Goal: Task Accomplishment & Management: Manage account settings

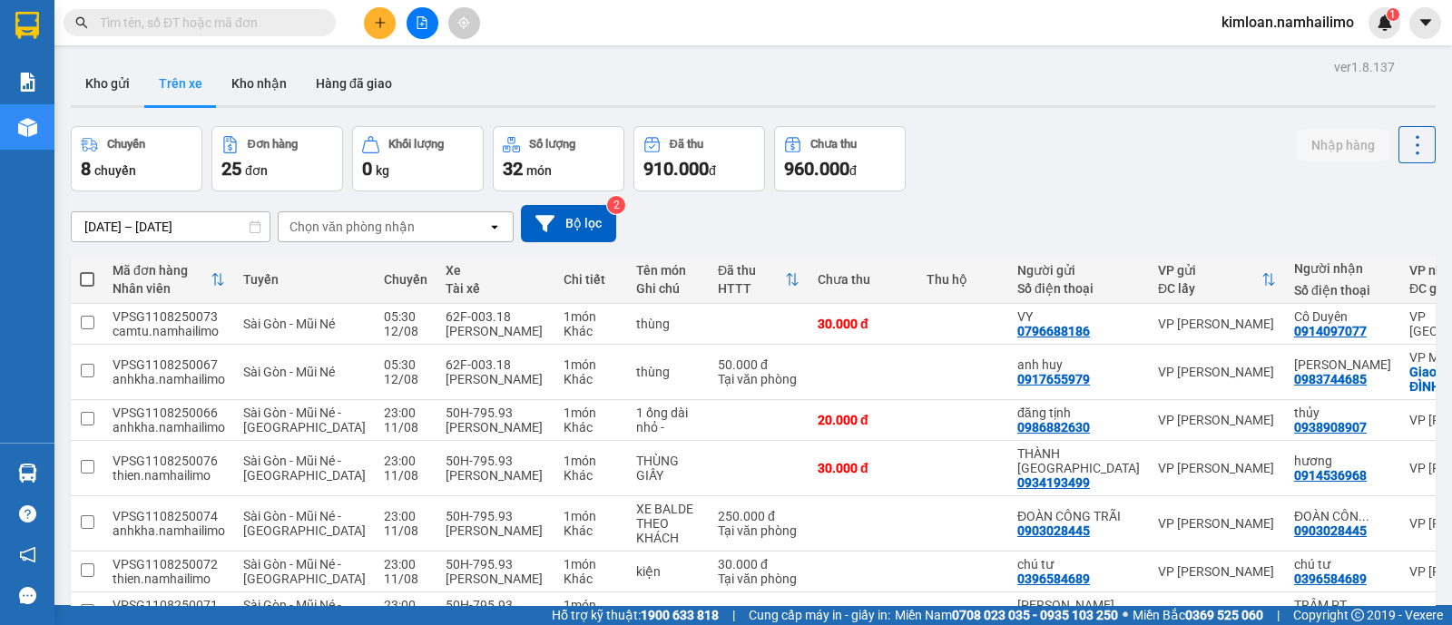
click at [203, 87] on button "Trên xe" at bounding box center [180, 84] width 73 height 44
click at [436, 217] on div "Chọn văn phòng nhận" at bounding box center [383, 226] width 209 height 29
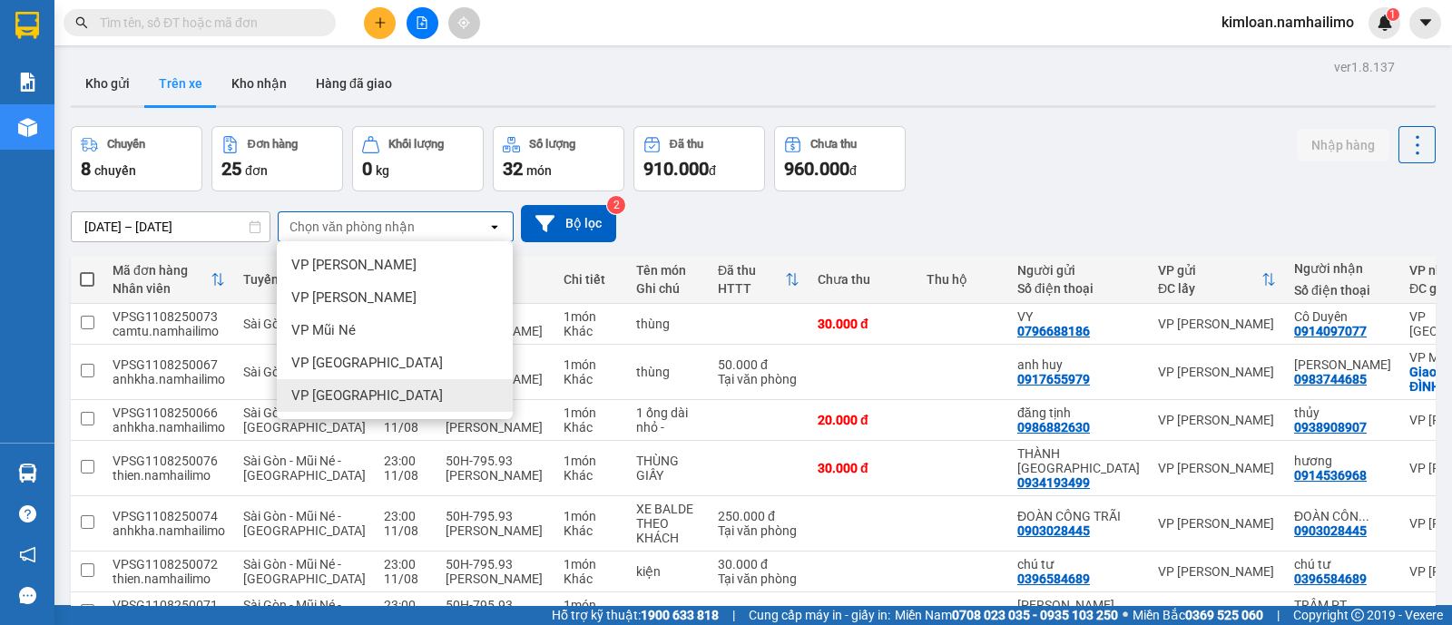
click at [446, 396] on div "VP chợ Mũi Né" at bounding box center [395, 395] width 236 height 33
click at [446, 387] on div "NGUYỄN MINH LUÂN" at bounding box center [496, 379] width 100 height 15
checkbox input "false"
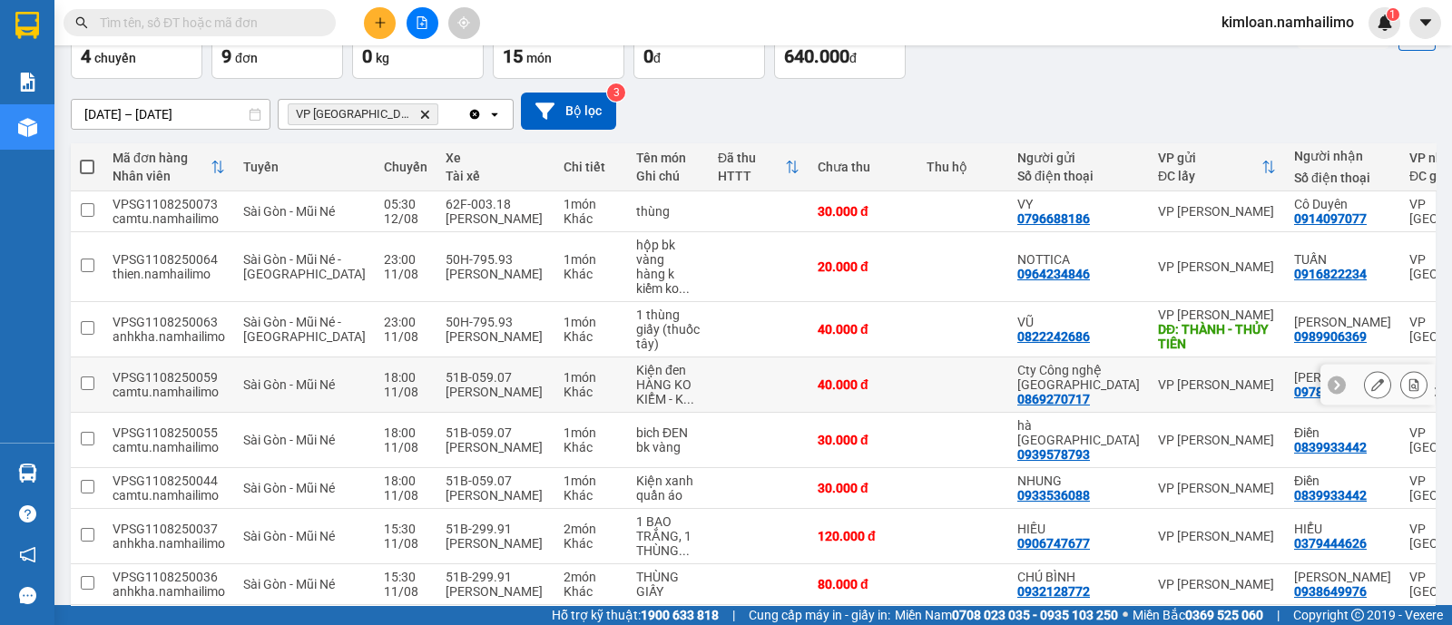
scroll to position [226, 0]
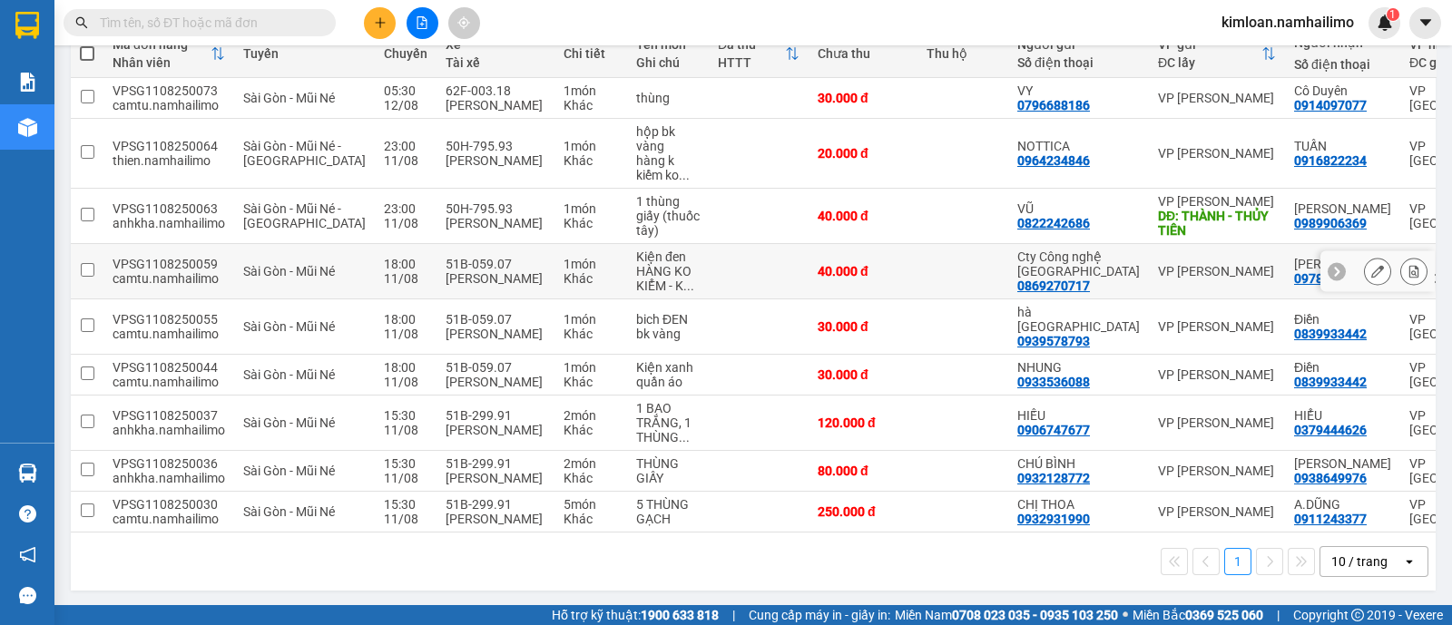
click at [107, 282] on td "VPSG1108250059 camtu.namhailimo" at bounding box center [168, 271] width 131 height 55
checkbox input "true"
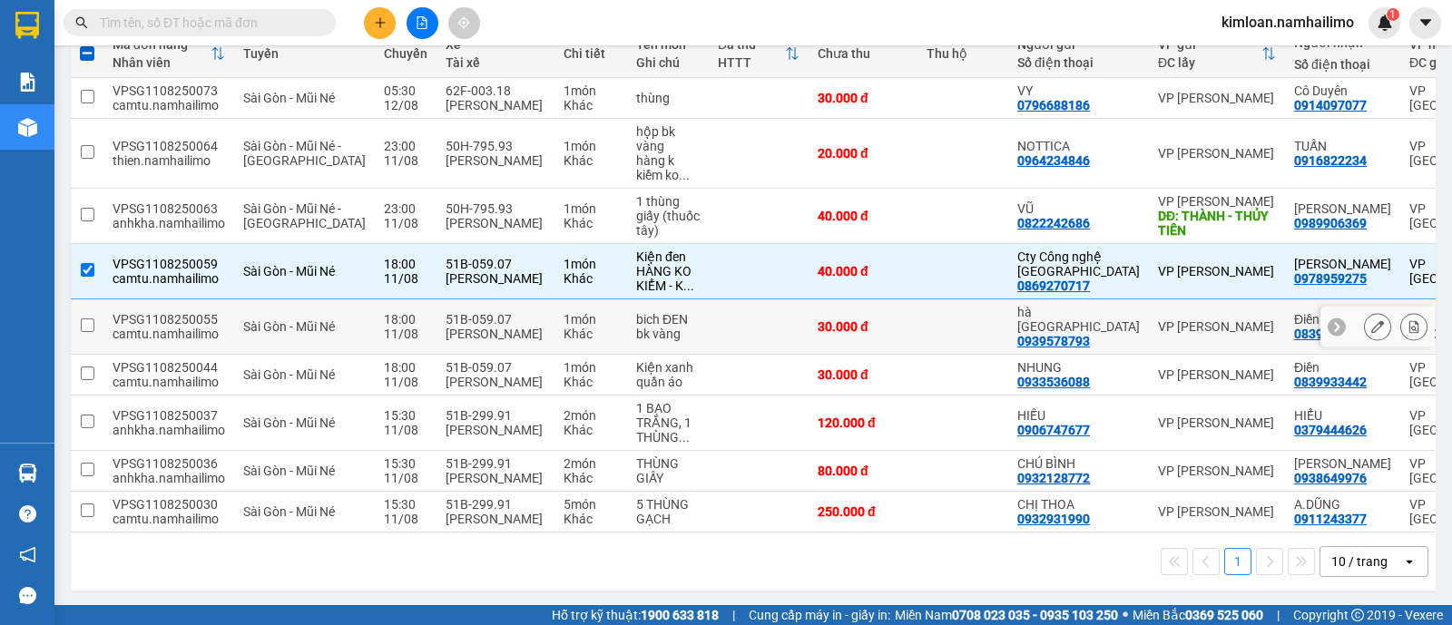
click at [94, 333] on td at bounding box center [87, 327] width 33 height 55
checkbox input "false"
click at [91, 383] on td at bounding box center [87, 375] width 33 height 41
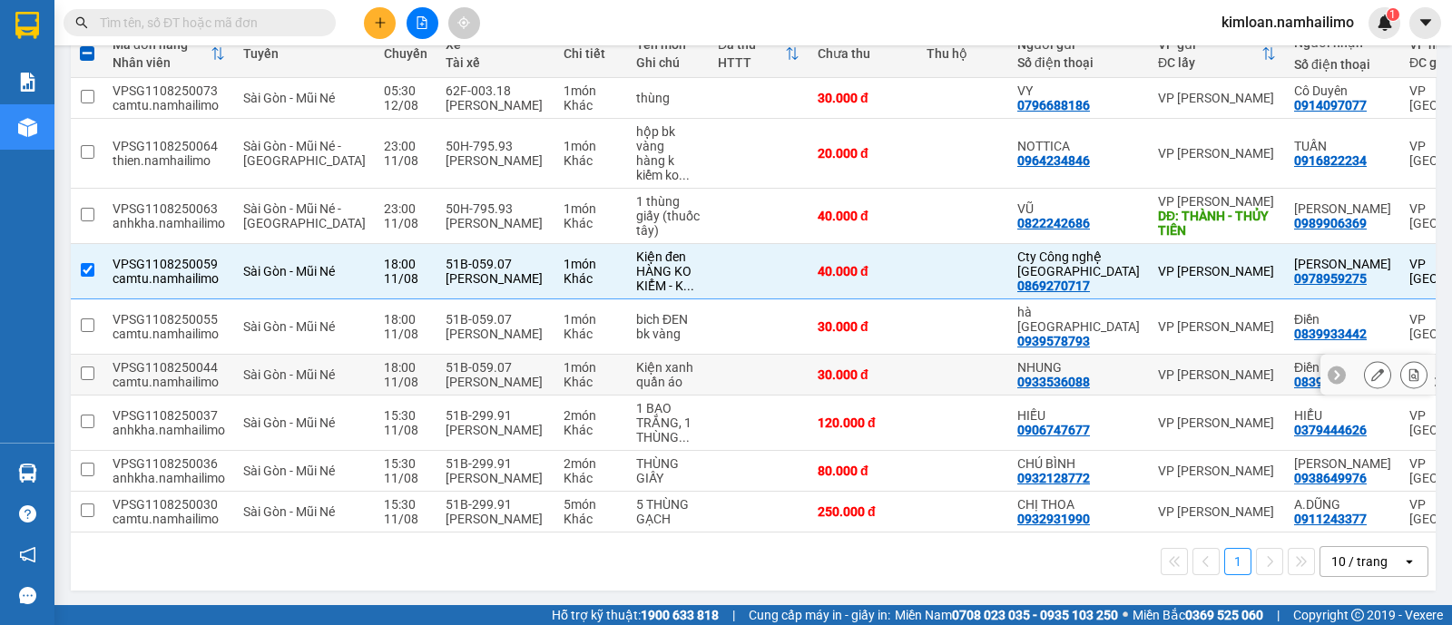
checkbox input "false"
click at [94, 338] on td at bounding box center [87, 327] width 33 height 55
click at [94, 325] on td at bounding box center [87, 327] width 33 height 55
checkbox input "true"
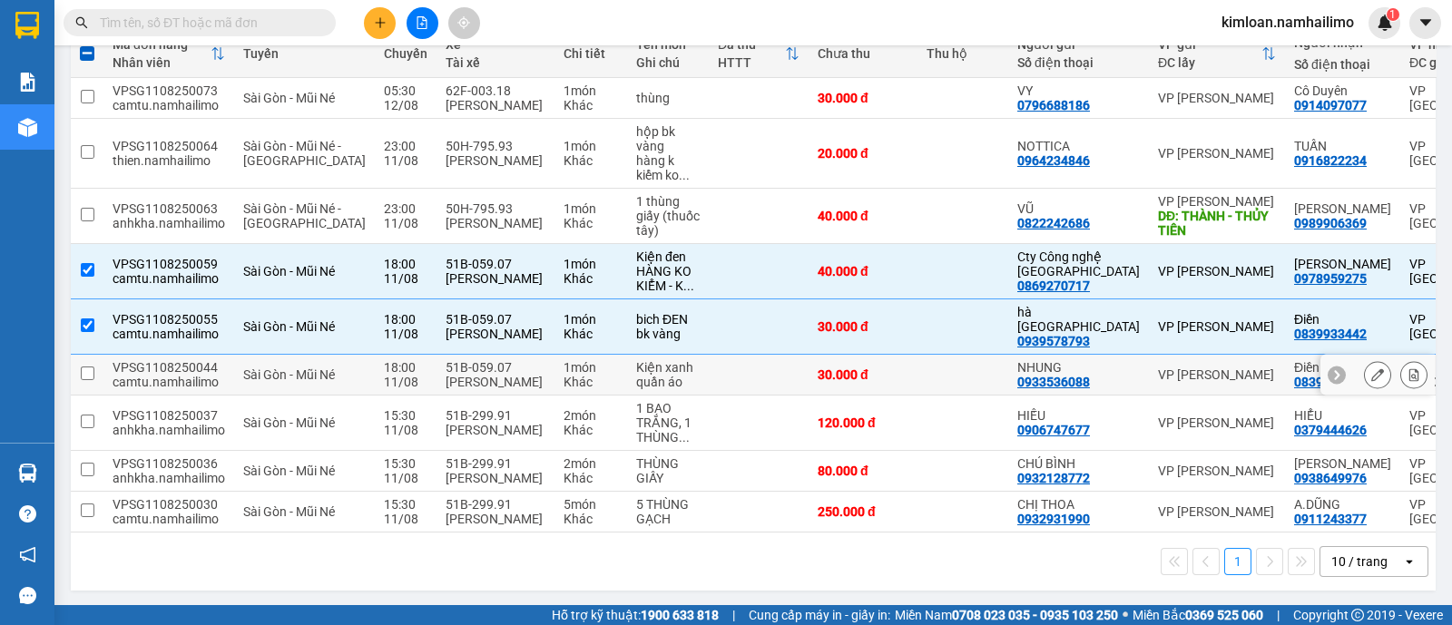
click at [84, 369] on input "checkbox" at bounding box center [88, 374] width 14 height 14
click at [91, 369] on input "checkbox" at bounding box center [88, 374] width 14 height 14
click at [87, 369] on input "checkbox" at bounding box center [88, 374] width 14 height 14
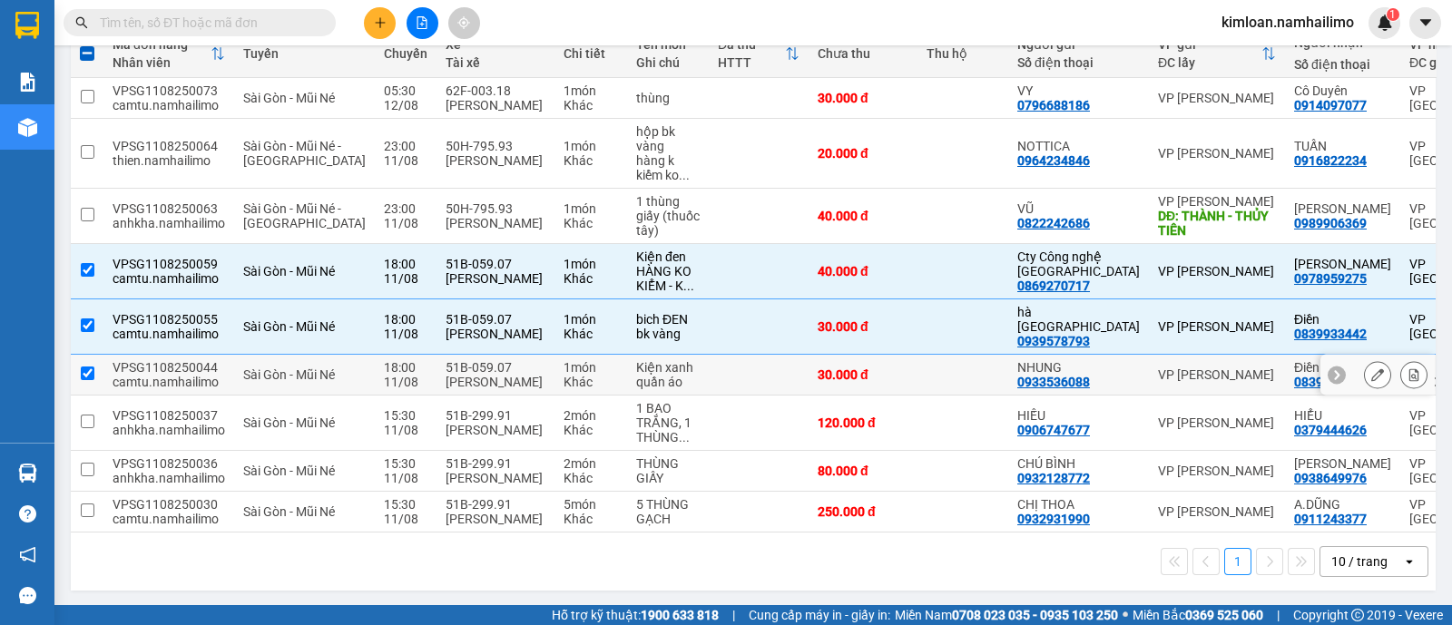
checkbox input "true"
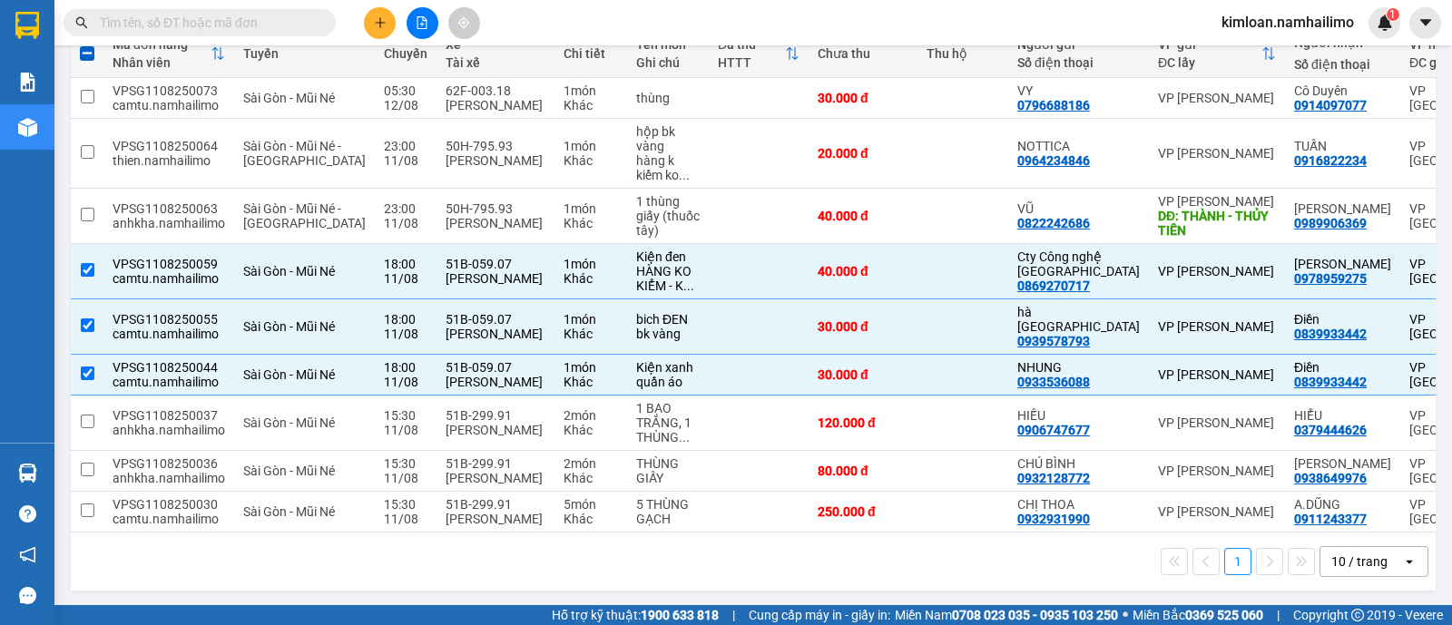
scroll to position [0, 0]
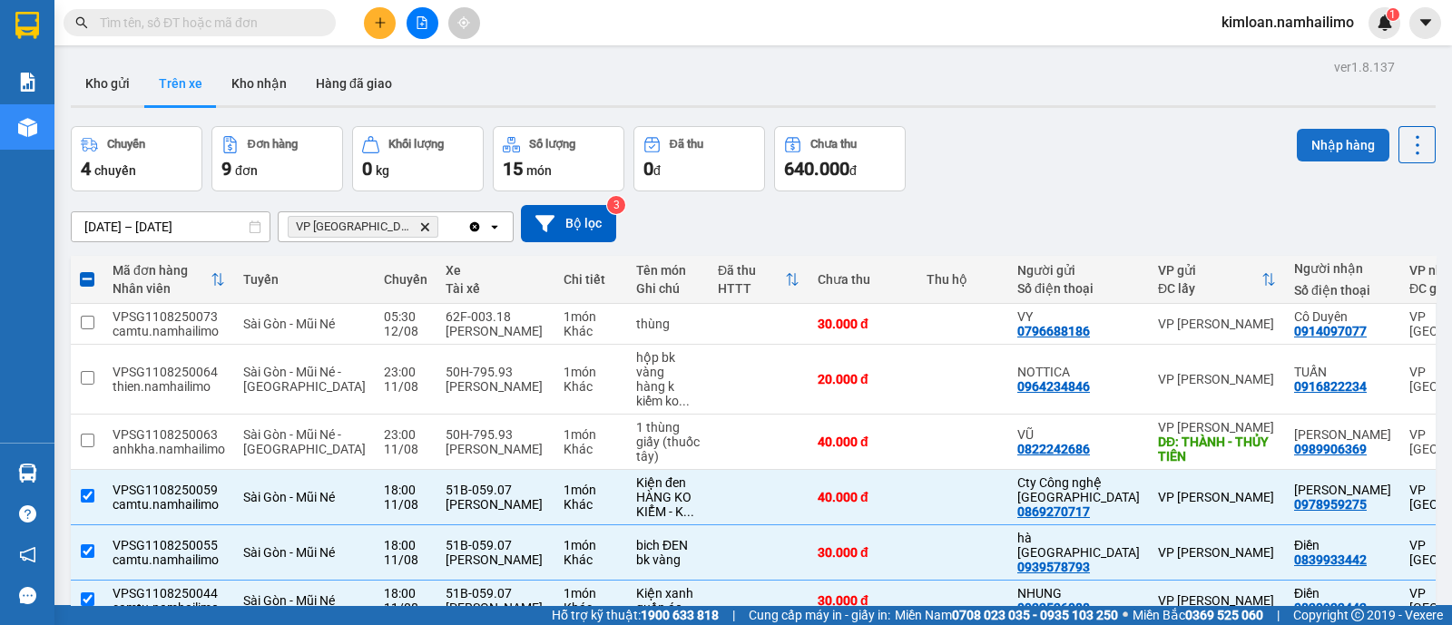
click at [1321, 149] on button "Nhập hàng" at bounding box center [1343, 145] width 93 height 33
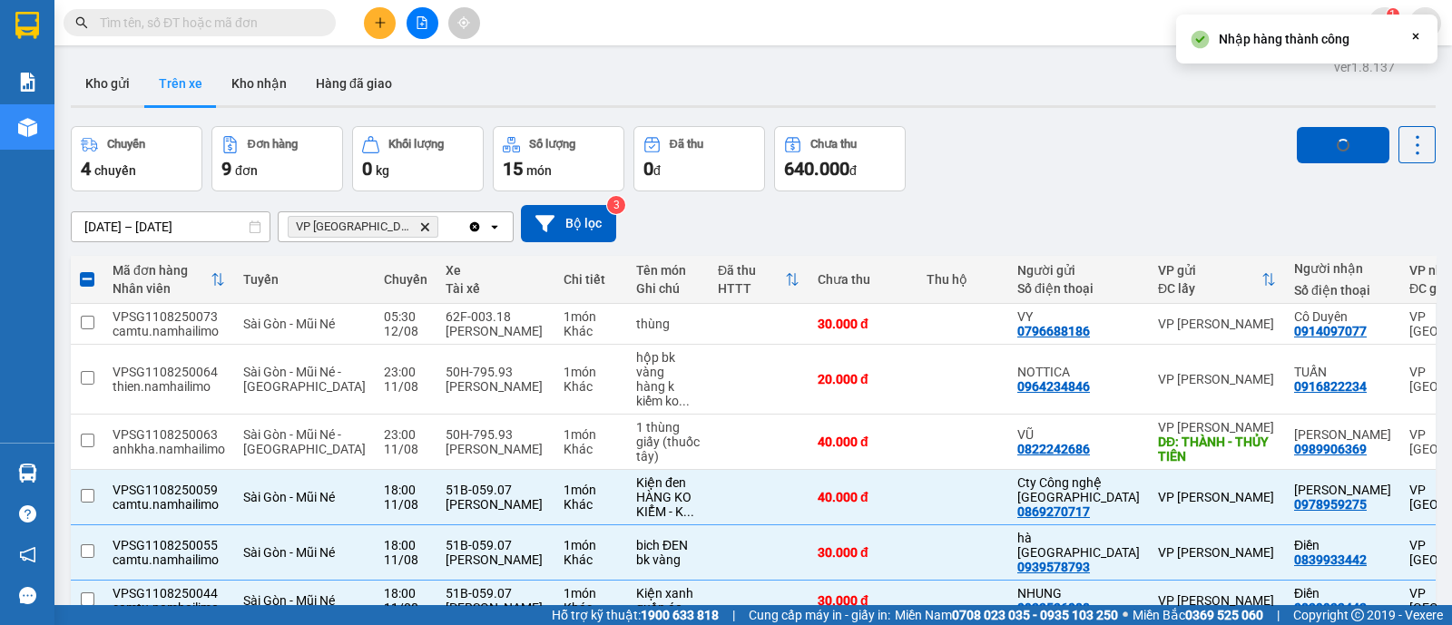
checkbox input "false"
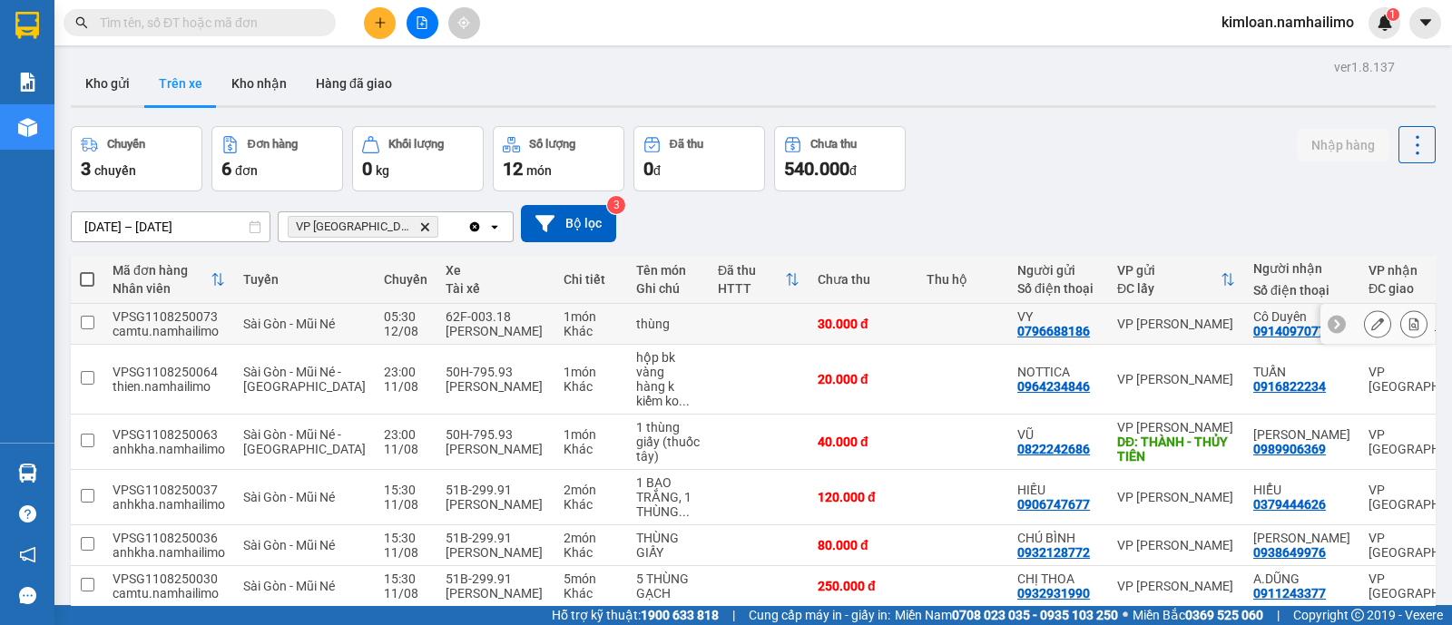
scroll to position [123, 0]
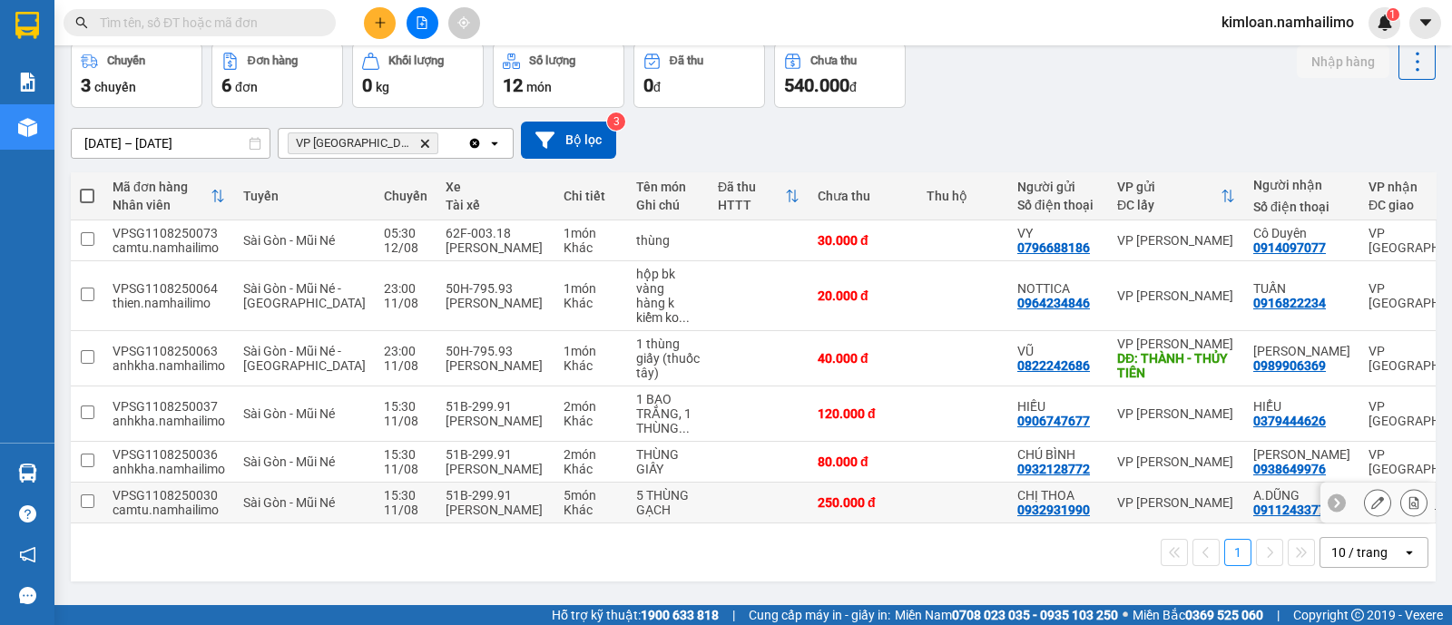
click at [84, 497] on input "checkbox" at bounding box center [88, 502] width 14 height 14
checkbox input "true"
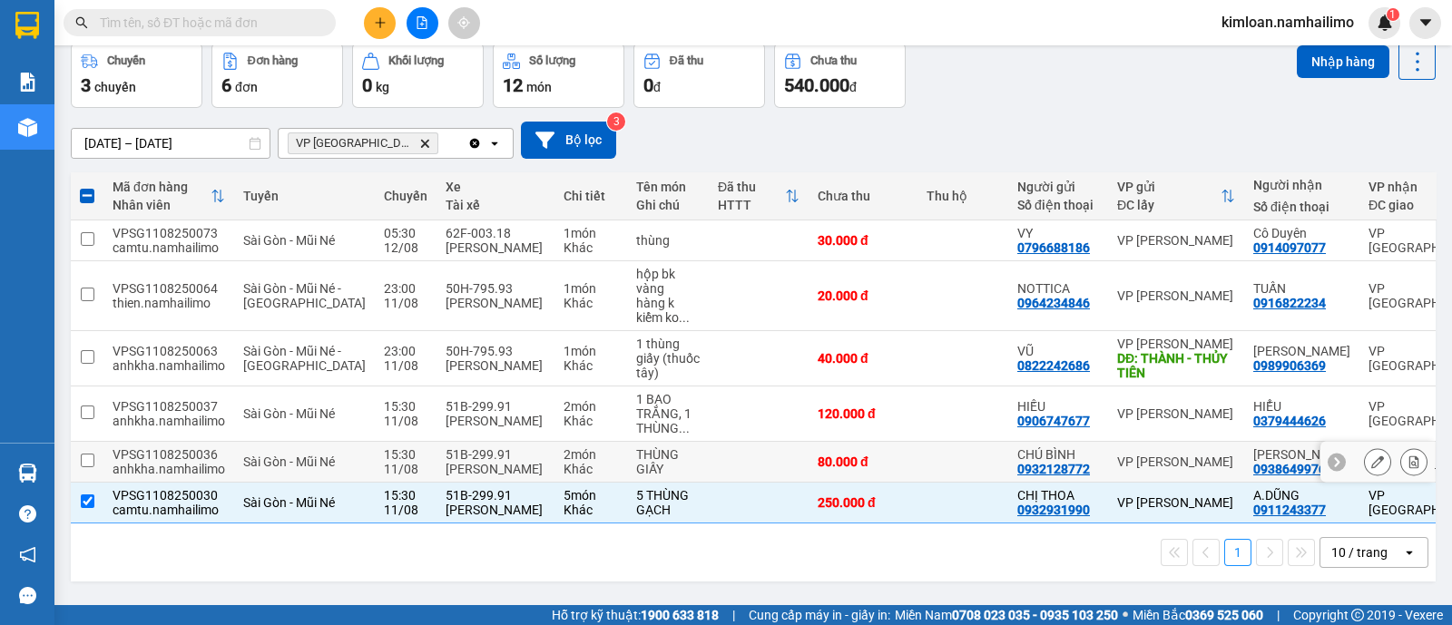
click at [88, 454] on input "checkbox" at bounding box center [88, 461] width 14 height 14
checkbox input "true"
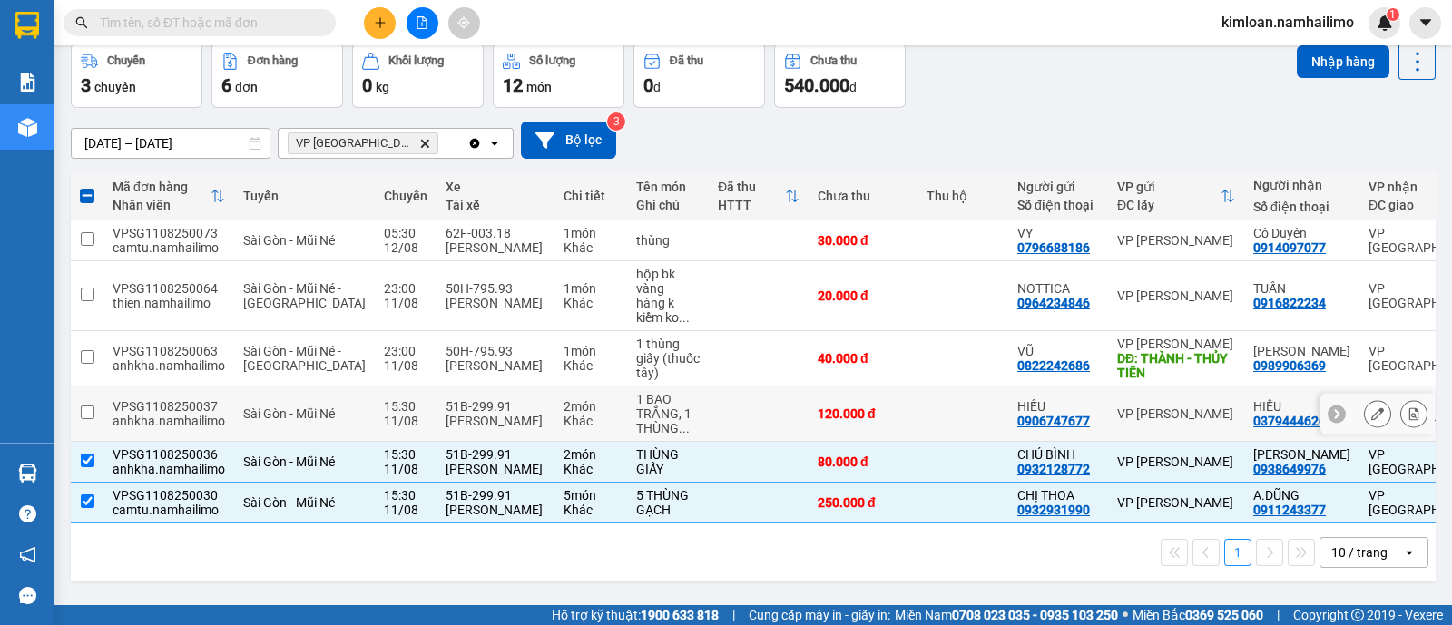
click at [81, 406] on input "checkbox" at bounding box center [88, 413] width 14 height 14
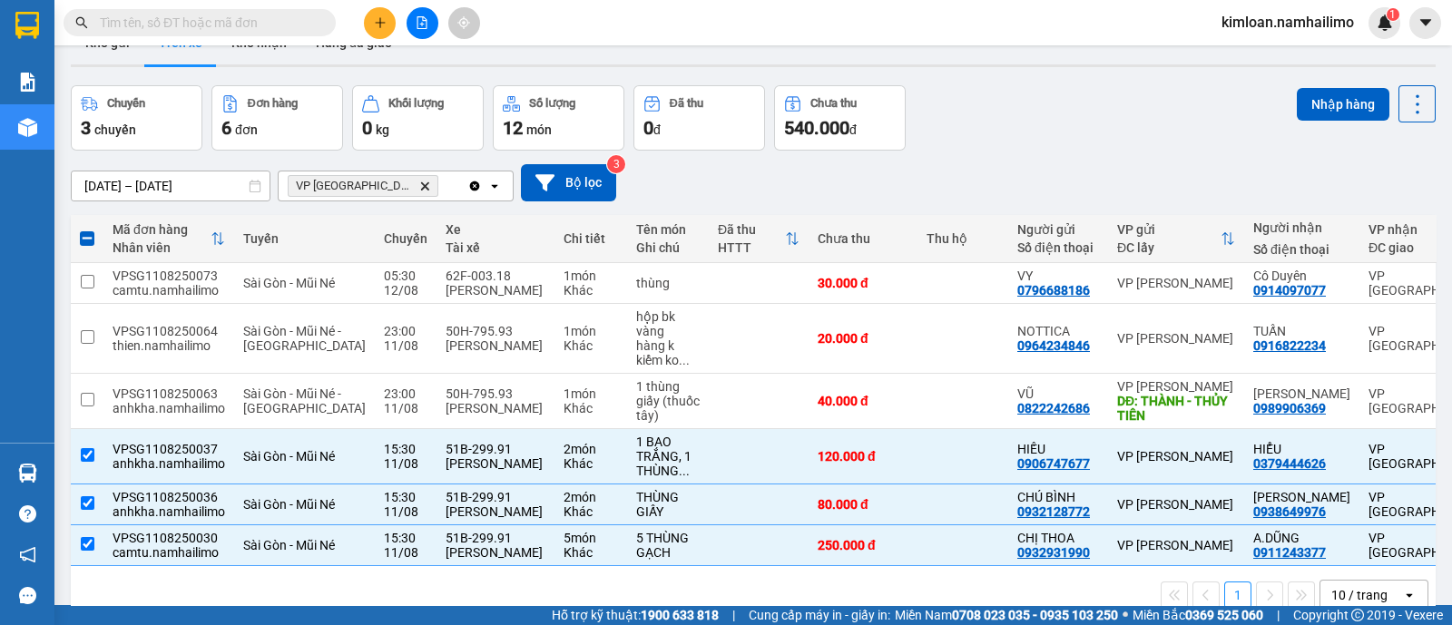
scroll to position [0, 0]
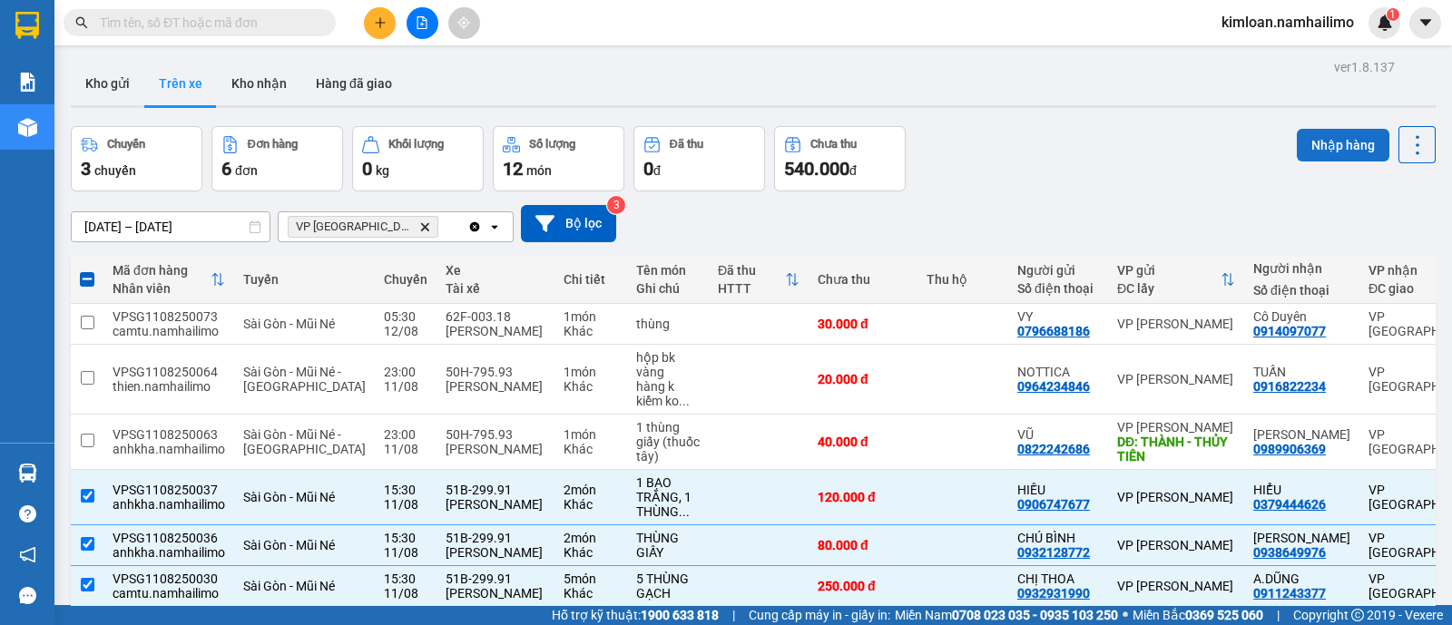
click at [1297, 131] on button "Nhập hàng" at bounding box center [1343, 145] width 93 height 33
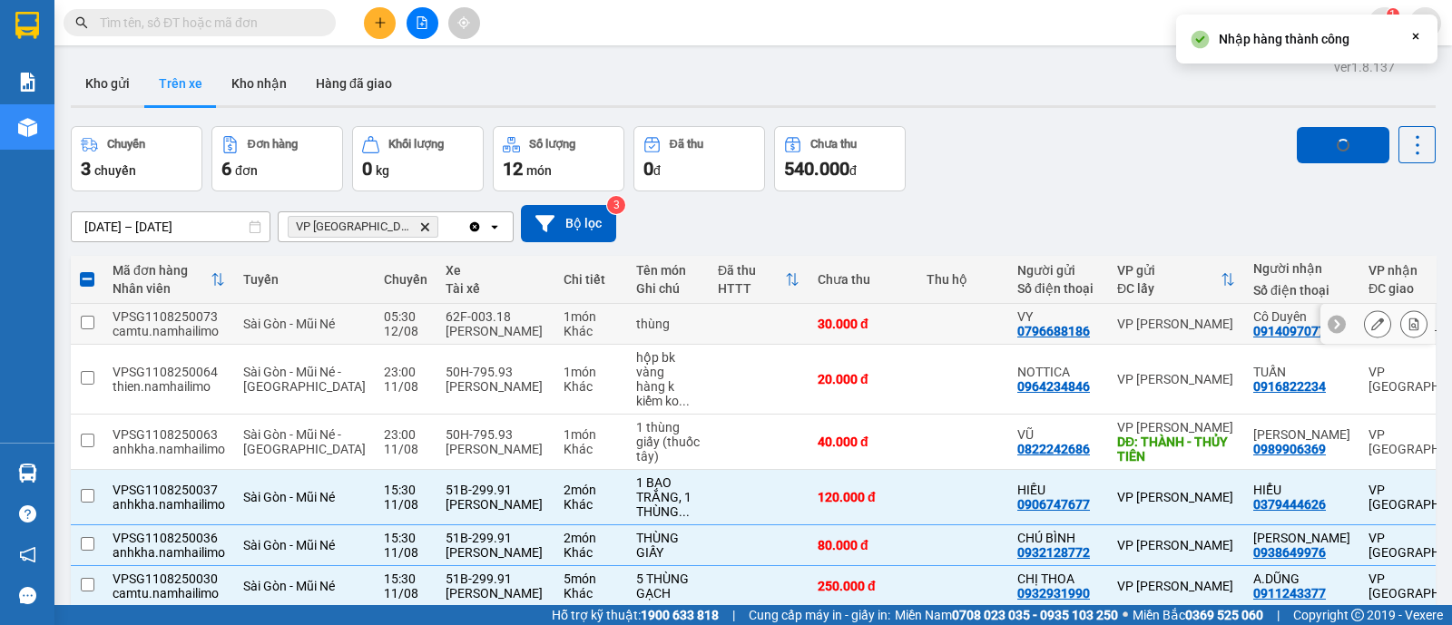
checkbox input "false"
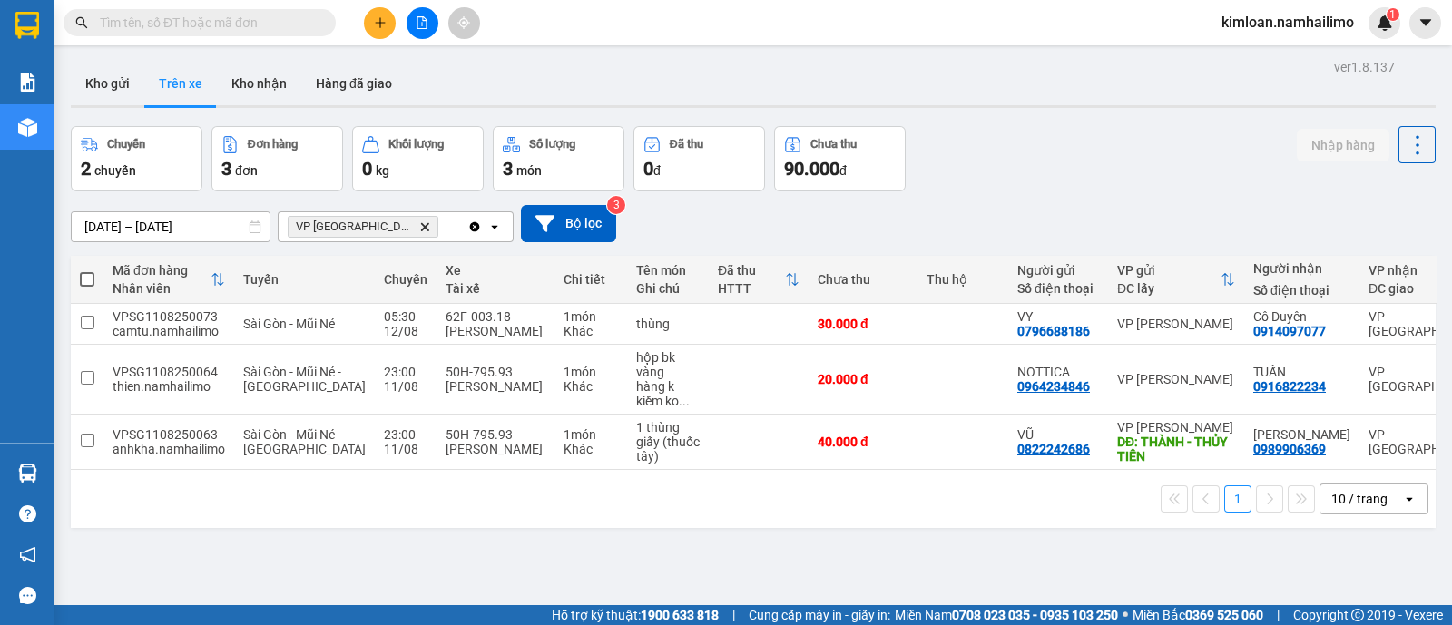
click at [615, 568] on div "ver 1.8.137 Kho gửi Trên xe Kho nhận Hàng đã giao Chuyến 2 chuyến Đơn hàng 3 đơ…" at bounding box center [754, 366] width 1380 height 625
click at [246, 79] on button "Kho nhận" at bounding box center [259, 84] width 84 height 44
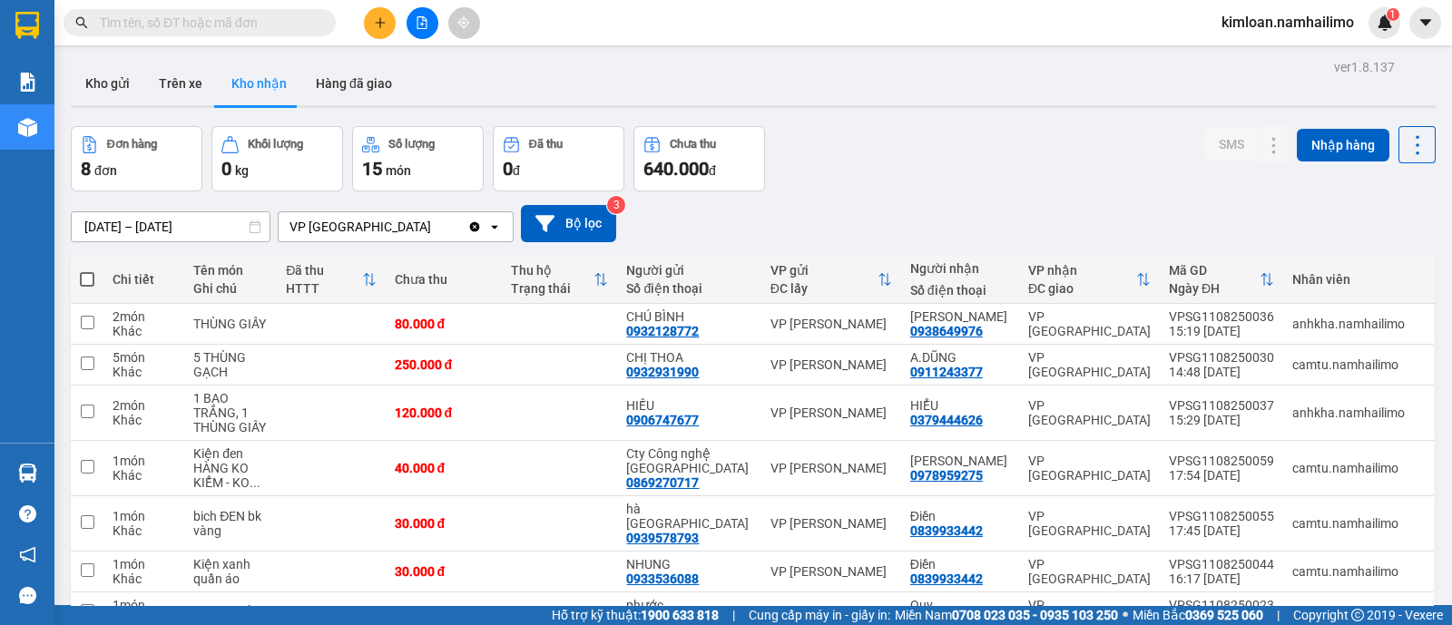
click at [899, 192] on div "10/08/2025 – 12/08/2025 Press the down arrow key to interact with the calendar …" at bounding box center [753, 224] width 1365 height 64
click at [177, 65] on button "Trên xe" at bounding box center [180, 84] width 73 height 44
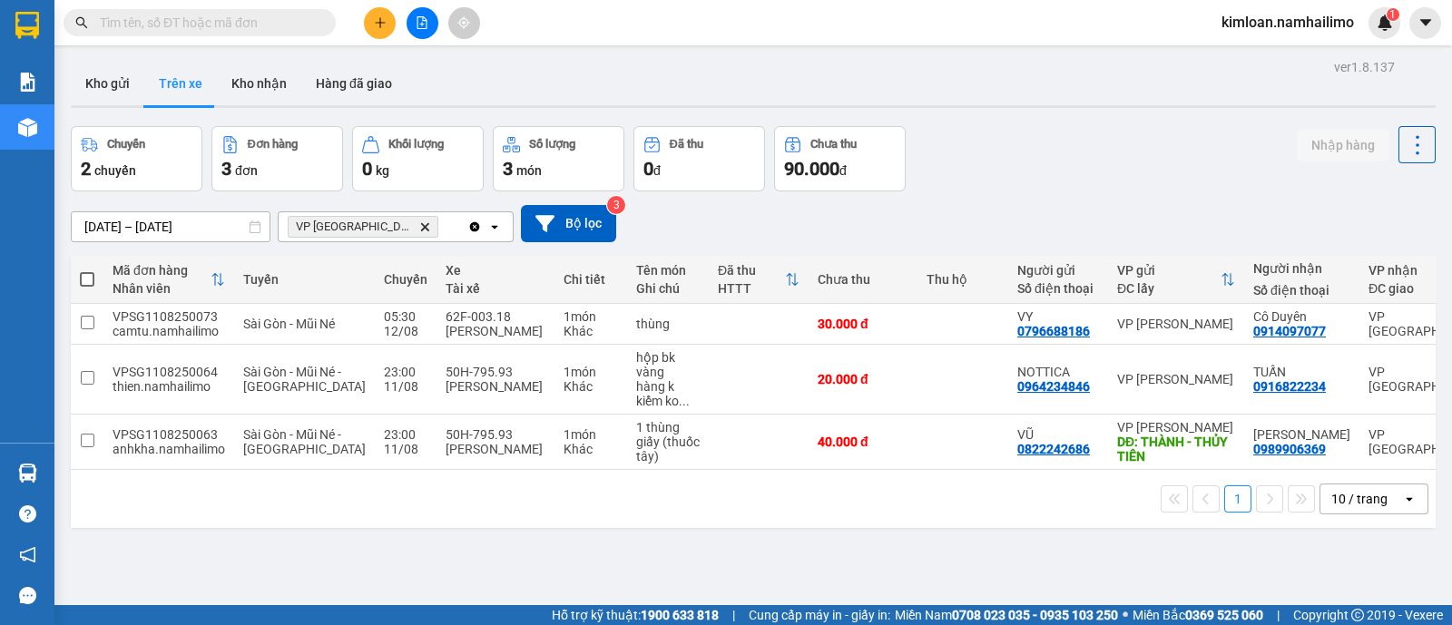
click at [654, 556] on div "ver 1.8.137 Kho gửi Trên xe Kho nhận Hàng đã giao Chuyến 2 chuyến Đơn hàng 3 đơ…" at bounding box center [754, 366] width 1380 height 625
click at [93, 381] on td at bounding box center [87, 380] width 33 height 70
click at [91, 382] on td at bounding box center [87, 380] width 33 height 70
click at [89, 385] on input "checkbox" at bounding box center [88, 378] width 14 height 14
checkbox input "true"
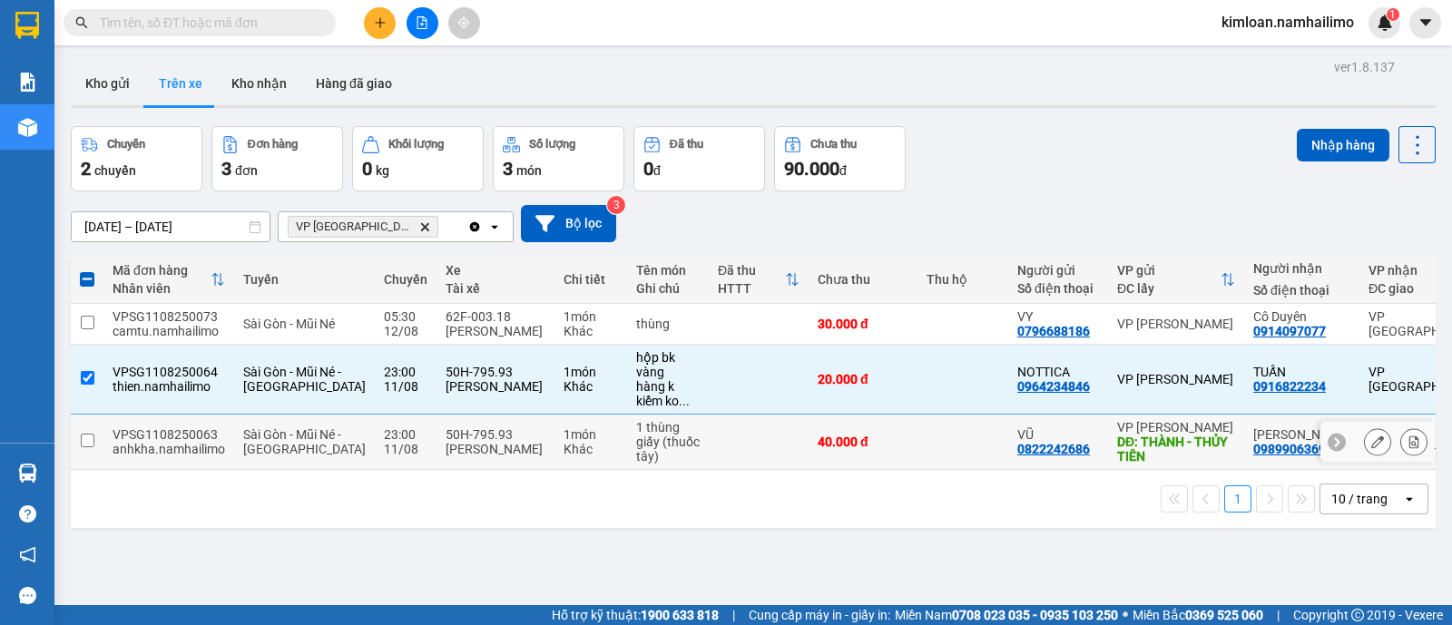
click at [83, 448] on input "checkbox" at bounding box center [88, 441] width 14 height 14
checkbox input "true"
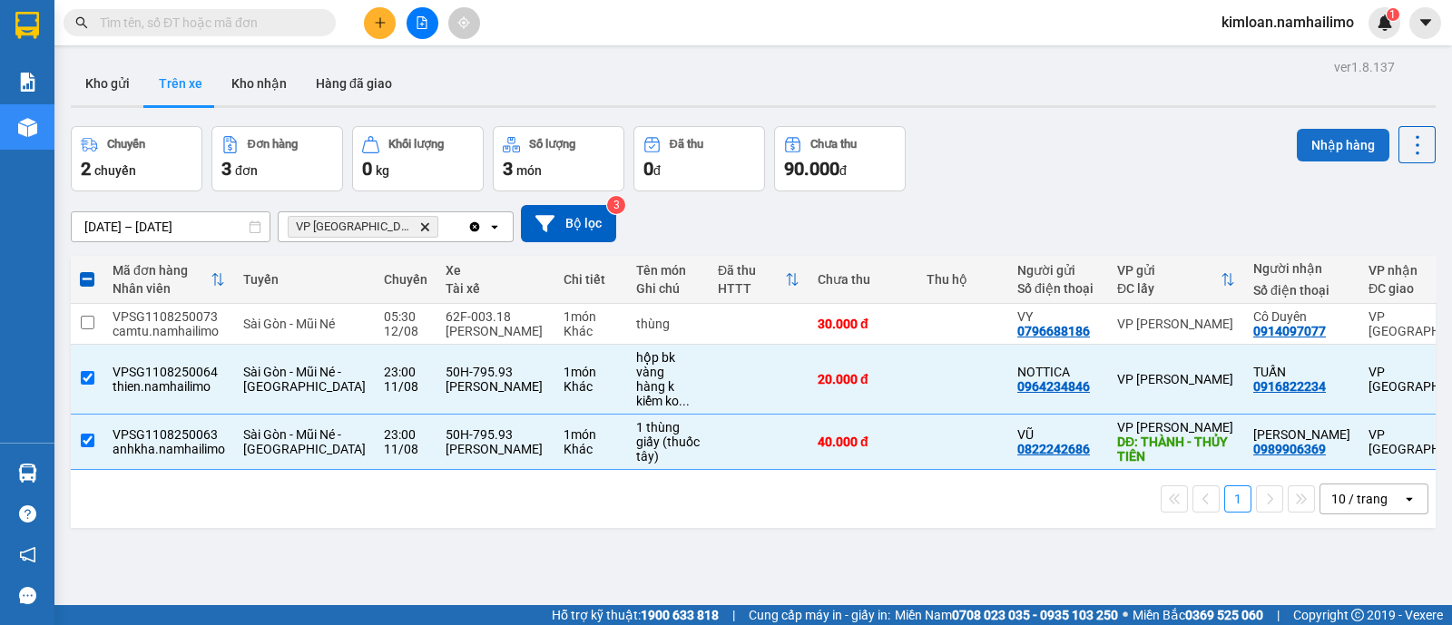
click at [1351, 145] on button "Nhập hàng" at bounding box center [1343, 145] width 93 height 33
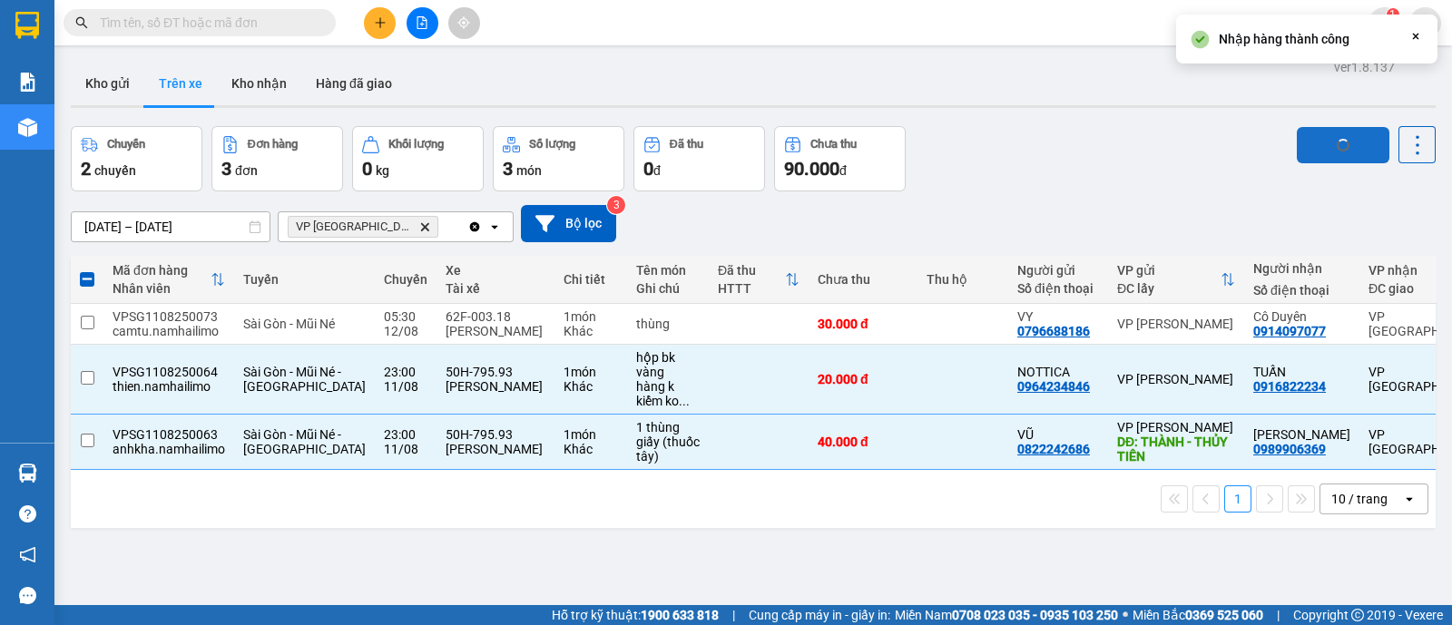
checkbox input "false"
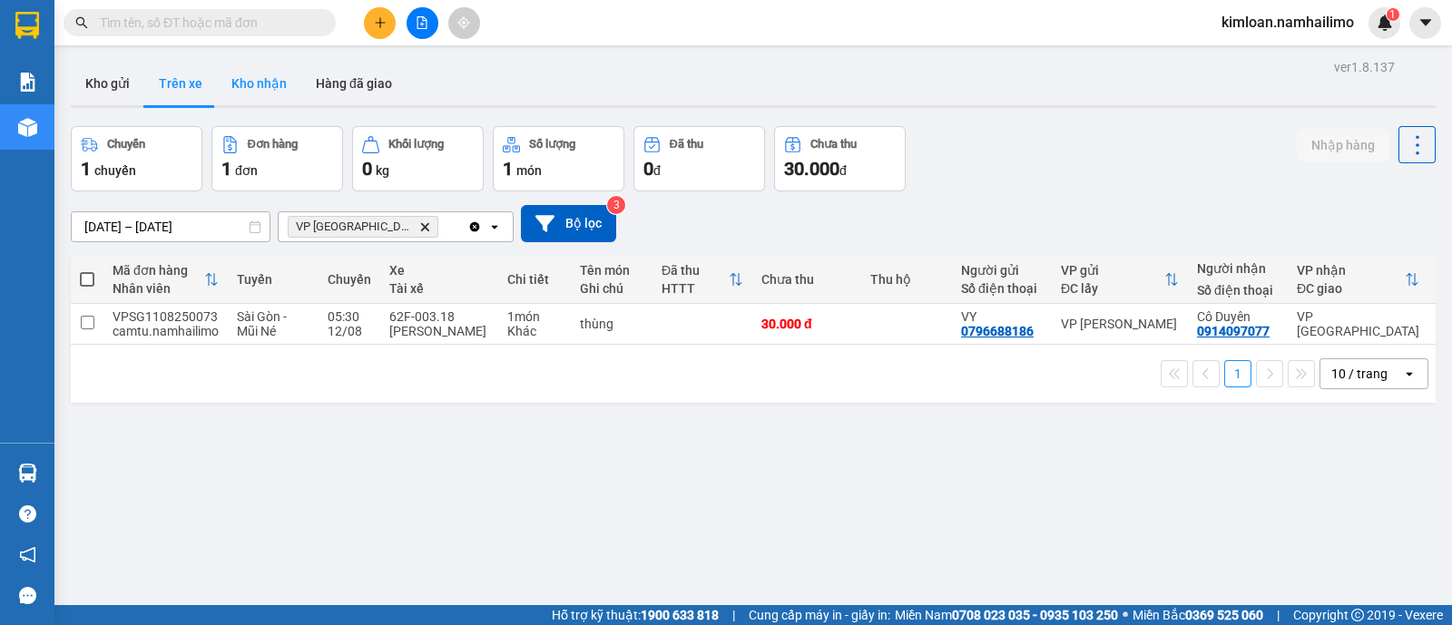
click at [254, 74] on button "Kho nhận" at bounding box center [259, 84] width 84 height 44
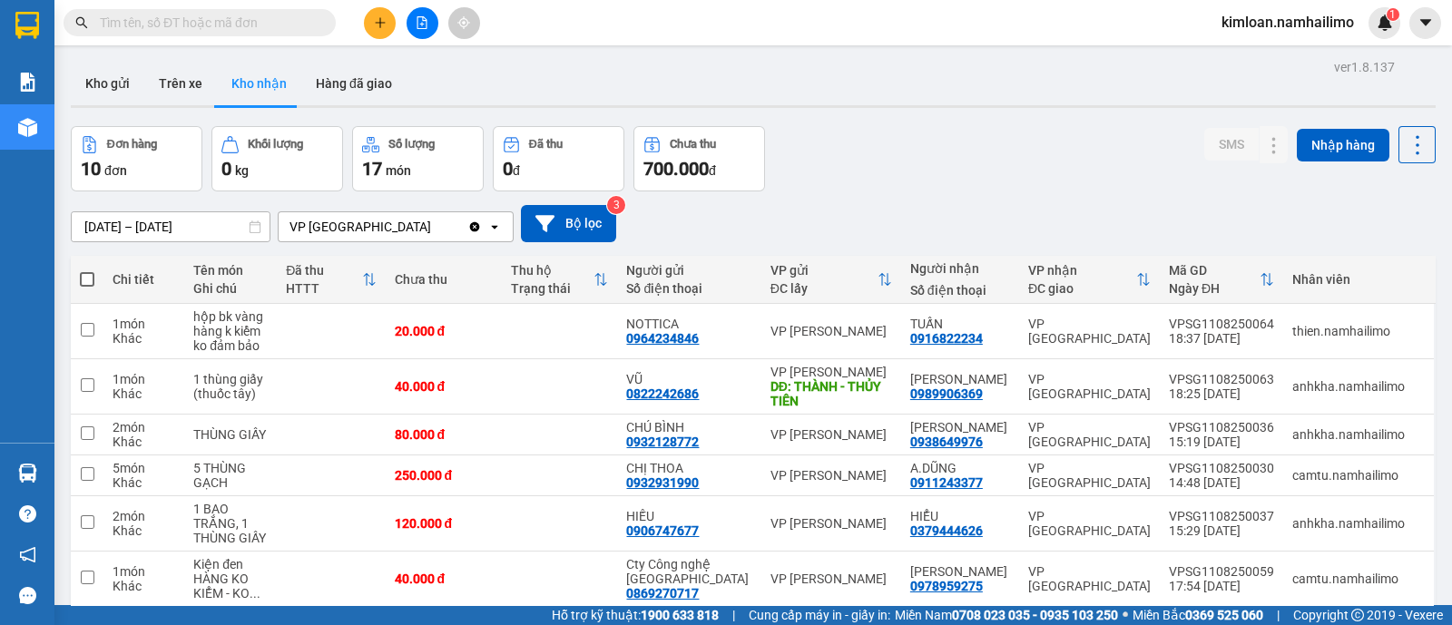
click at [630, 72] on div "Kho gửi Trên xe Kho nhận Hàng đã giao" at bounding box center [753, 86] width 1365 height 48
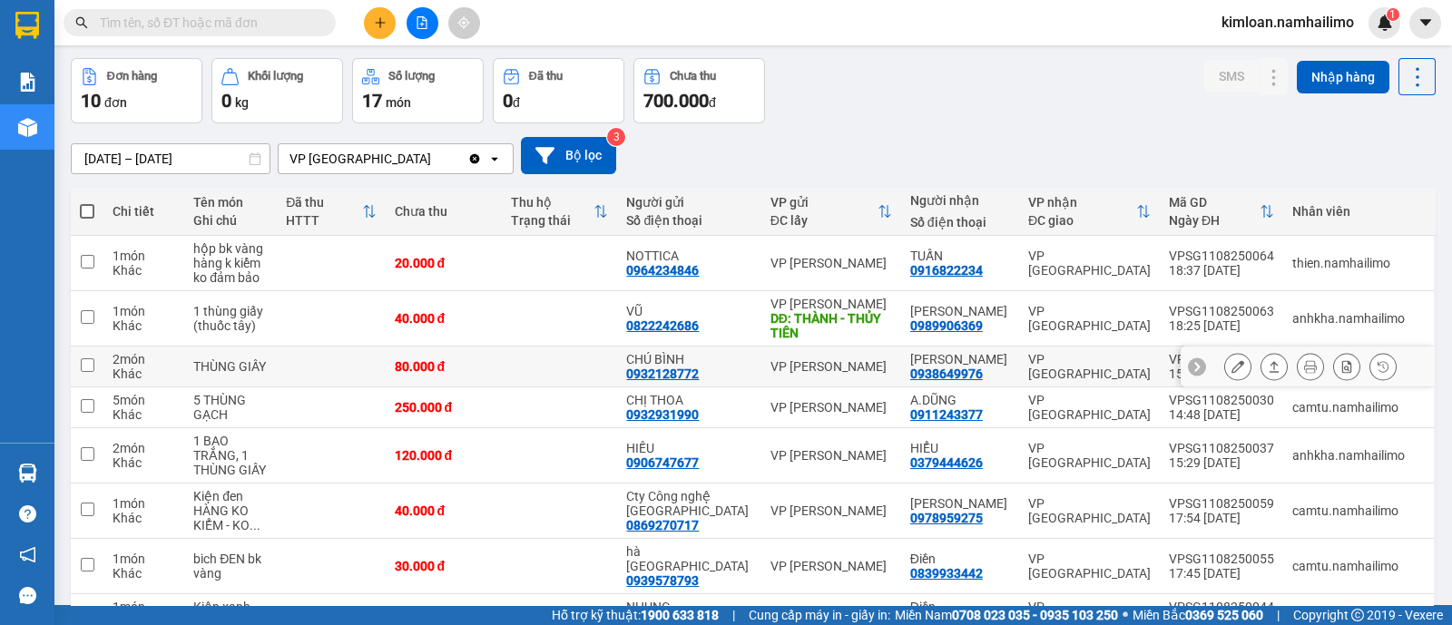
scroll to position [113, 0]
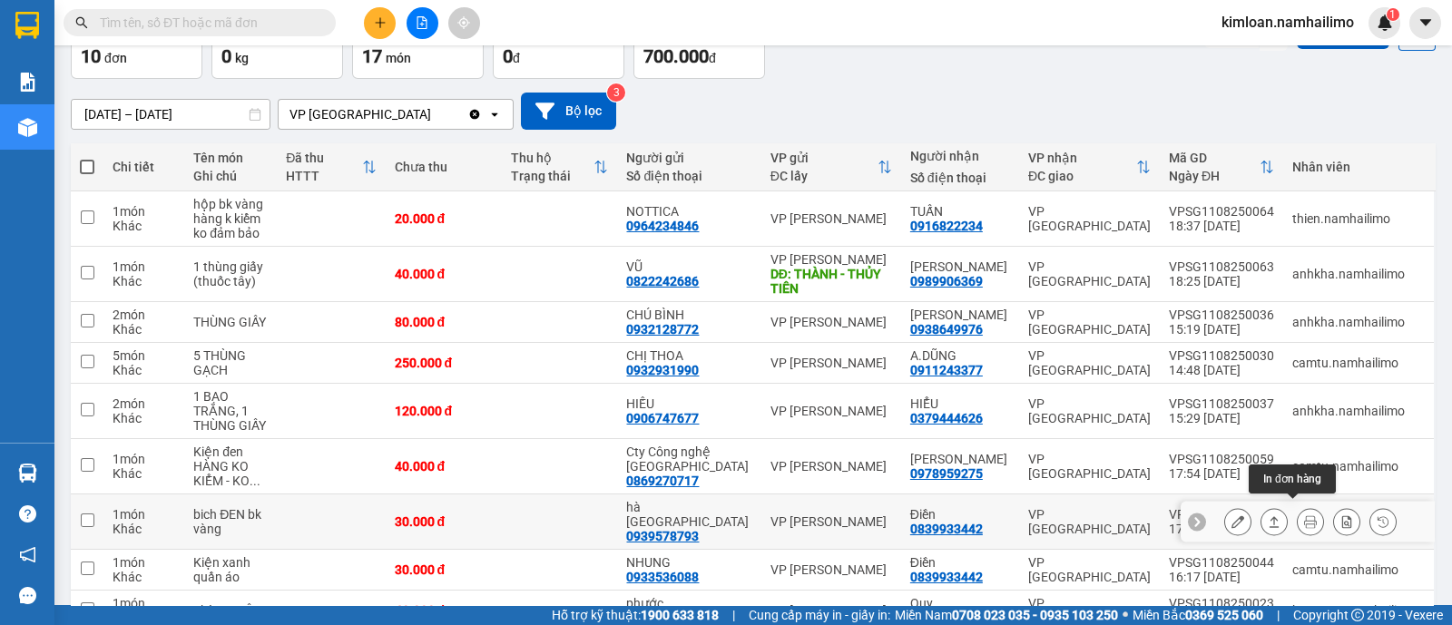
click at [1305, 517] on icon at bounding box center [1311, 522] width 13 height 13
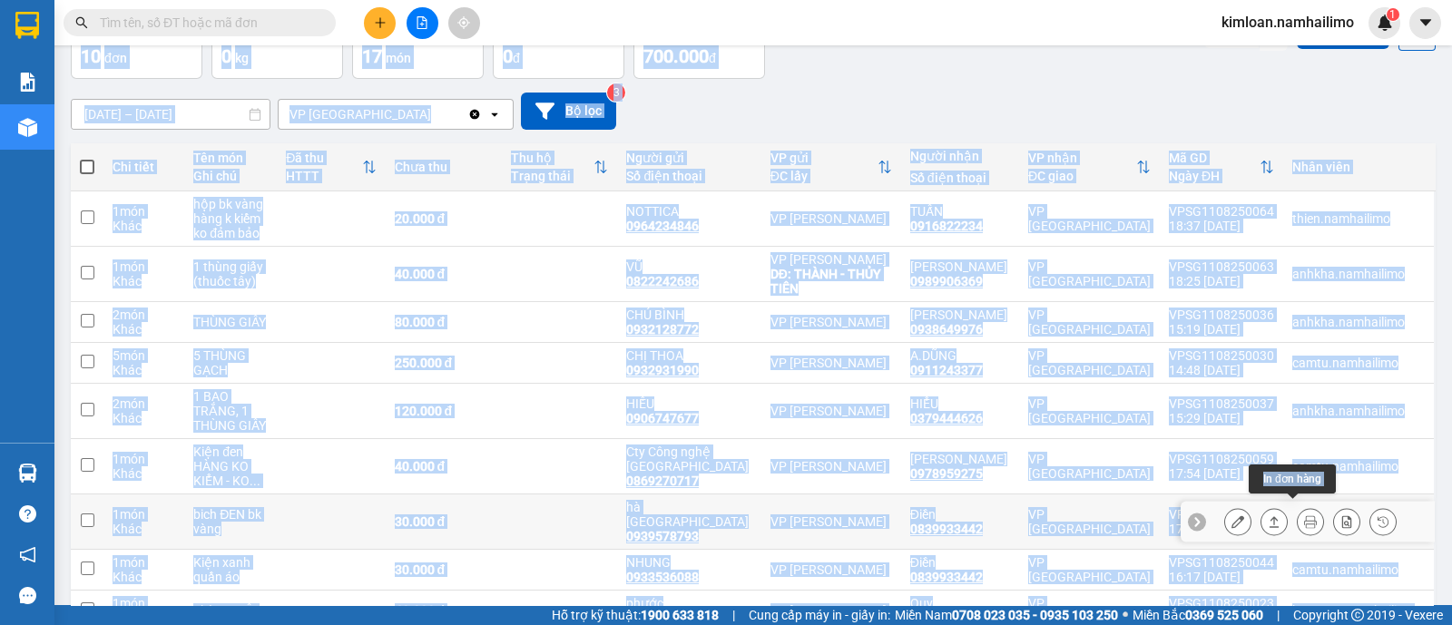
click at [1290, 517] on main "ver 1.8.137 Kho gửi Trên xe Kho nhận Hàng đã giao Đơn hàng 10 đơn Khối lượng 0 …" at bounding box center [726, 303] width 1452 height 606
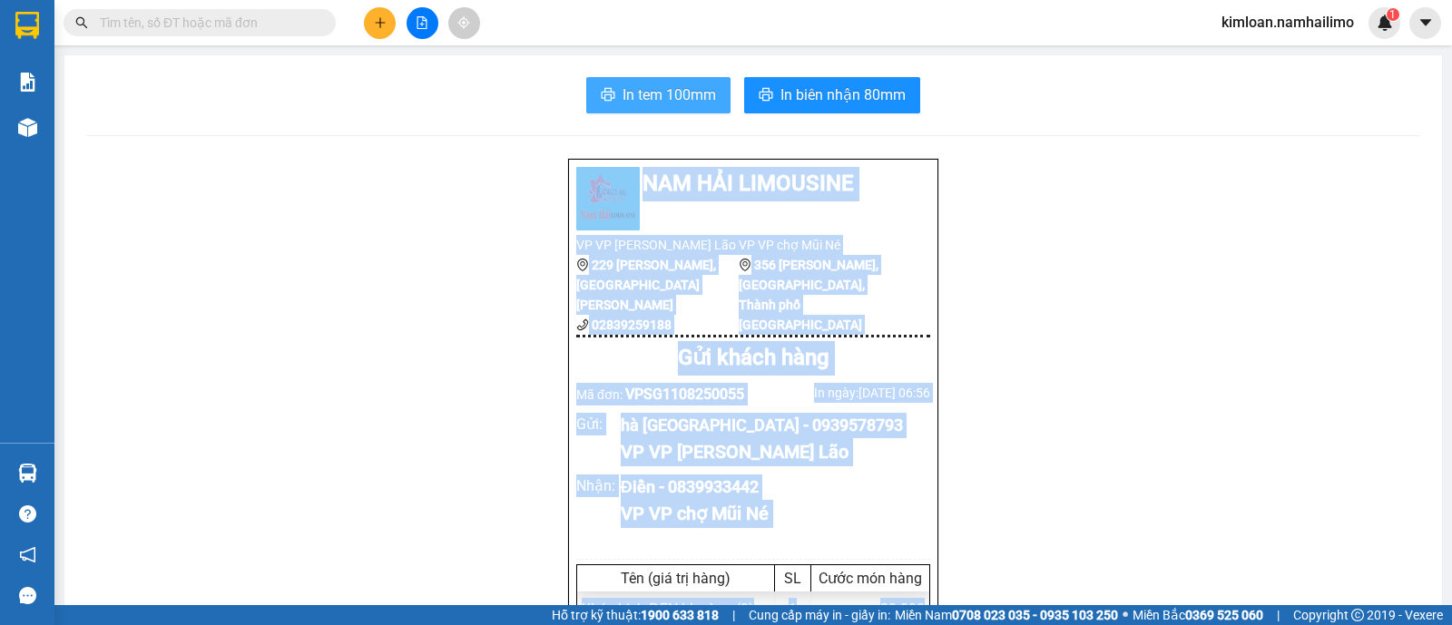
click at [663, 86] on span "In tem 100mm" at bounding box center [670, 95] width 94 height 23
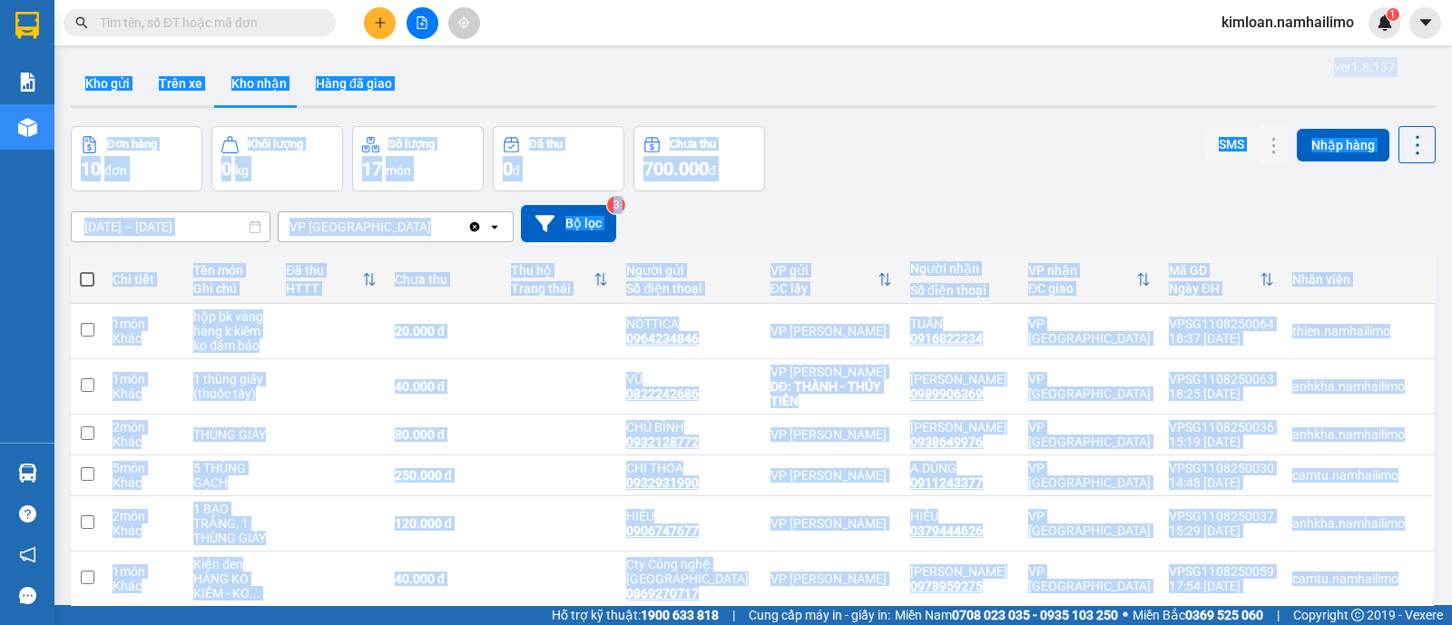
click at [1103, 230] on div "10/08/2025 – 12/08/2025 Press the down arrow key to interact with the calendar …" at bounding box center [753, 223] width 1365 height 37
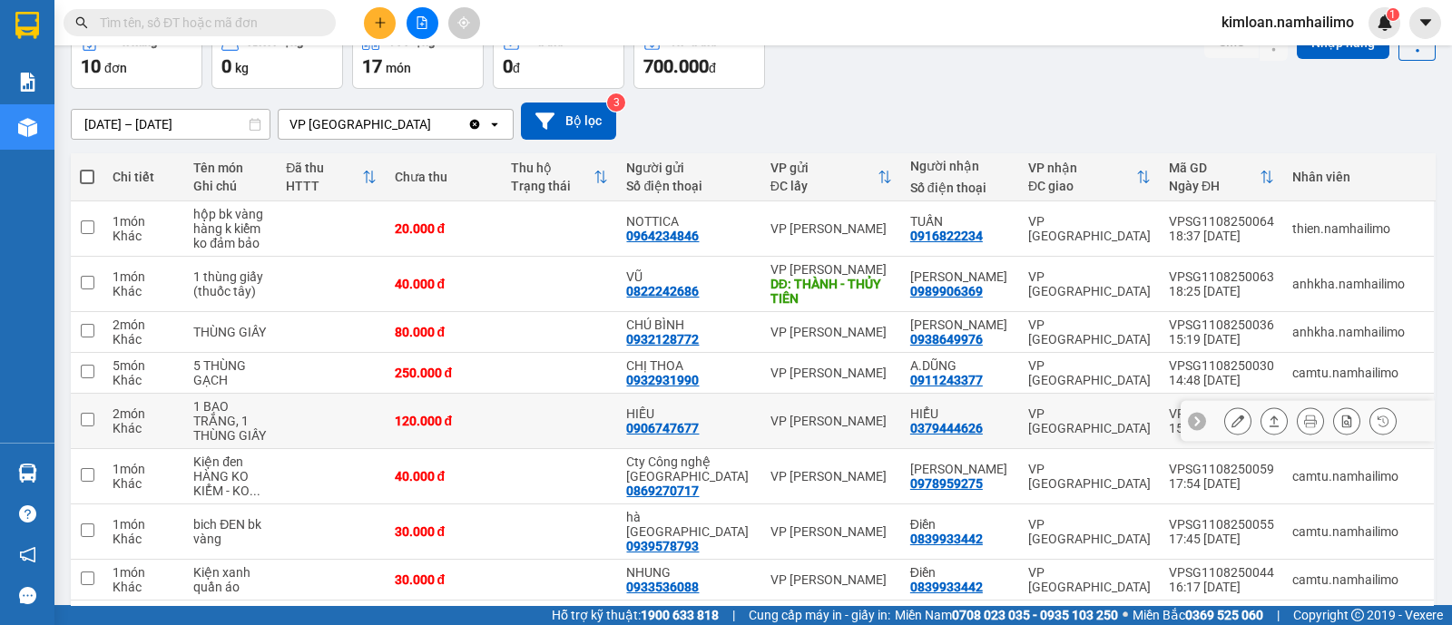
scroll to position [113, 0]
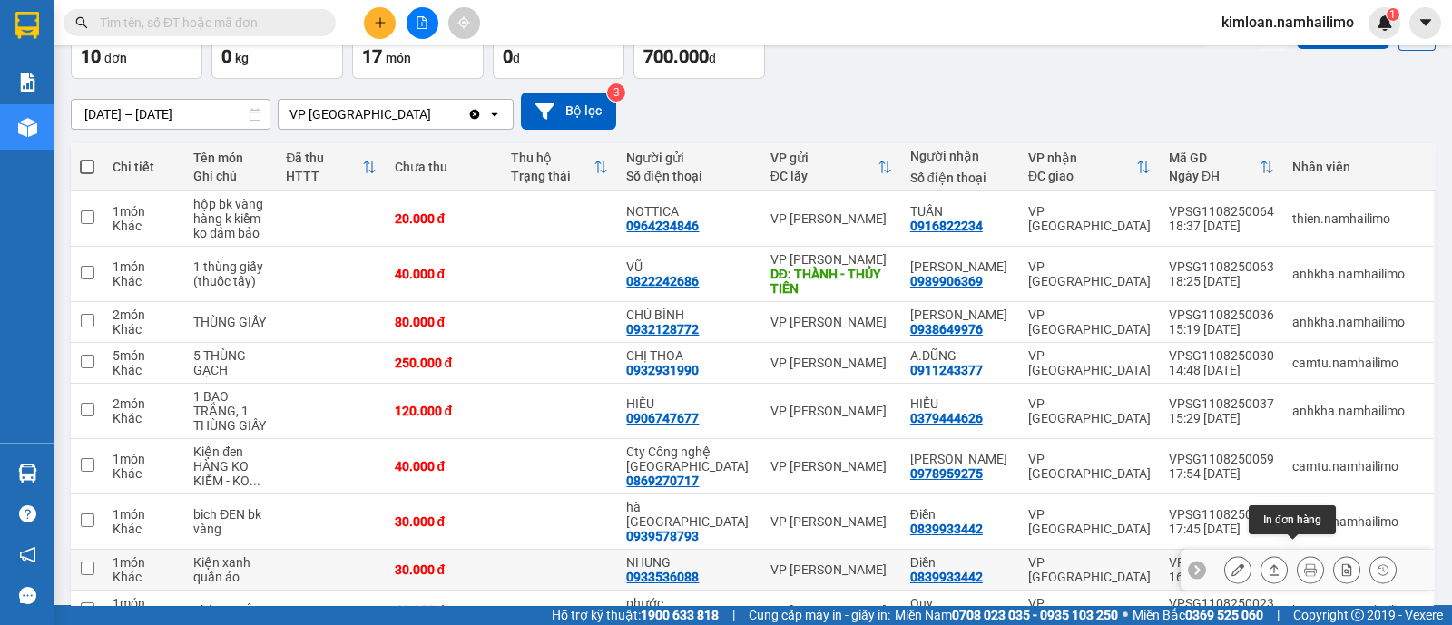
click at [1298, 556] on button at bounding box center [1310, 571] width 25 height 32
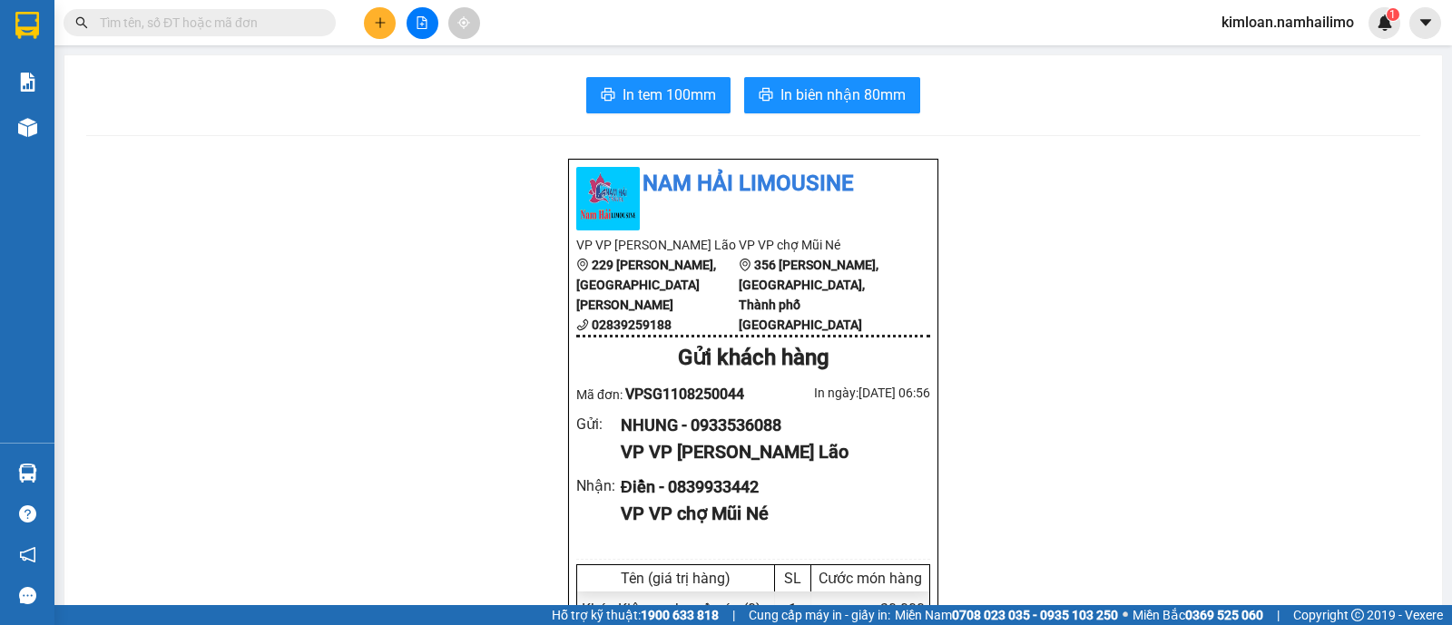
drag, startPoint x: 624, startPoint y: 56, endPoint x: 619, endPoint y: 75, distance: 19.6
click at [623, 94] on span "In tem 100mm" at bounding box center [670, 95] width 94 height 23
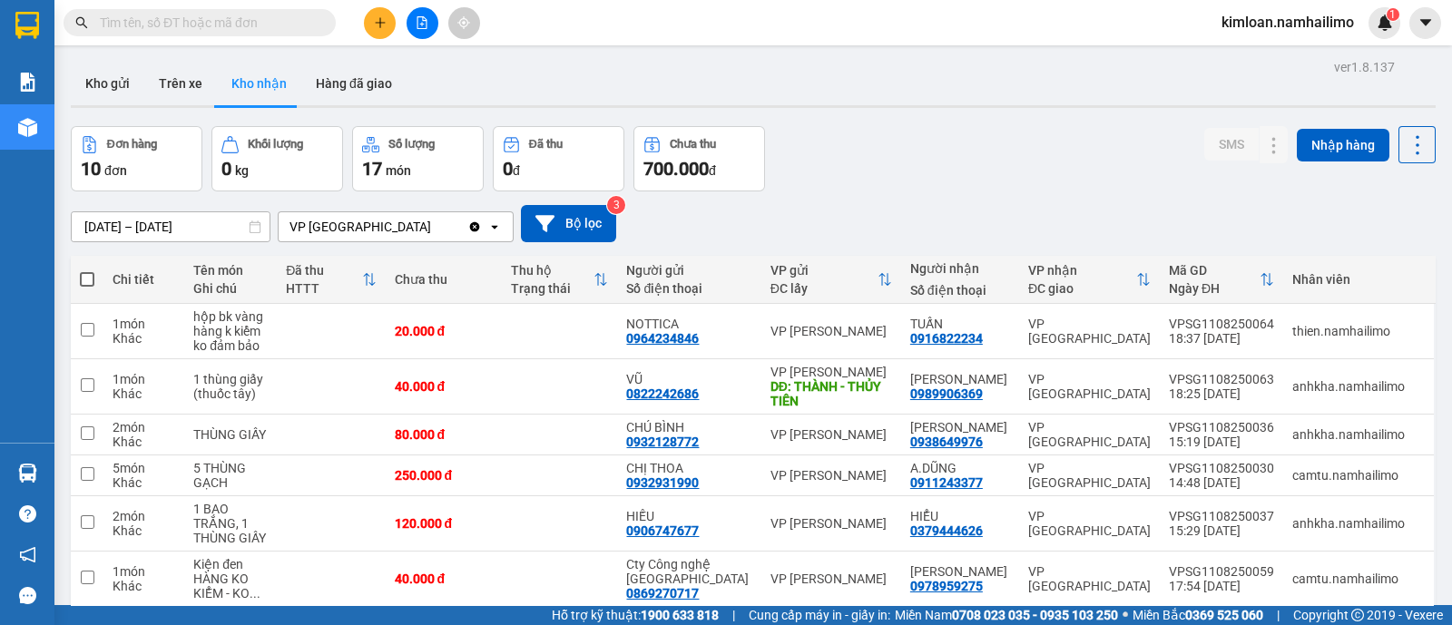
click at [958, 170] on div "Đơn hàng 10 đơn Khối lượng 0 kg Số lượng 17 món Đã thu 0 đ Chưa thu 700.000 đ S…" at bounding box center [753, 158] width 1365 height 65
click at [1225, 527] on div at bounding box center [1238, 523] width 27 height 27
click at [1232, 469] on icon at bounding box center [1238, 475] width 13 height 13
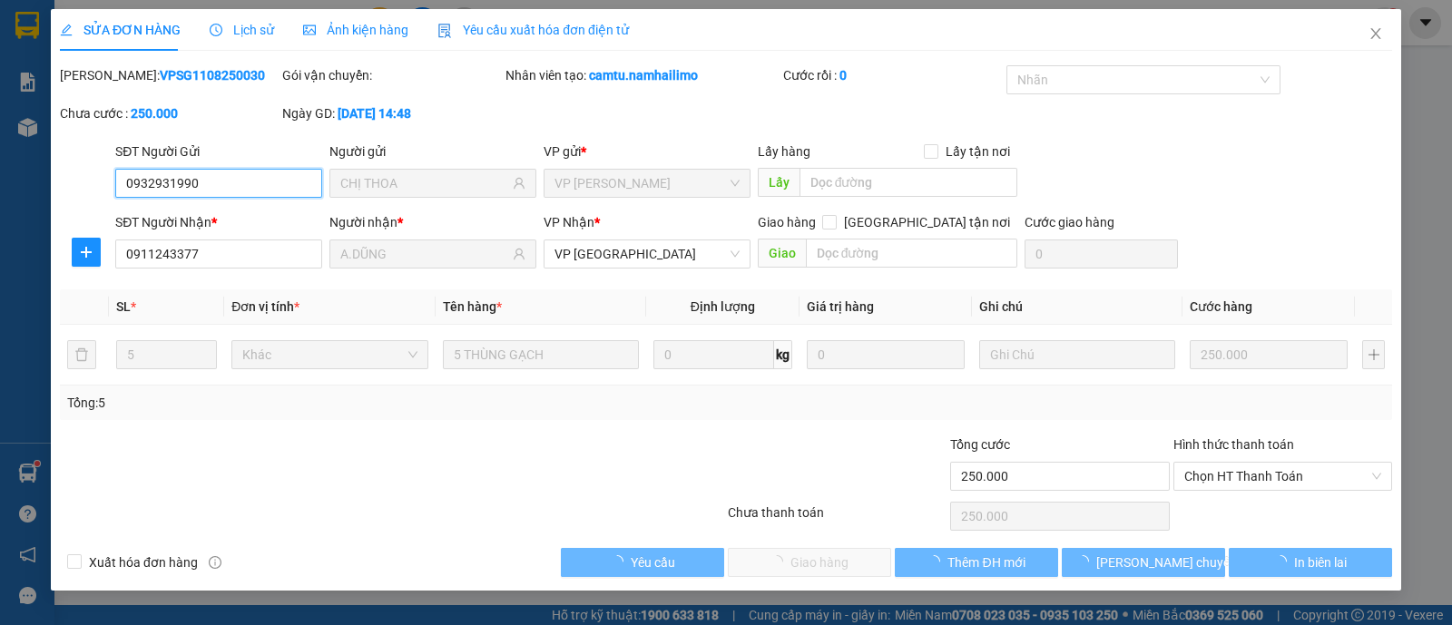
type input "0932931990"
type input "CHỊ THOA"
type input "0911243377"
type input "A.DŨNG"
type input "250.000"
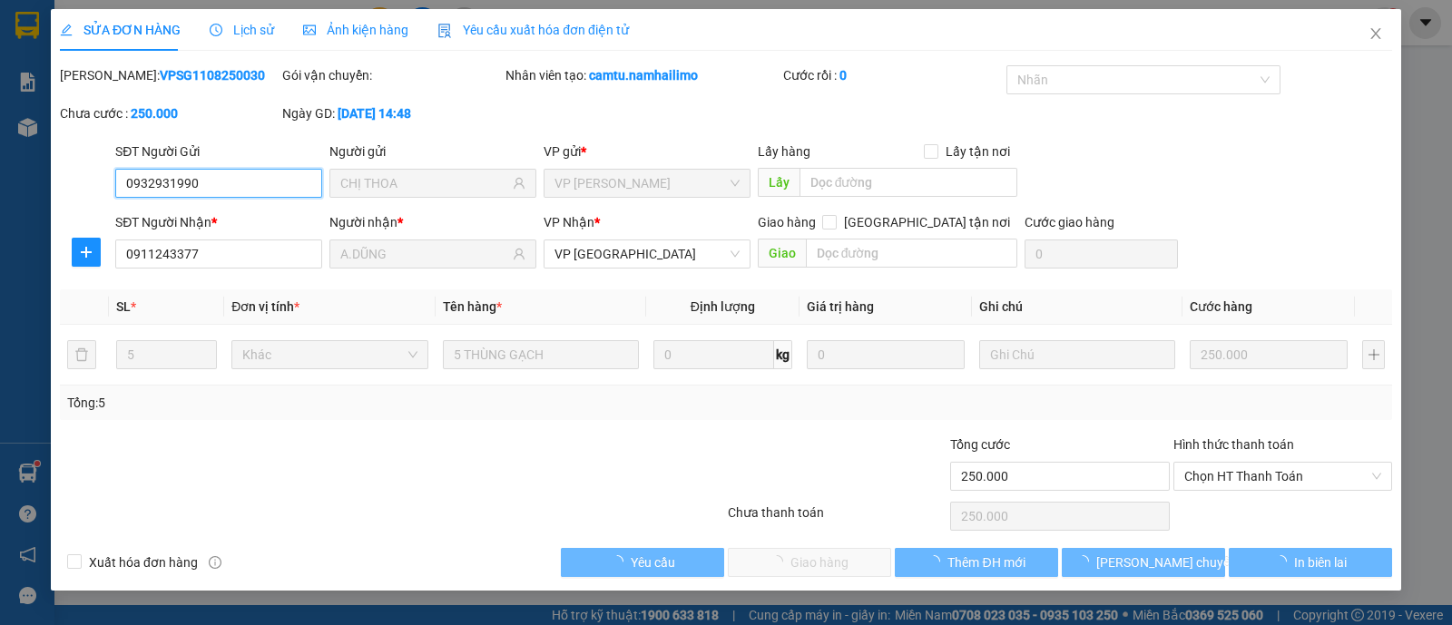
type input "250.000"
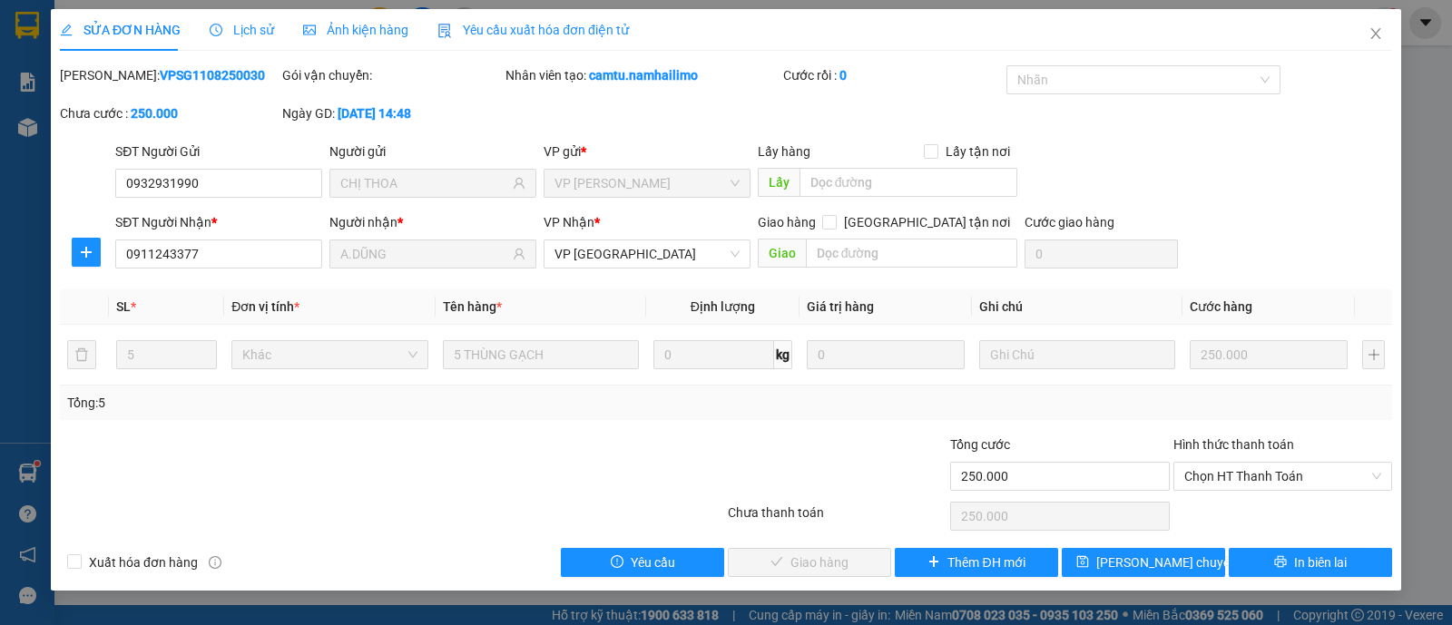
click at [172, 74] on b "VPSG1108250030" at bounding box center [212, 75] width 105 height 15
copy b "VPSG1108250030"
click at [1377, 39] on icon "close" at bounding box center [1376, 33] width 15 height 15
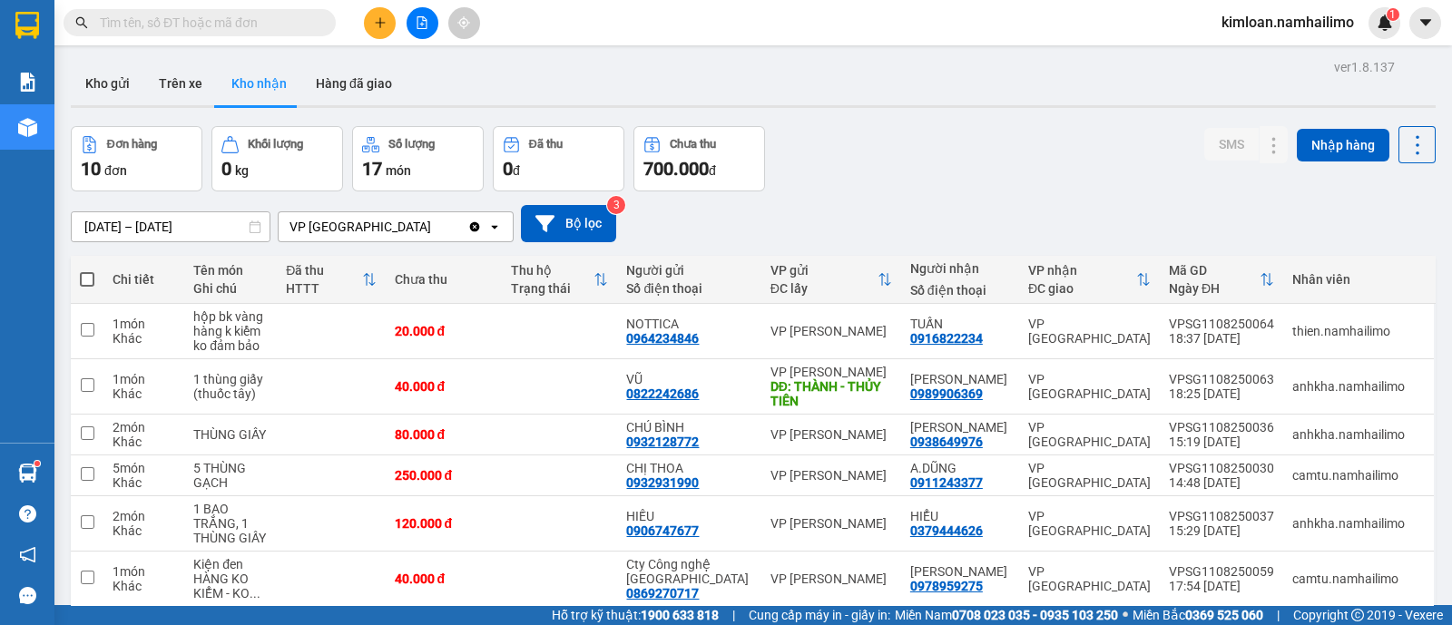
click at [676, 231] on div "10/08/2025 – 12/08/2025 Press the down arrow key to interact with the calendar …" at bounding box center [753, 223] width 1365 height 37
click at [161, 87] on button "Trên xe" at bounding box center [180, 84] width 73 height 44
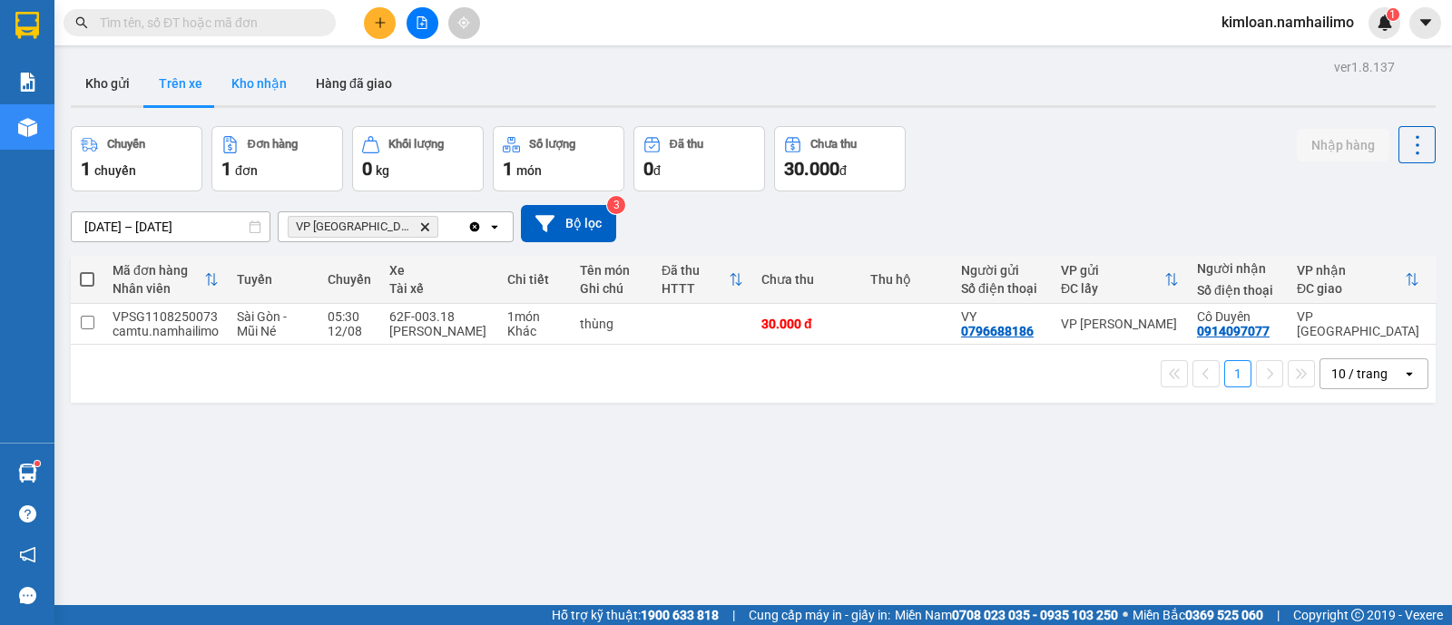
click at [259, 91] on button "Kho nhận" at bounding box center [259, 84] width 84 height 44
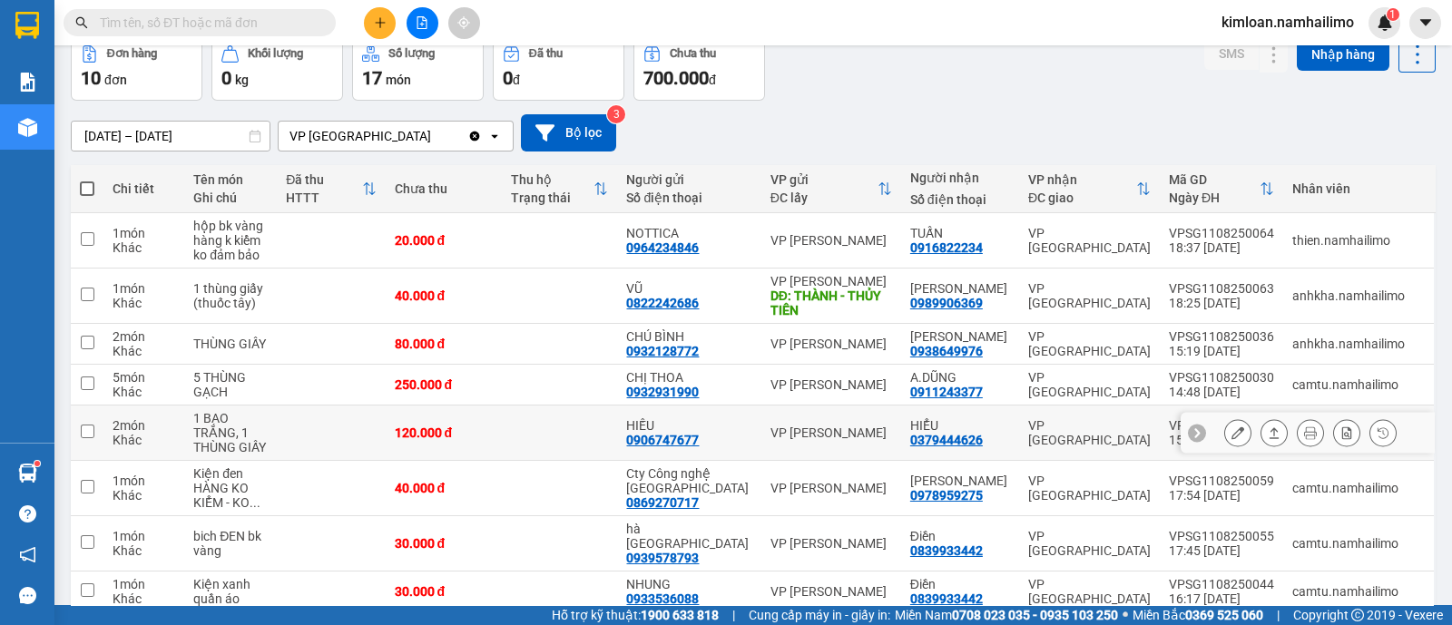
scroll to position [113, 0]
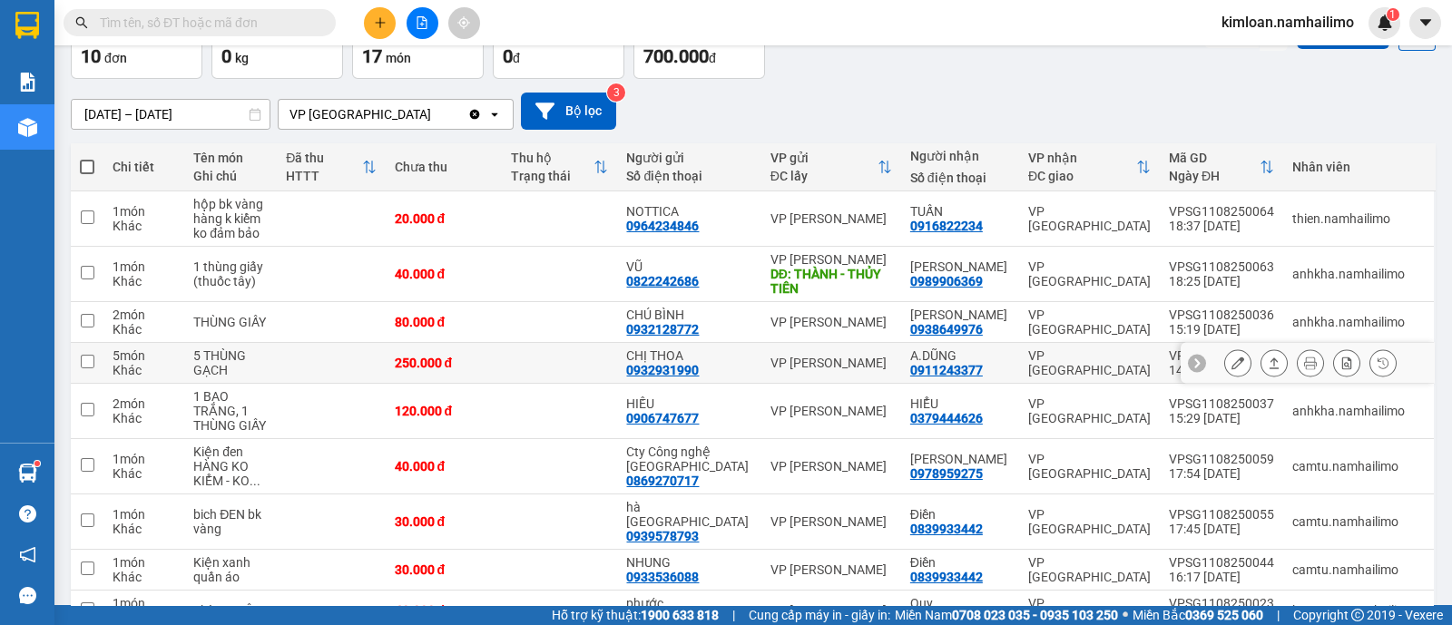
click at [94, 367] on td at bounding box center [87, 363] width 33 height 41
checkbox input "true"
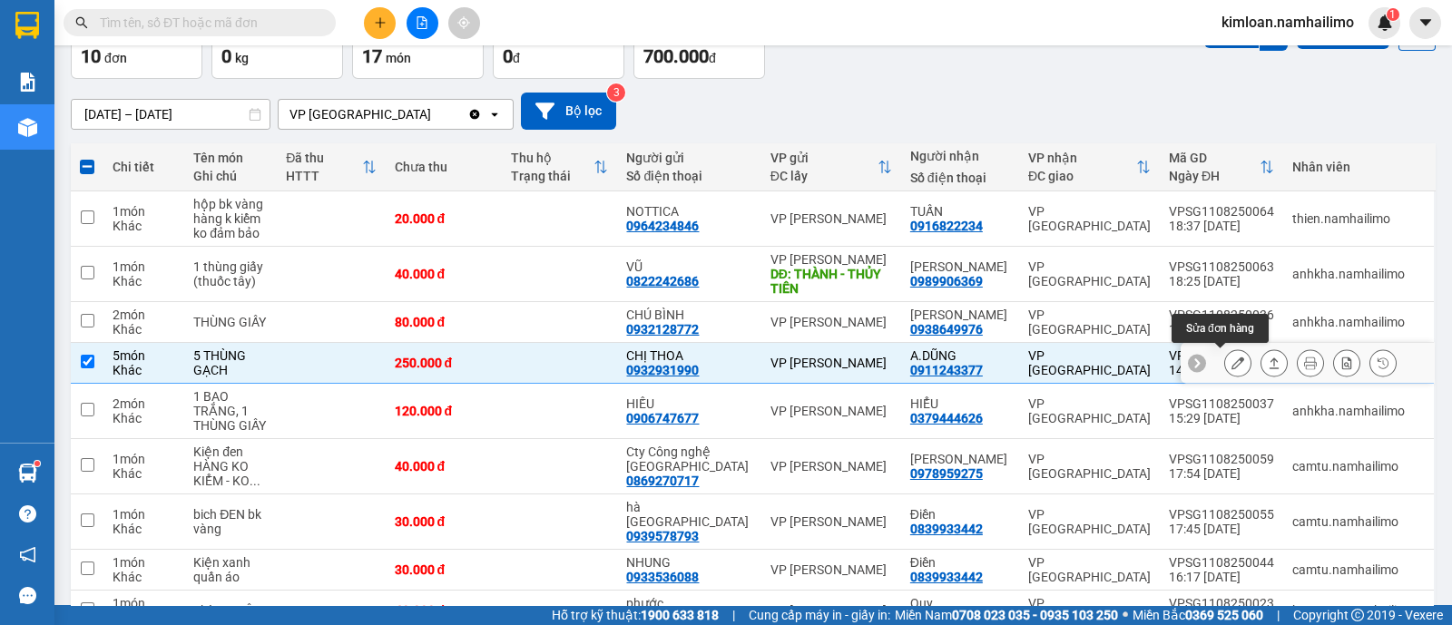
click at [1232, 359] on icon at bounding box center [1238, 363] width 13 height 13
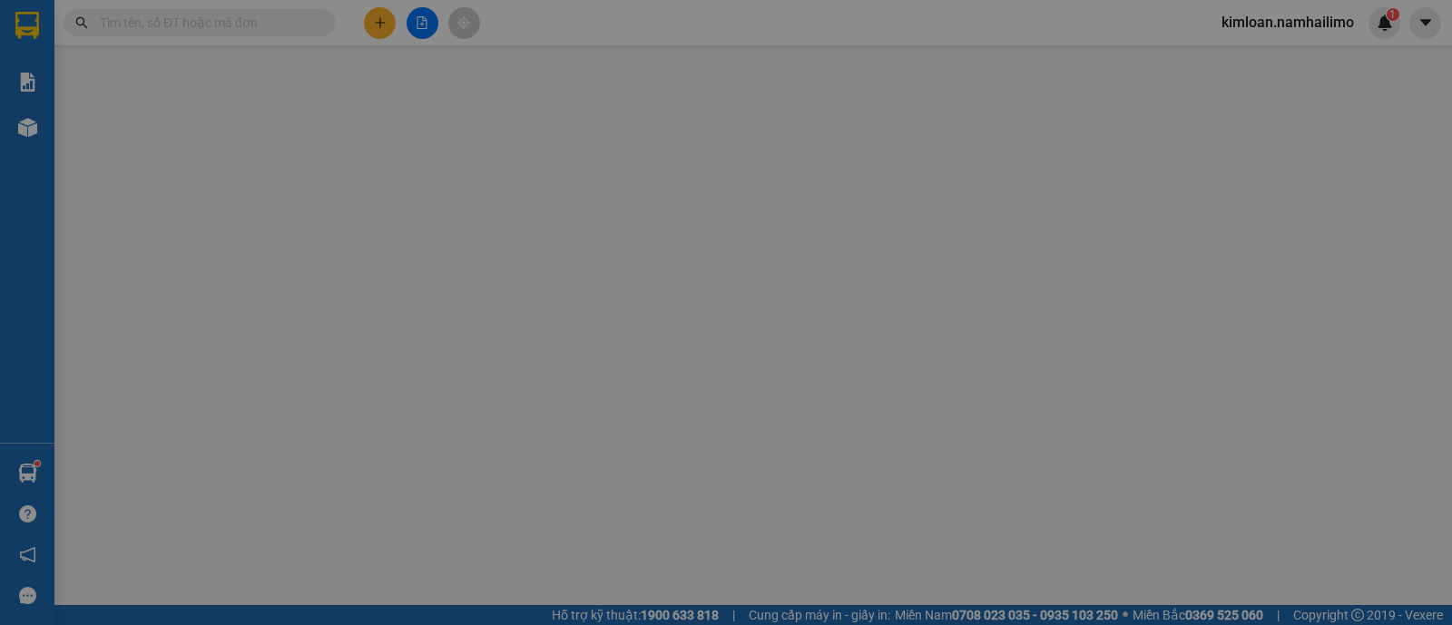
type input "0932931990"
type input "CHỊ THOA"
type input "0911243377"
type input "A.DŨNG"
type input "250.000"
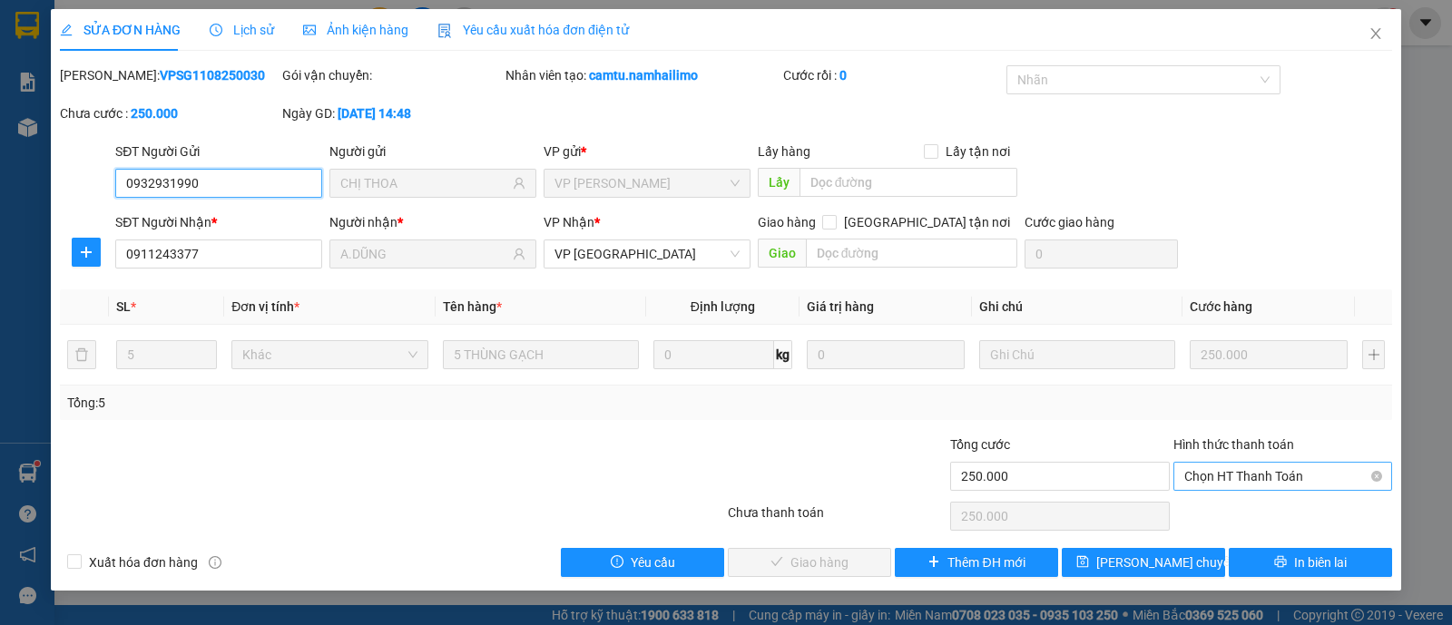
click at [1220, 478] on span "Chọn HT Thanh Toán" at bounding box center [1283, 476] width 197 height 27
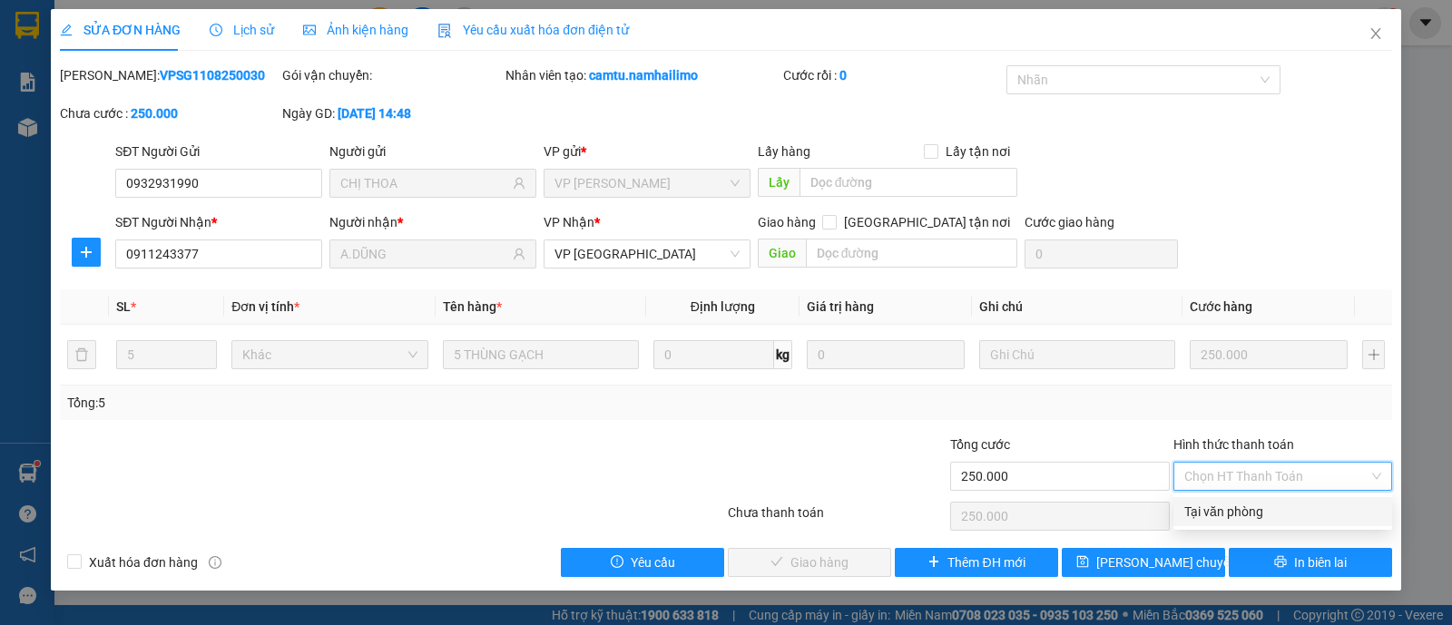
click at [1216, 517] on div "Tại văn phòng" at bounding box center [1283, 512] width 197 height 20
type input "0"
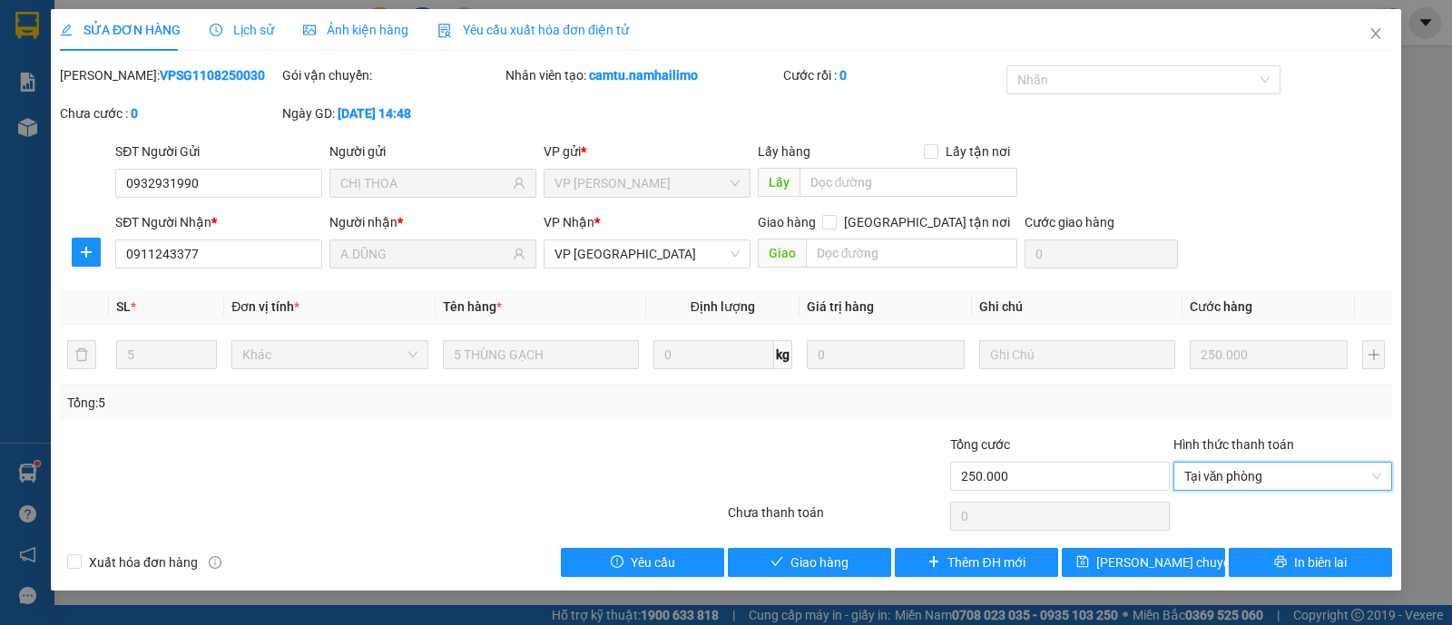
click at [864, 543] on div "Total Paid Fee 0 Total UnPaid Fee 250.000 Cash Collection Total Fee Mã ĐH: VPSG…" at bounding box center [726, 321] width 1333 height 512
click at [860, 560] on button "Giao hàng" at bounding box center [809, 562] width 163 height 29
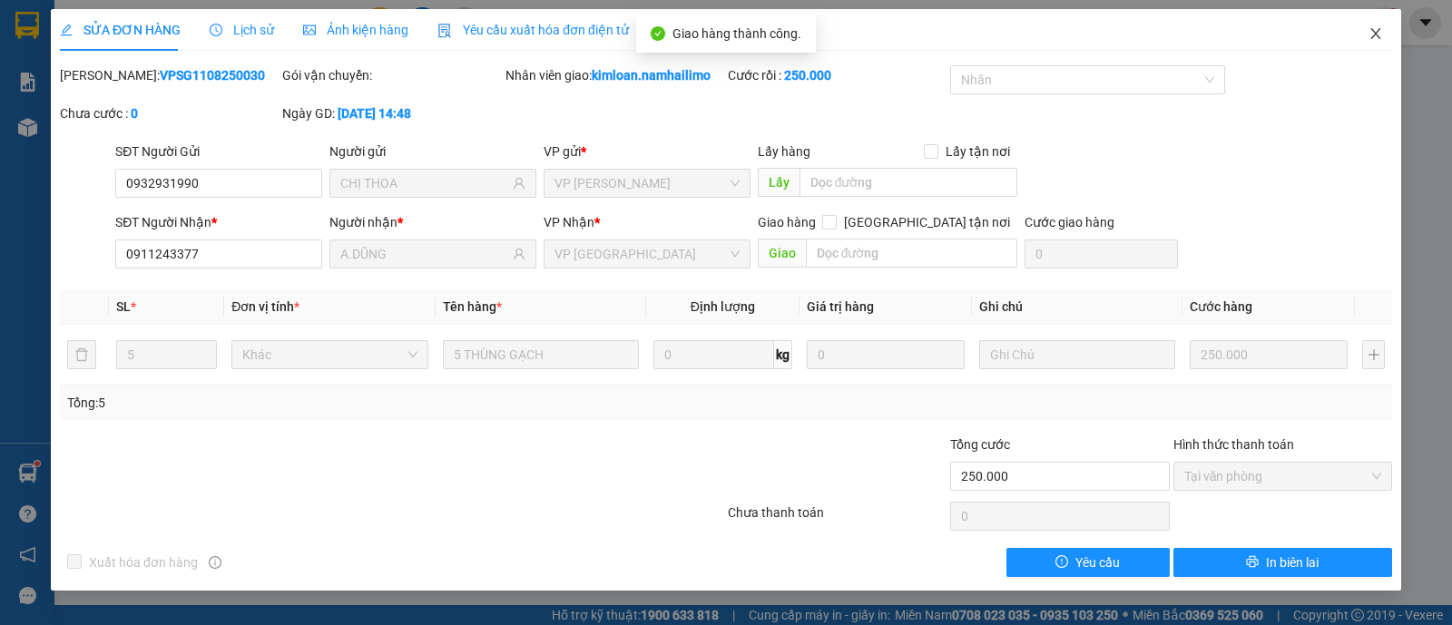
click at [1383, 34] on icon "close" at bounding box center [1376, 33] width 15 height 15
click at [1383, 34] on div "1" at bounding box center [1385, 23] width 32 height 32
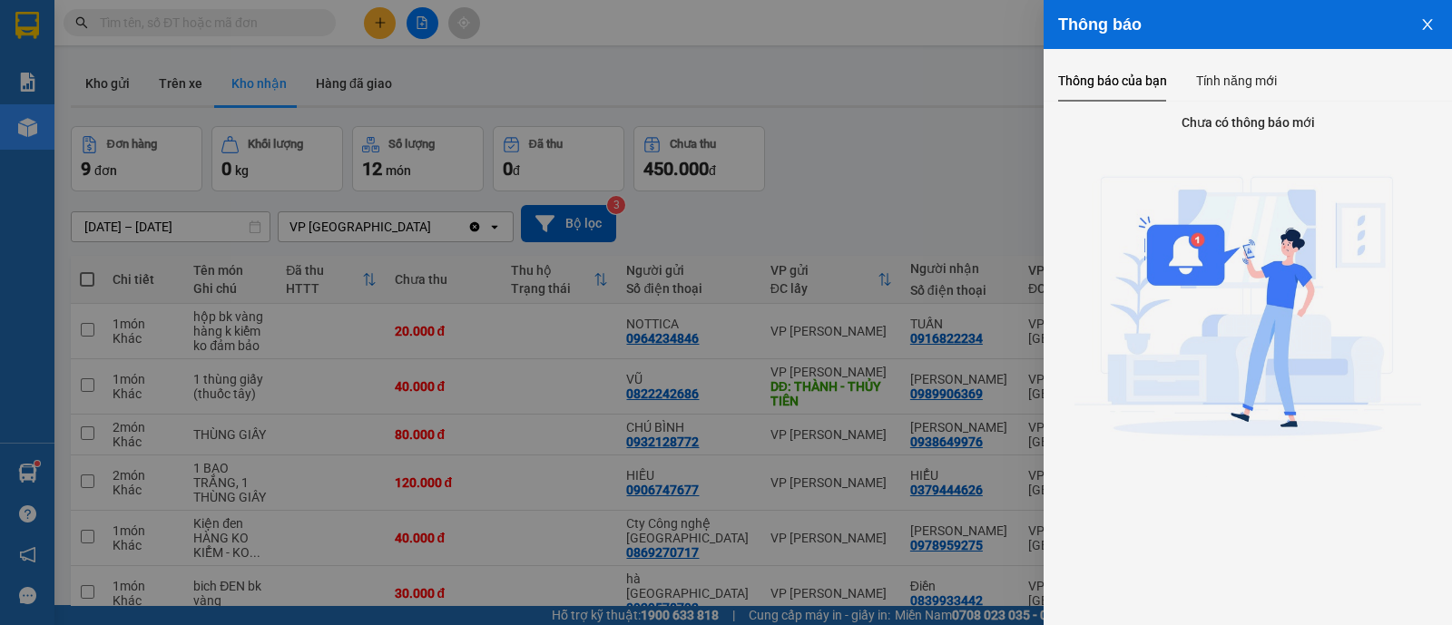
click at [1425, 34] on button "Close" at bounding box center [1427, 23] width 49 height 46
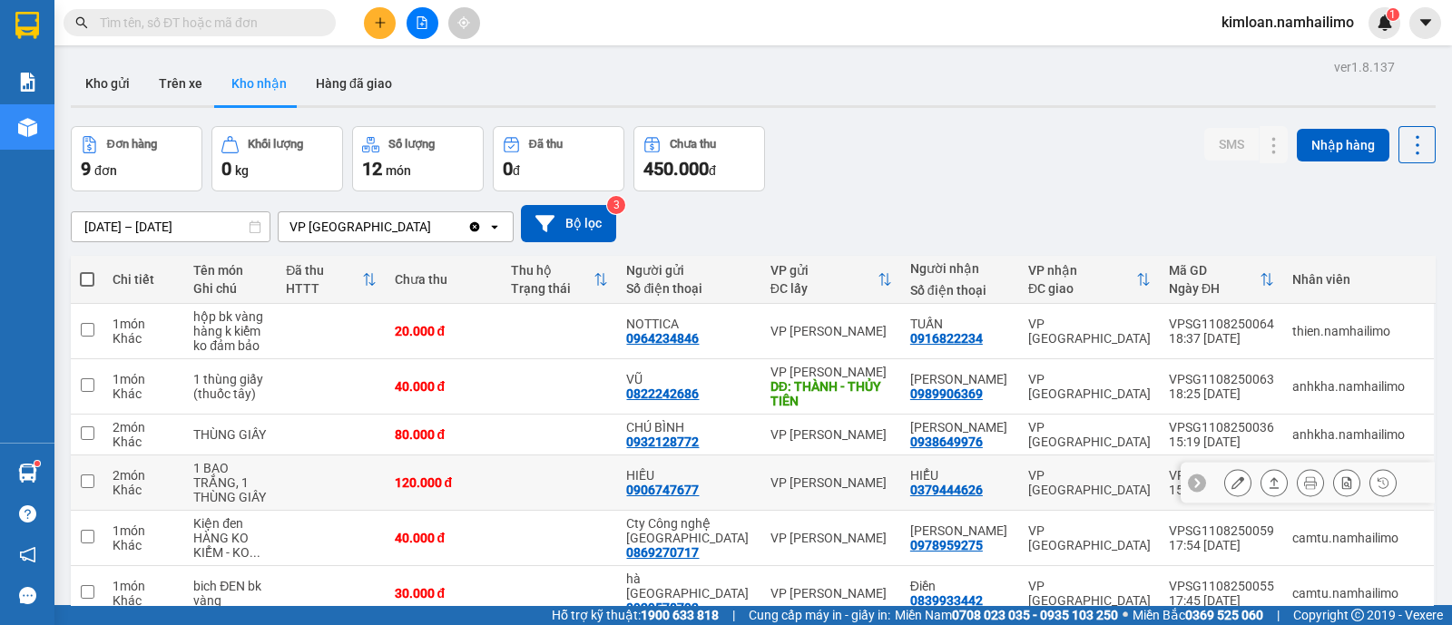
scroll to position [113, 0]
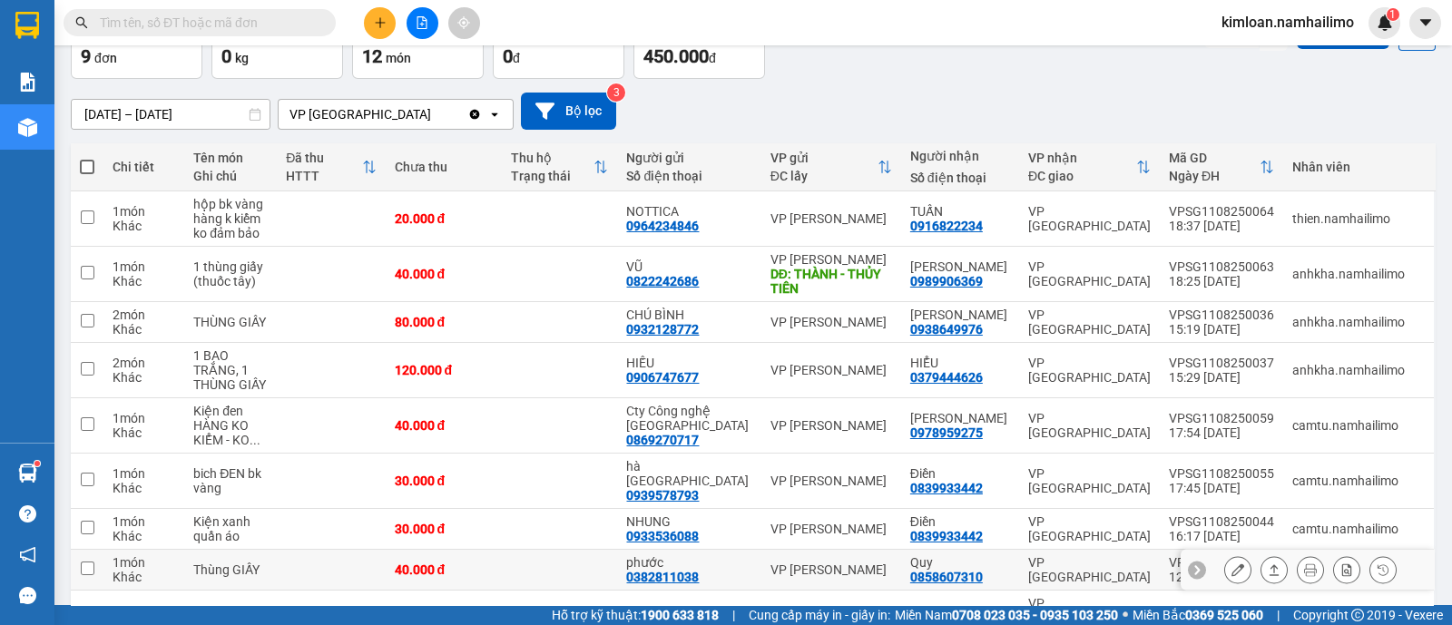
click at [101, 550] on td at bounding box center [87, 570] width 33 height 41
checkbox input "true"
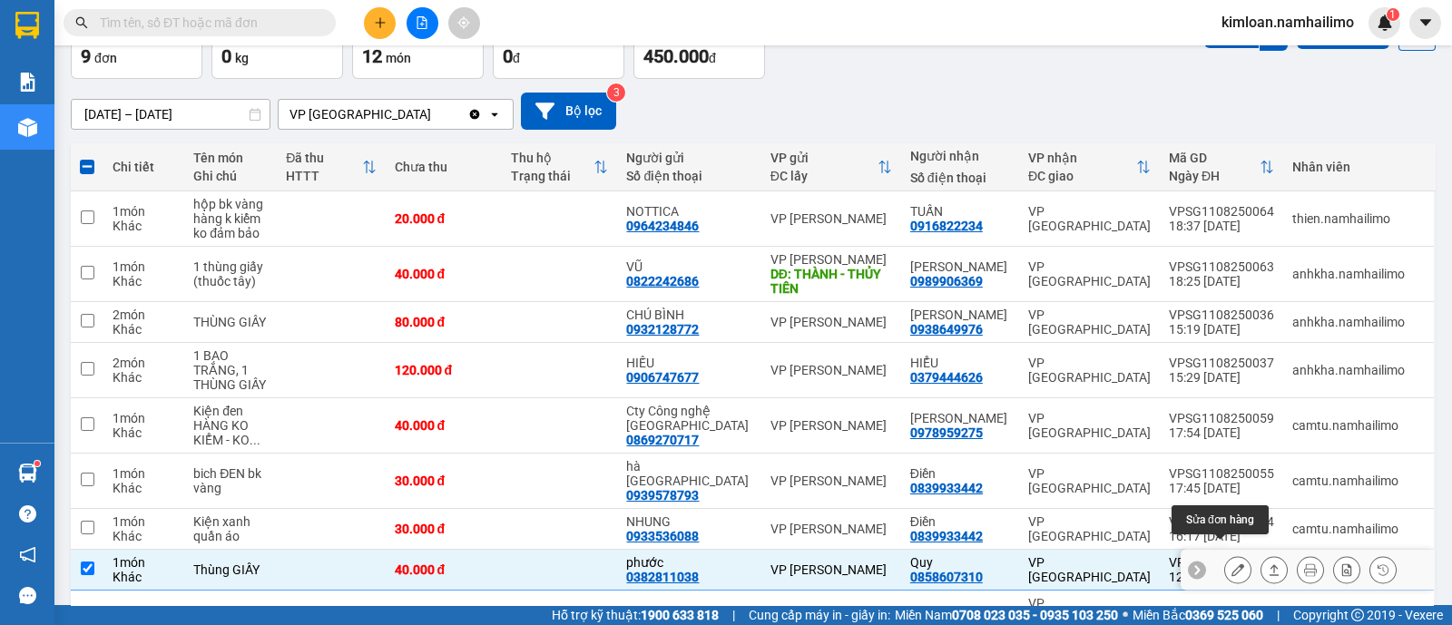
click at [1232, 564] on icon at bounding box center [1238, 570] width 13 height 13
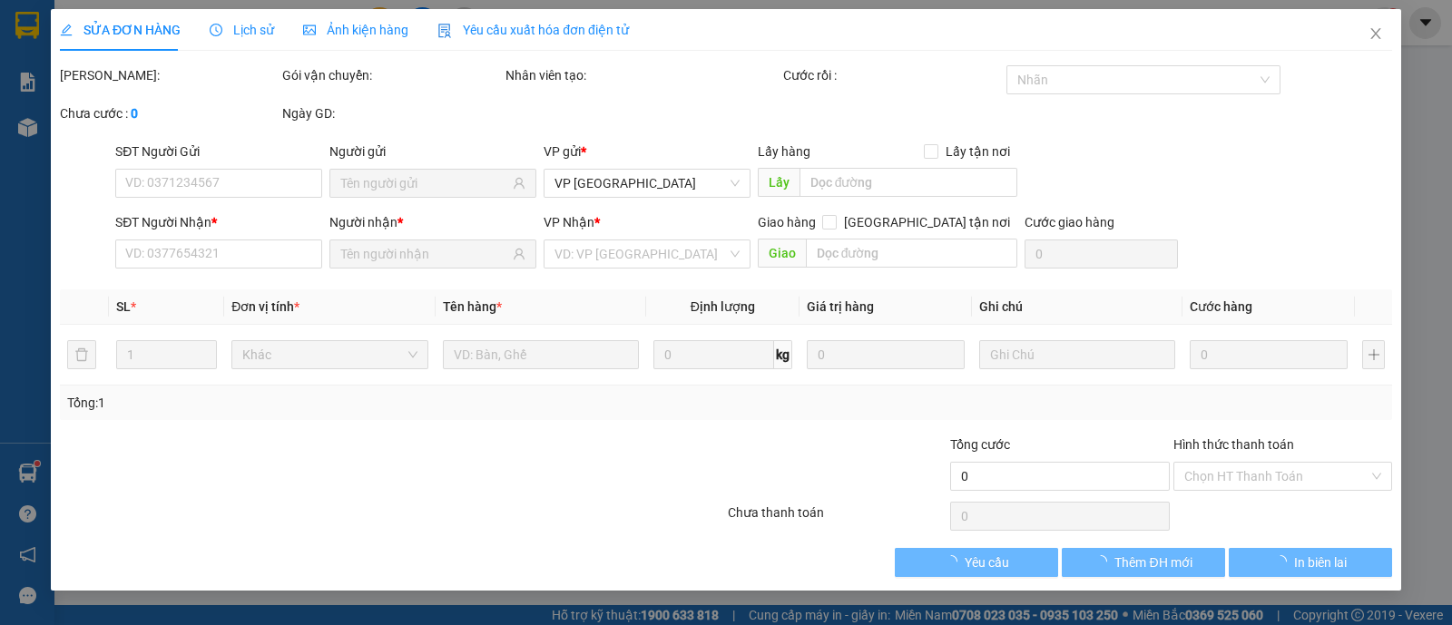
type input "0382811038"
type input "phước"
type input "0858607310"
type input "Quy"
type input "40.000"
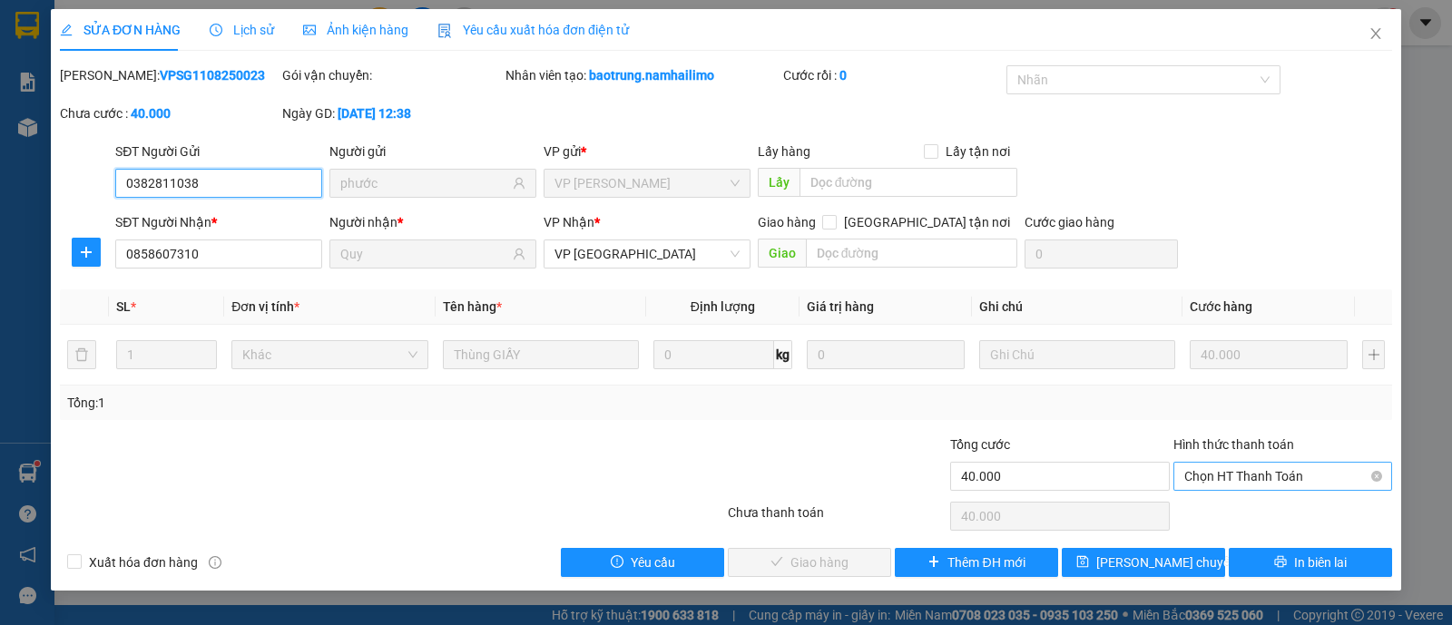
click at [1282, 473] on span "Chọn HT Thanh Toán" at bounding box center [1283, 476] width 197 height 27
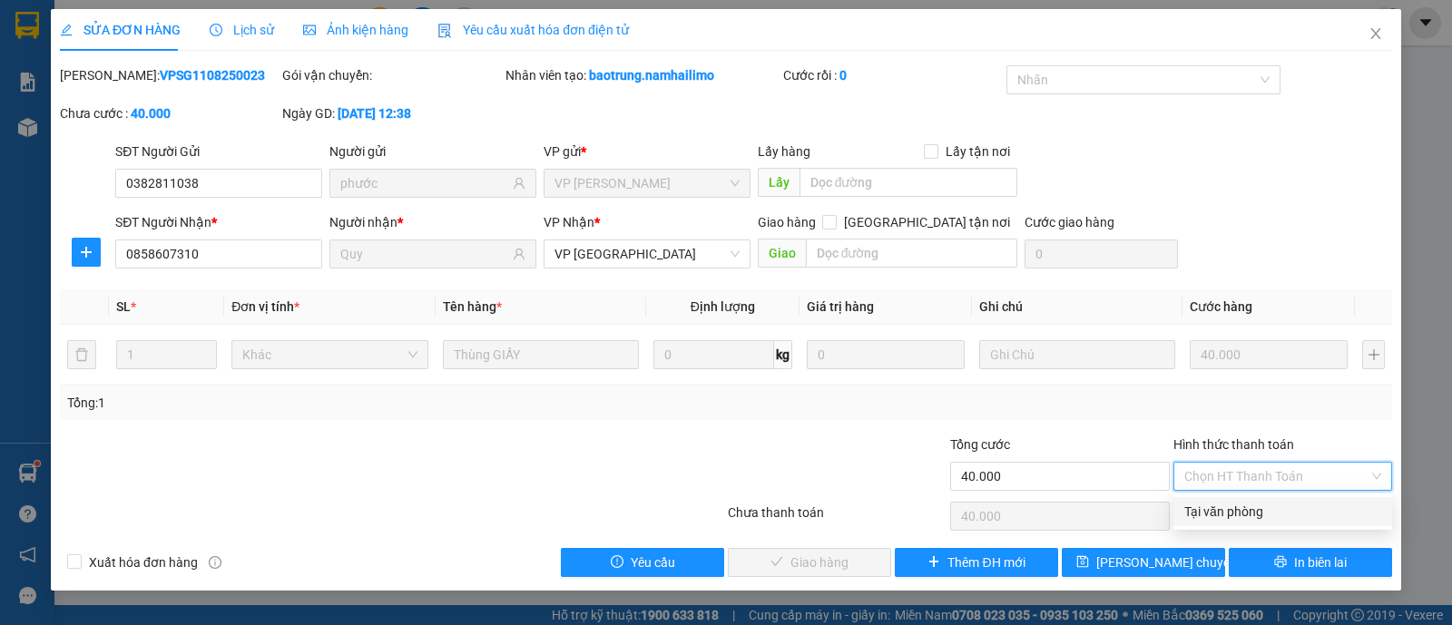
click at [1265, 514] on div "Tại văn phòng" at bounding box center [1283, 512] width 197 height 20
type input "0"
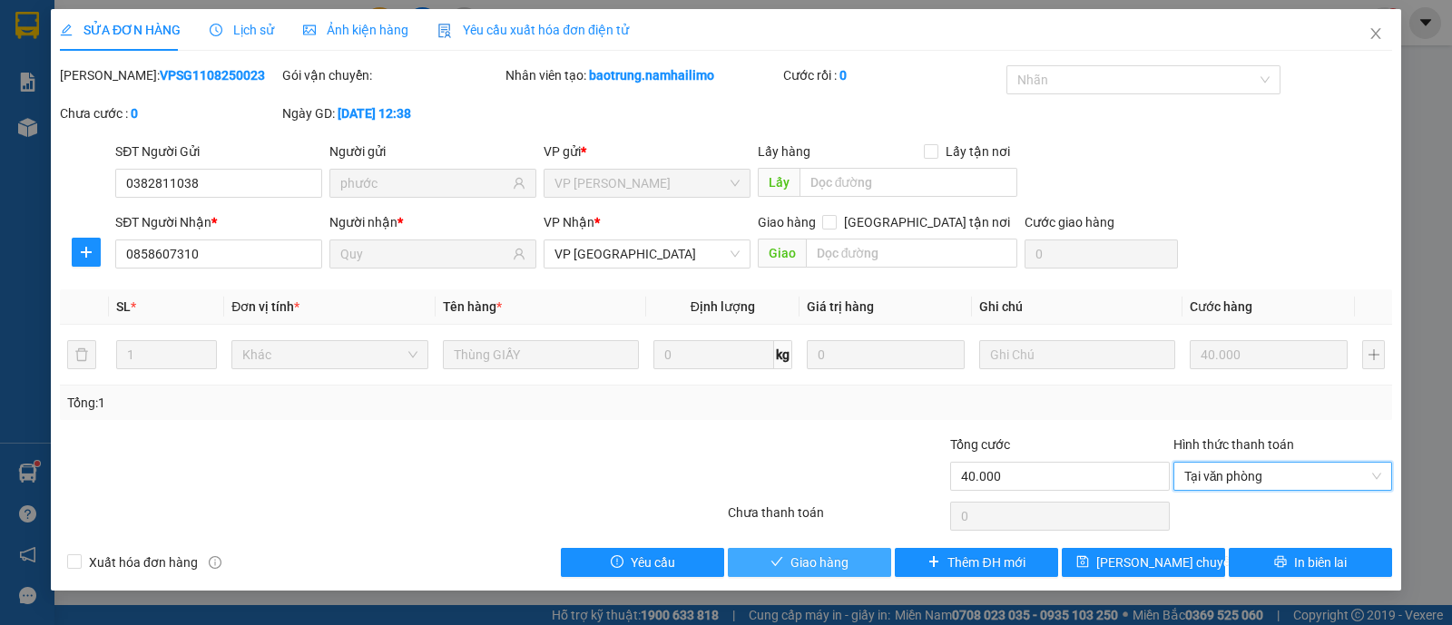
click at [831, 566] on span "Giao hàng" at bounding box center [820, 563] width 58 height 20
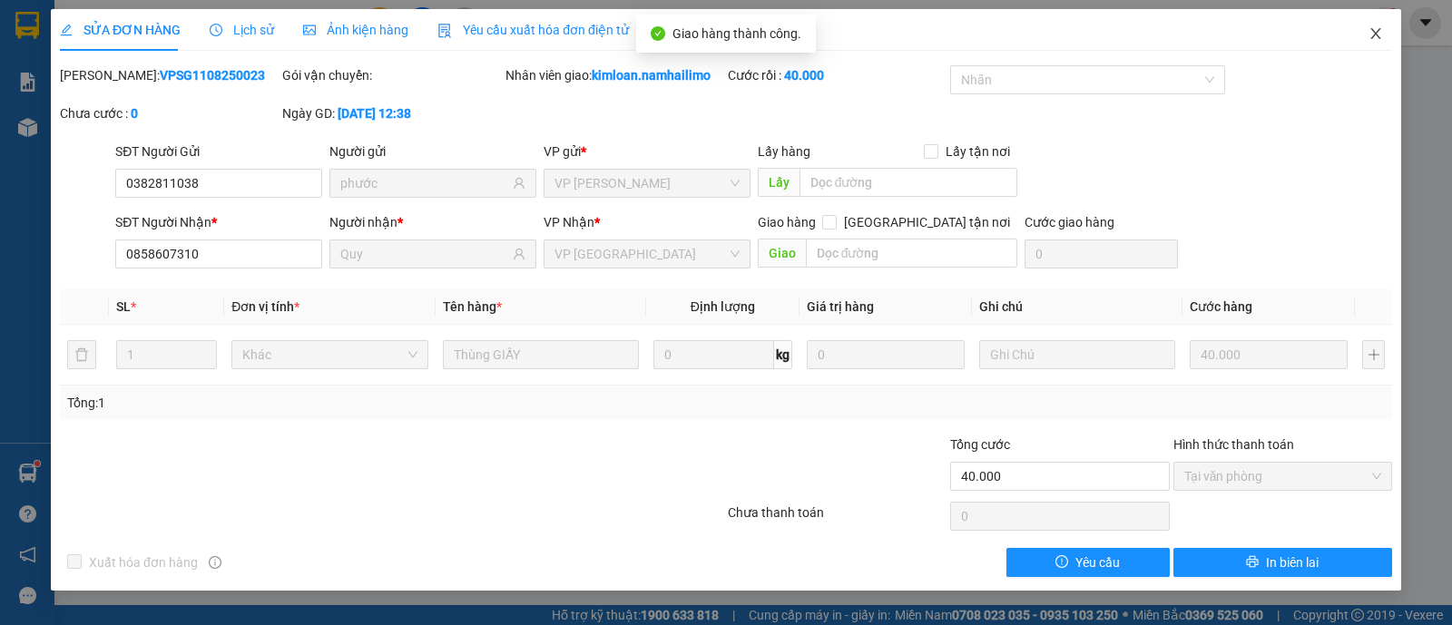
click at [1383, 30] on icon "close" at bounding box center [1376, 33] width 15 height 15
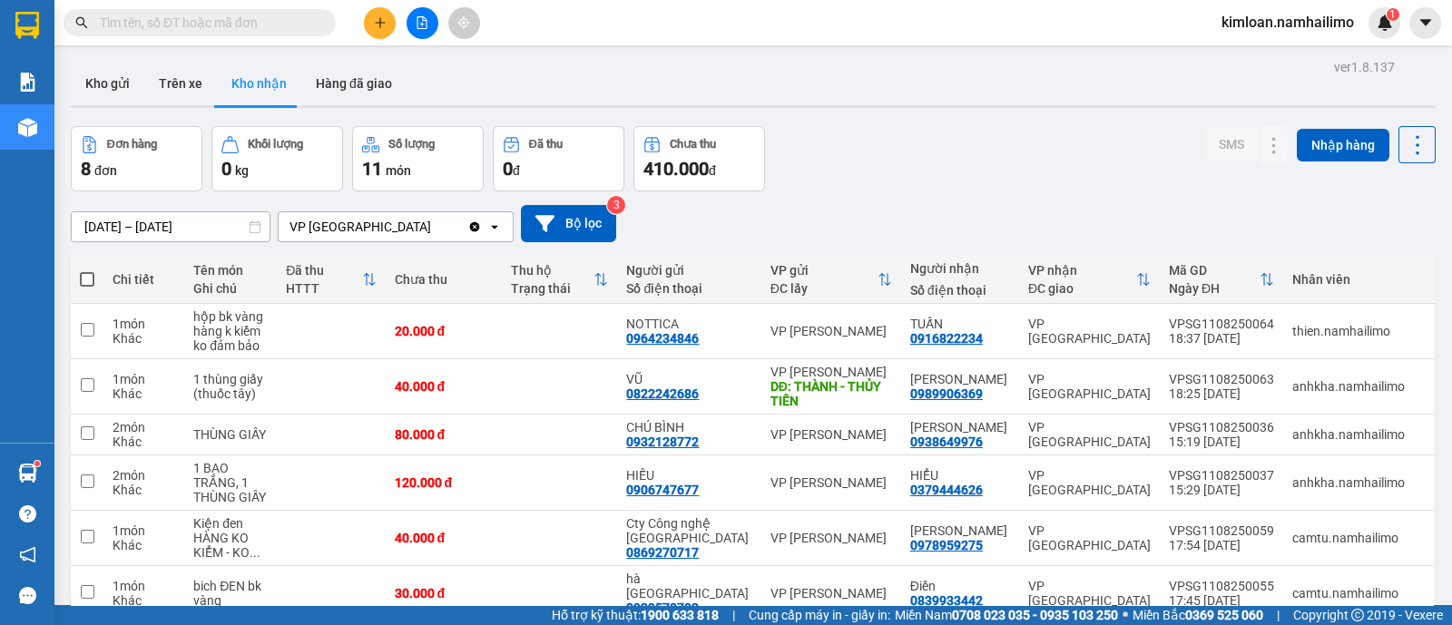
click at [223, 84] on button "Kho nhận" at bounding box center [259, 84] width 84 height 44
click at [339, 84] on button "Hàng đã giao" at bounding box center [353, 84] width 105 height 44
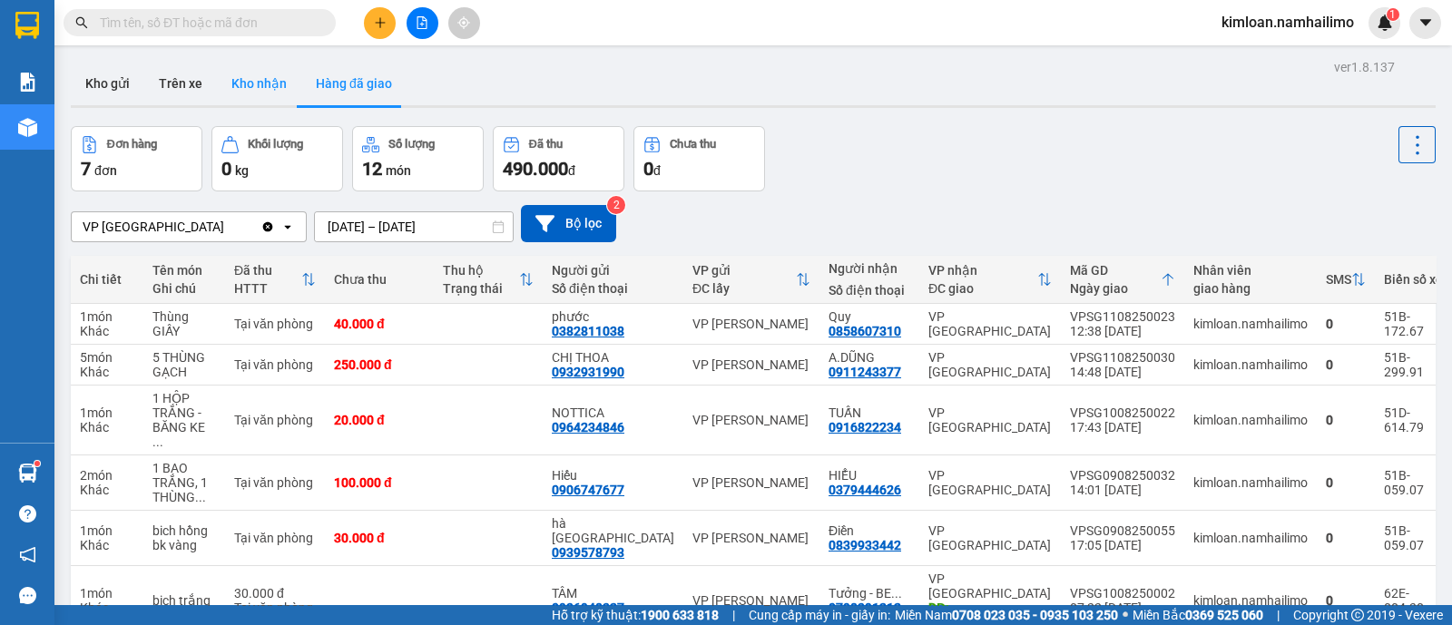
click at [258, 79] on button "Kho nhận" at bounding box center [259, 84] width 84 height 44
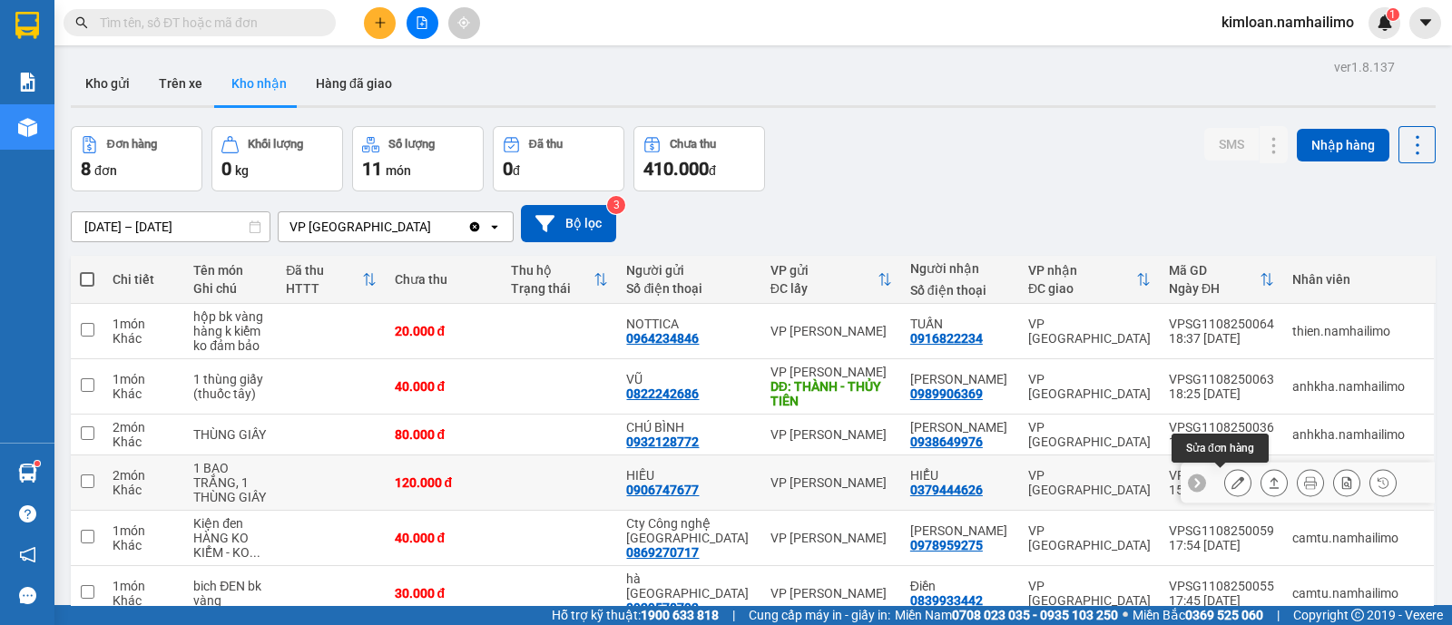
click at [1232, 480] on icon at bounding box center [1238, 483] width 13 height 13
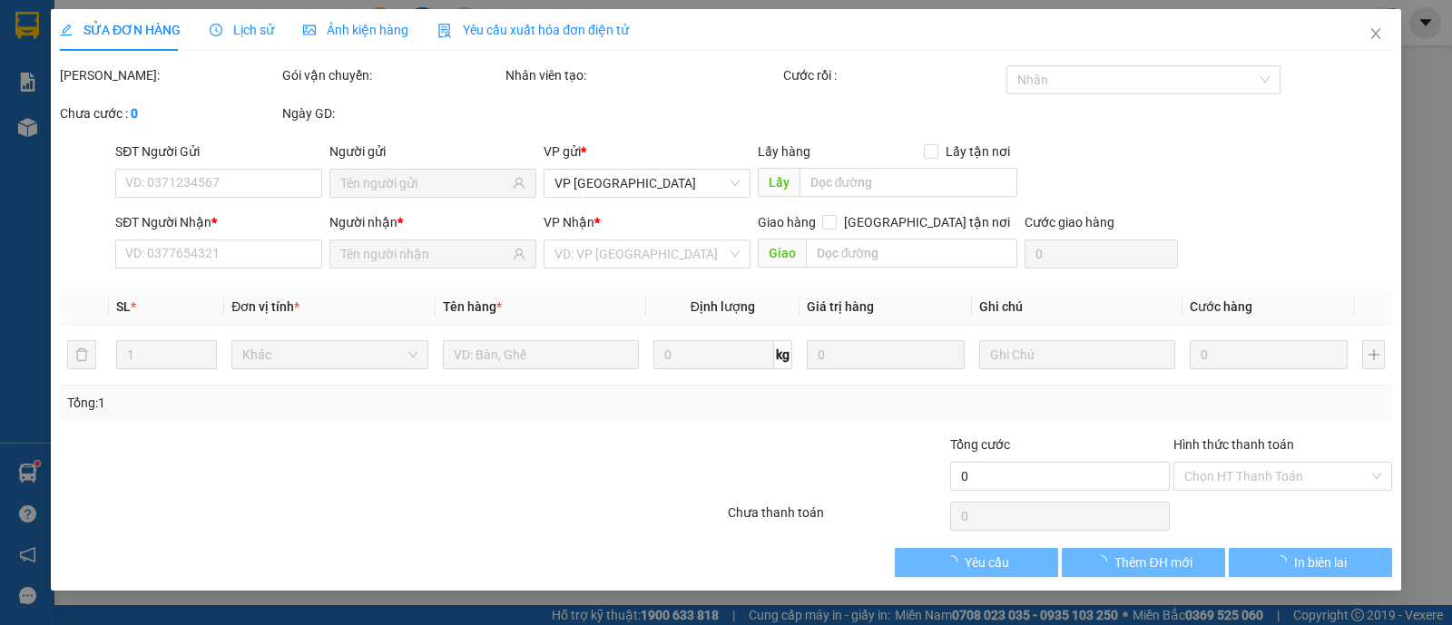
type input "0906747677"
type input "HIẾU"
type input "0379444626"
type input "HIỂU"
type input "120.000"
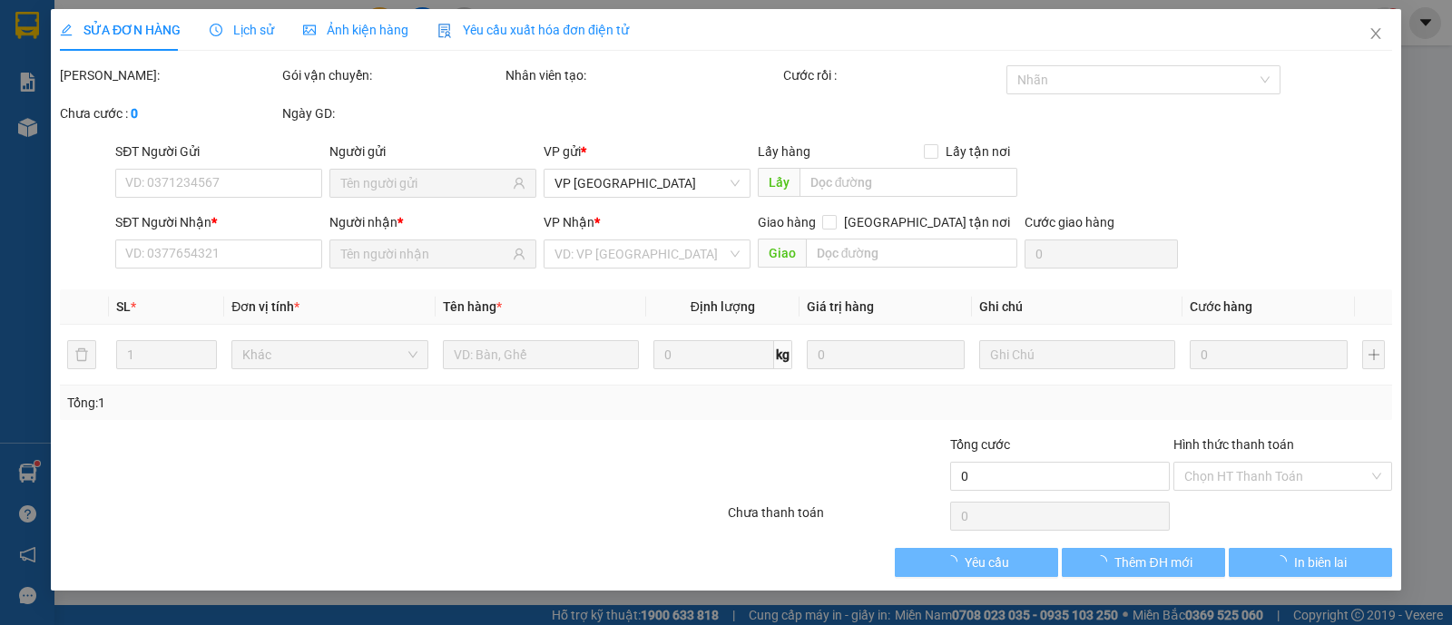
type input "120.000"
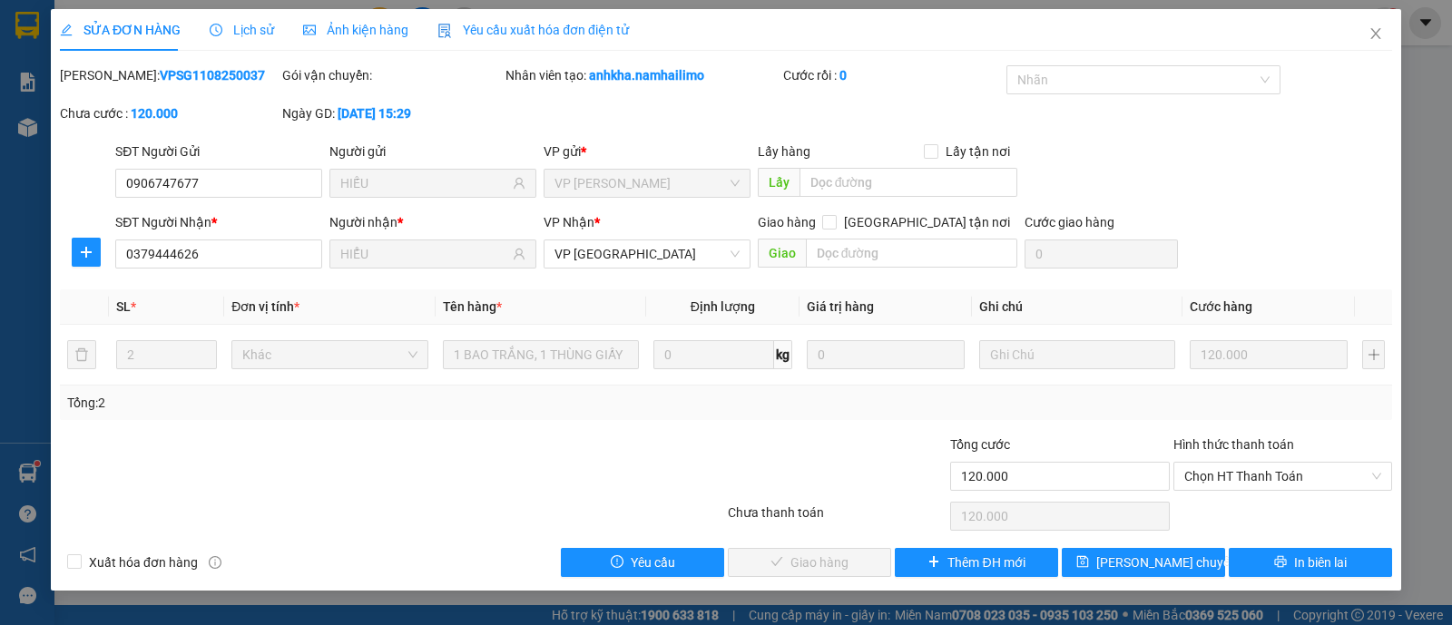
click at [184, 76] on b "VPSG1108250037" at bounding box center [212, 75] width 105 height 15
copy b "VPSG1108250037"
click at [1376, 23] on span "Close" at bounding box center [1376, 34] width 51 height 51
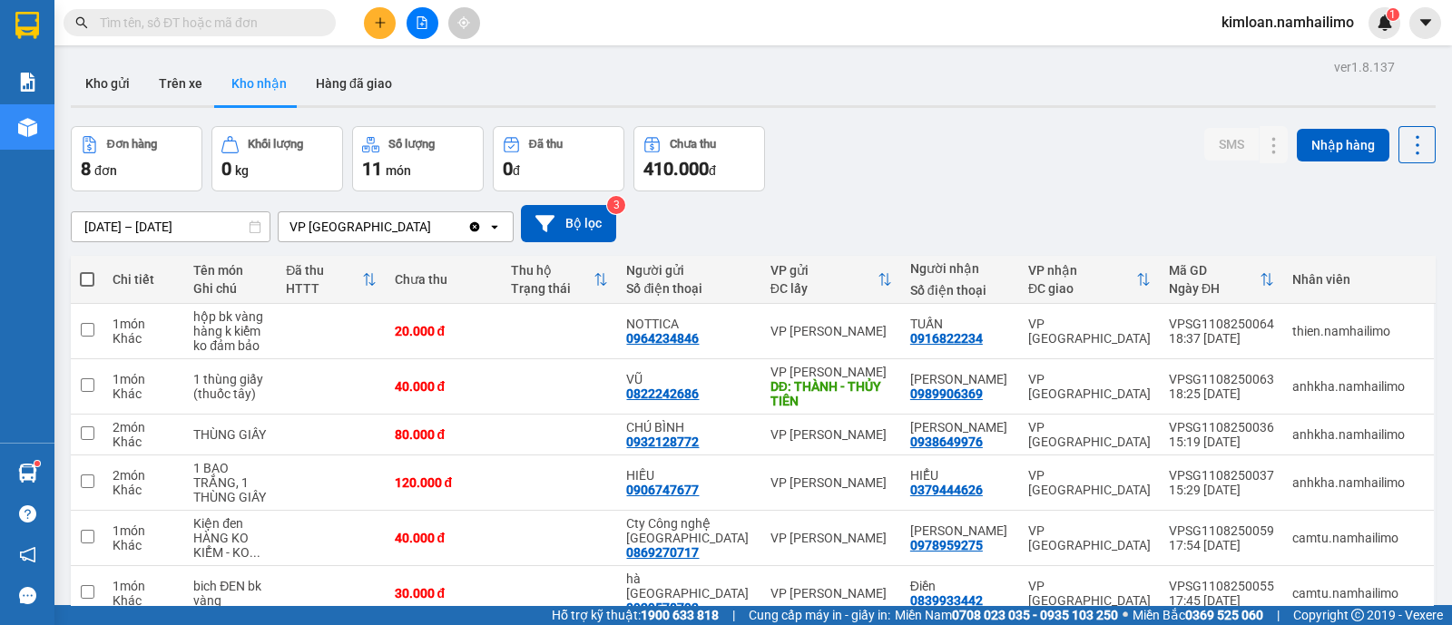
click at [304, 26] on input "text" at bounding box center [207, 23] width 214 height 20
click at [184, 18] on input "text" at bounding box center [207, 23] width 214 height 20
paste input "VPSG1108250030"
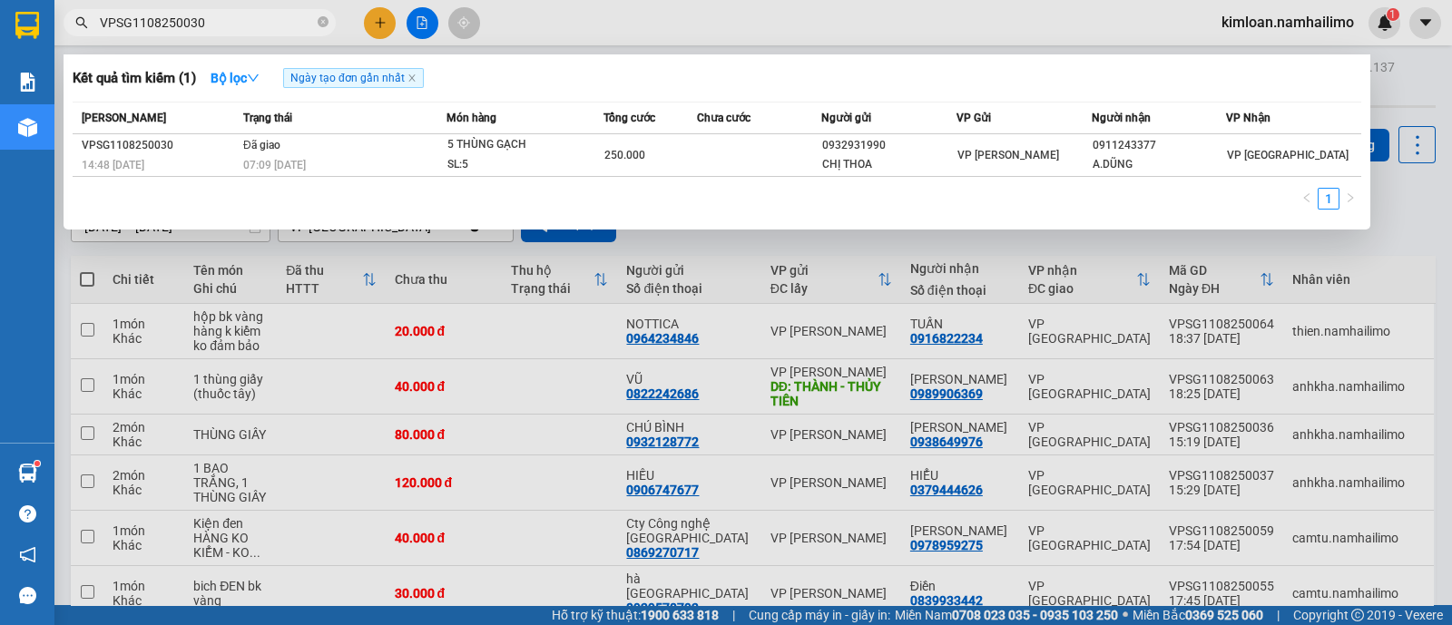
type input "VPSG1108250030"
click at [1399, 79] on div at bounding box center [726, 312] width 1452 height 625
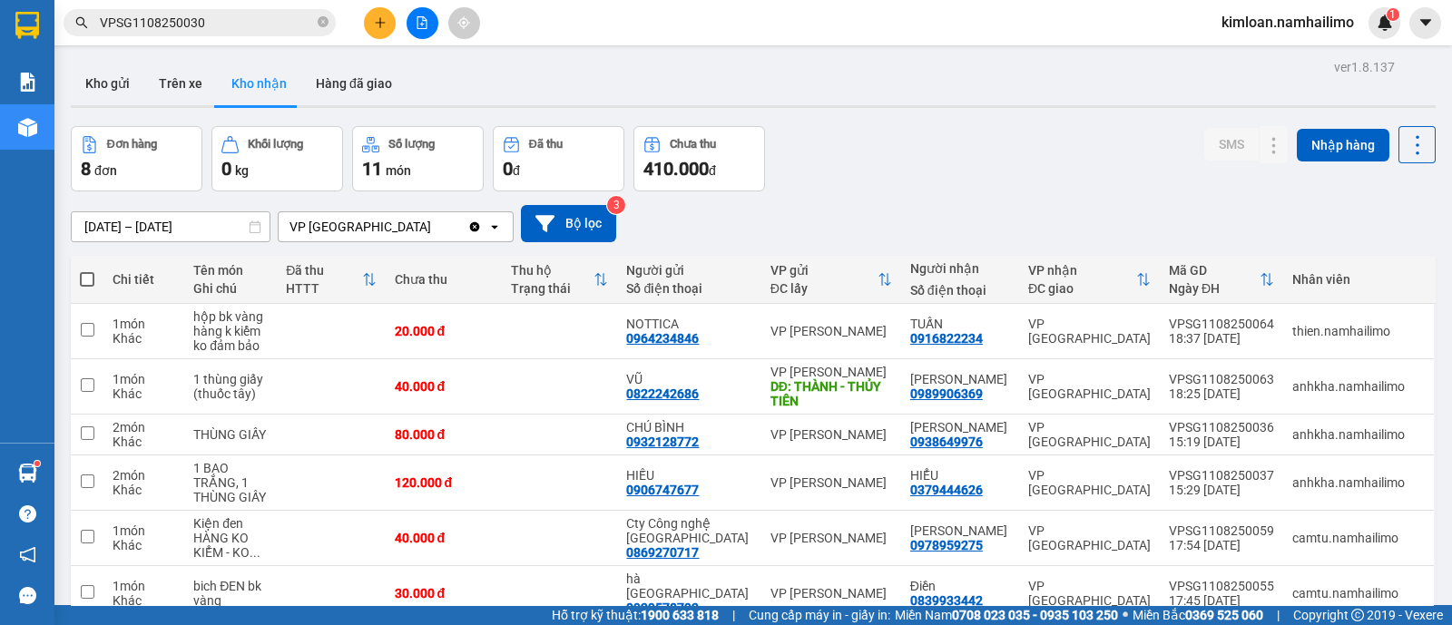
click at [370, 20] on button at bounding box center [380, 23] width 32 height 32
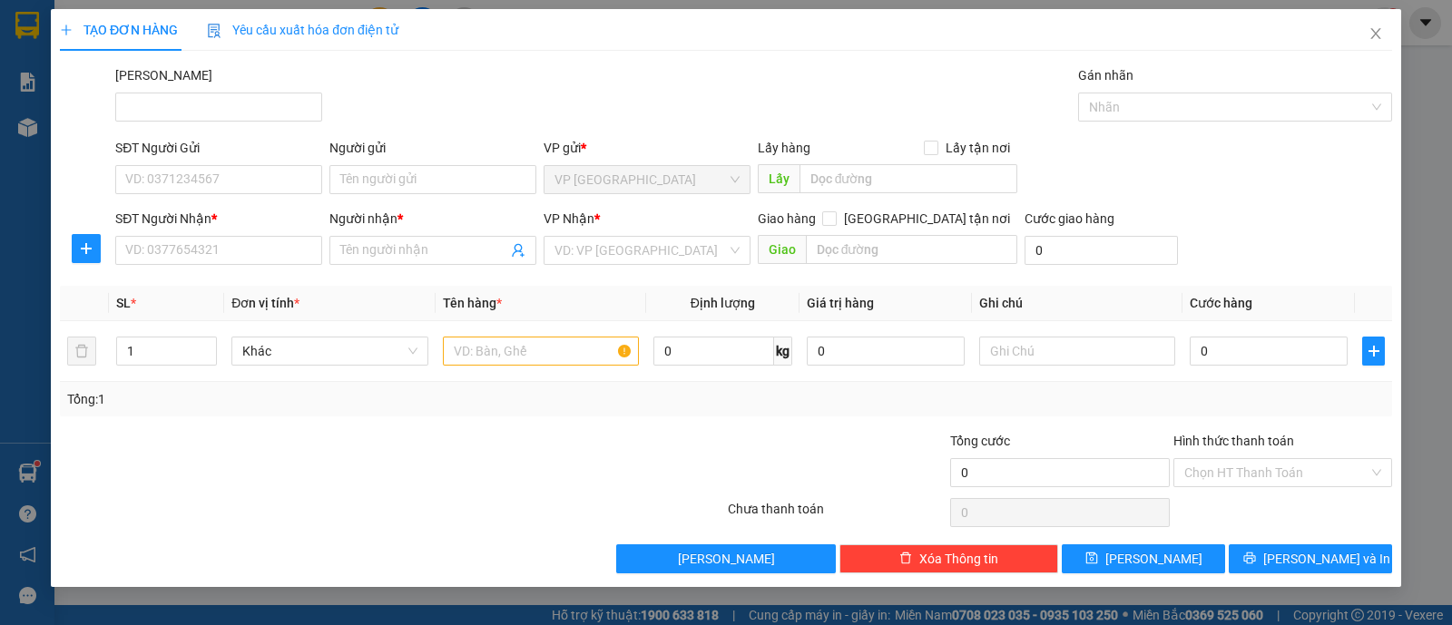
click at [265, 194] on div "SĐT Người Gửi VD: 0371234567" at bounding box center [218, 170] width 207 height 64
click at [270, 184] on input "SĐT Người Gửi" at bounding box center [218, 179] width 207 height 29
type input "0378983977"
click at [419, 185] on input "Người gửi" at bounding box center [433, 179] width 207 height 29
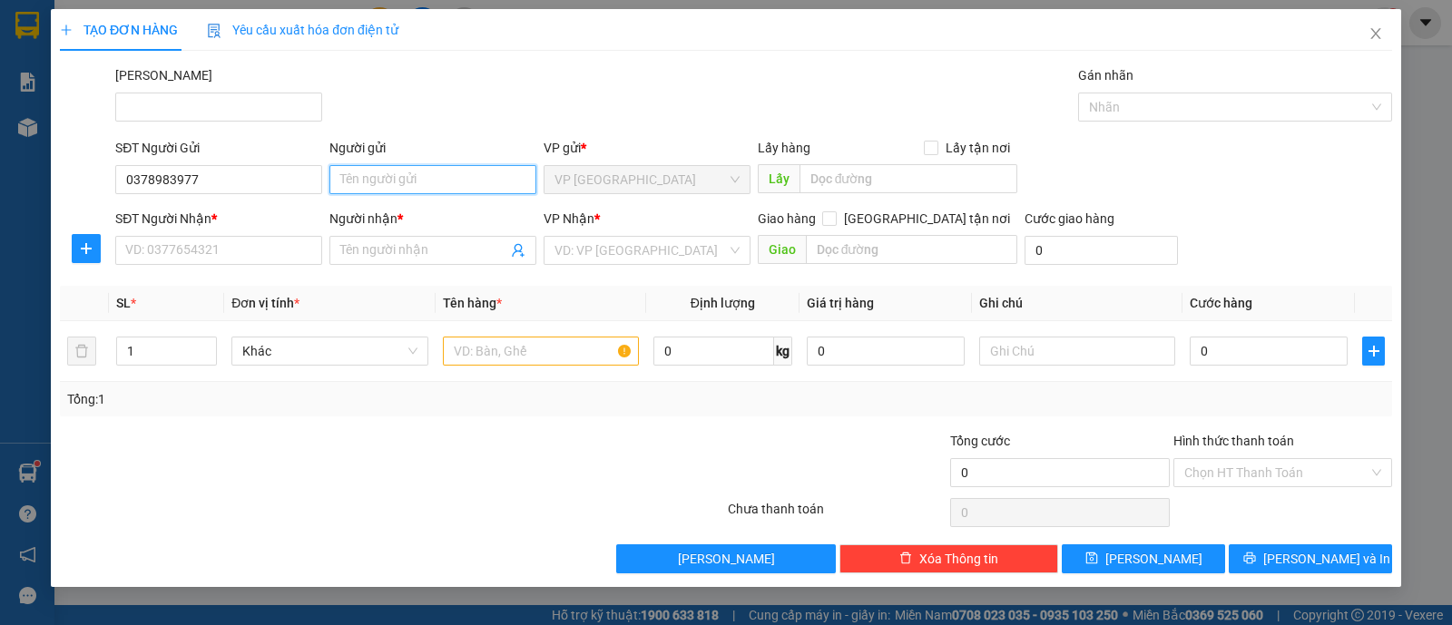
click at [419, 185] on input "Người gửi" at bounding box center [433, 179] width 207 height 29
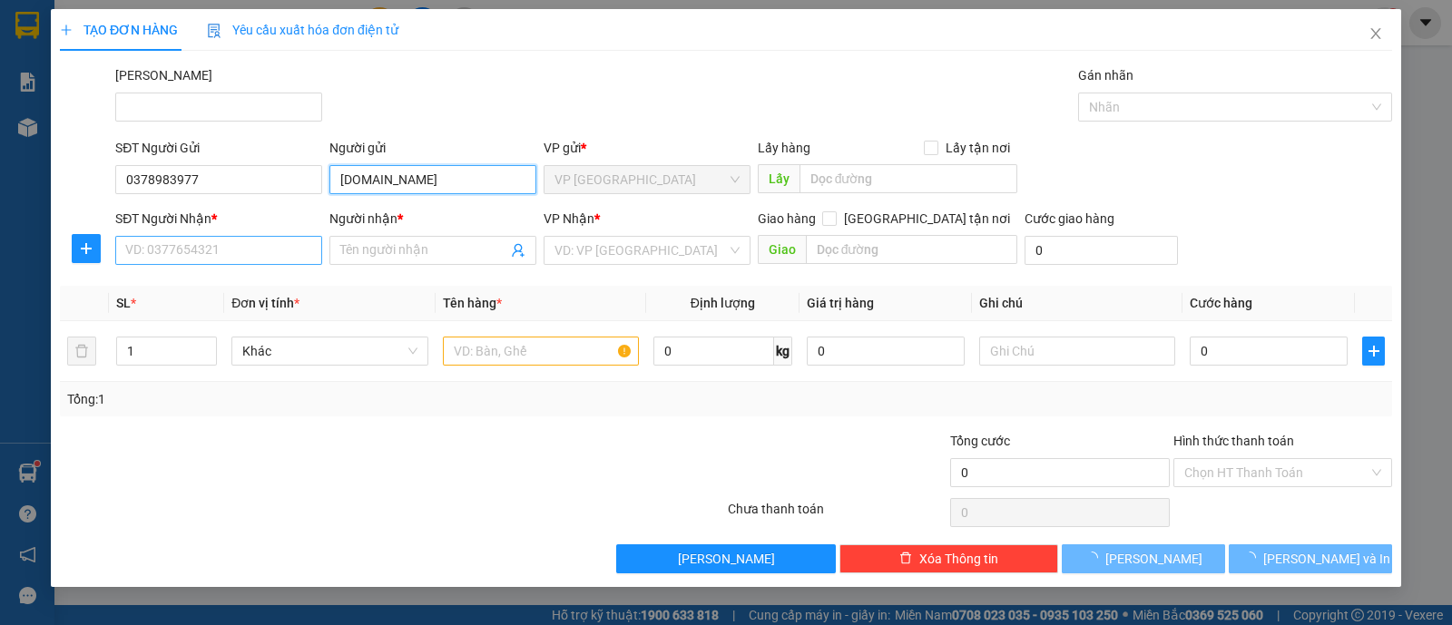
type input "C.LOAN"
click at [266, 244] on input "SĐT Người Nhận *" at bounding box center [218, 250] width 207 height 29
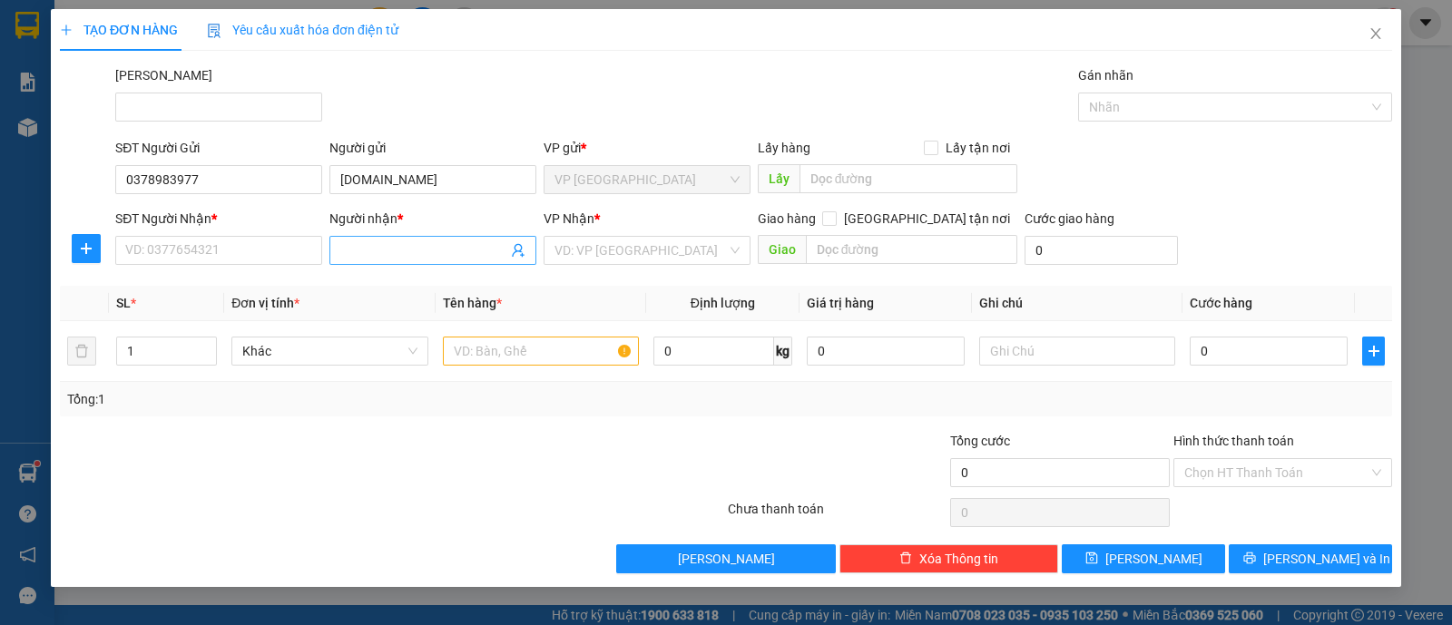
click at [361, 249] on input "Người nhận *" at bounding box center [423, 251] width 167 height 20
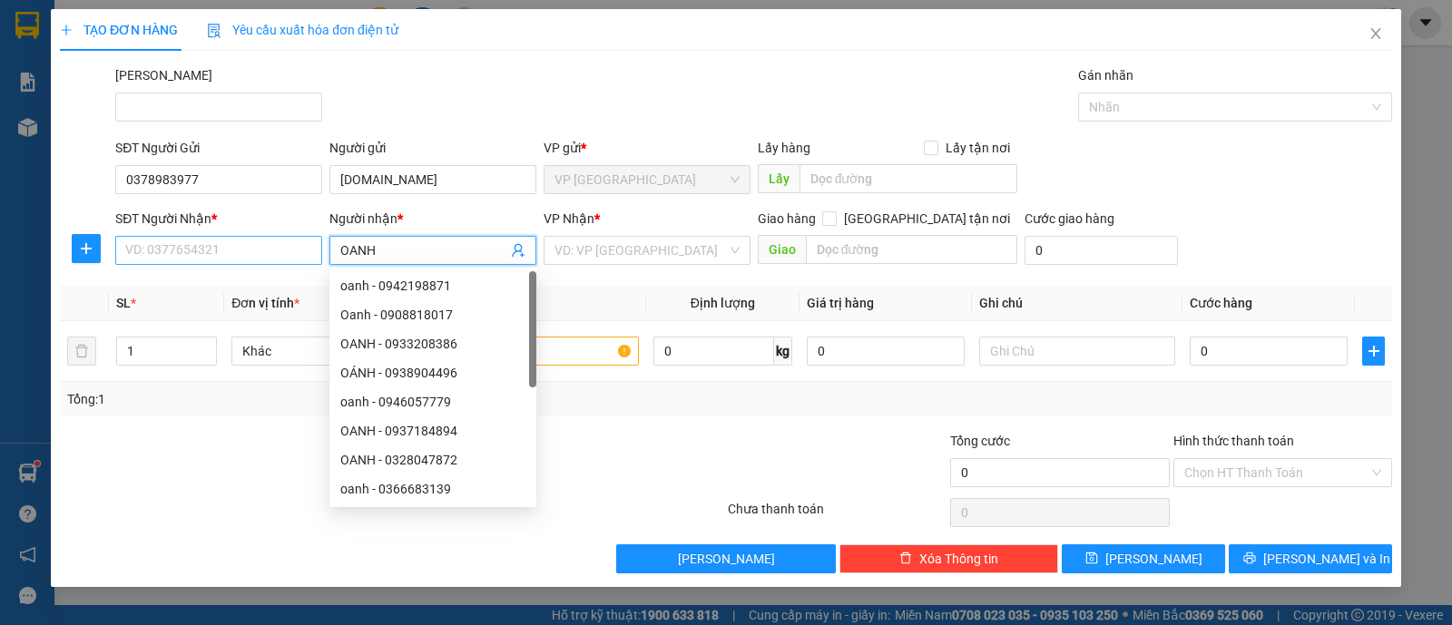
type input "OANH"
click at [211, 242] on input "SĐT Người Nhận *" at bounding box center [218, 250] width 207 height 29
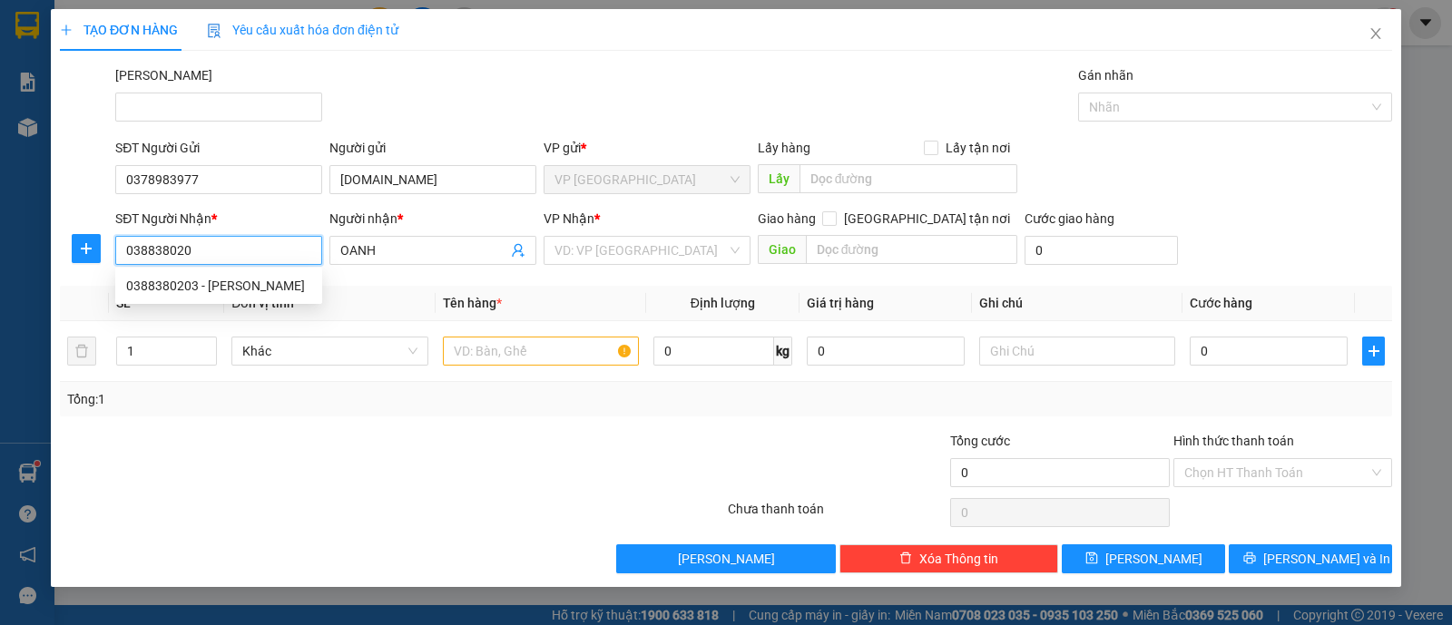
type input "0388380203"
click at [254, 288] on div "0388380203 - Hoàng Oanh" at bounding box center [218, 286] width 185 height 20
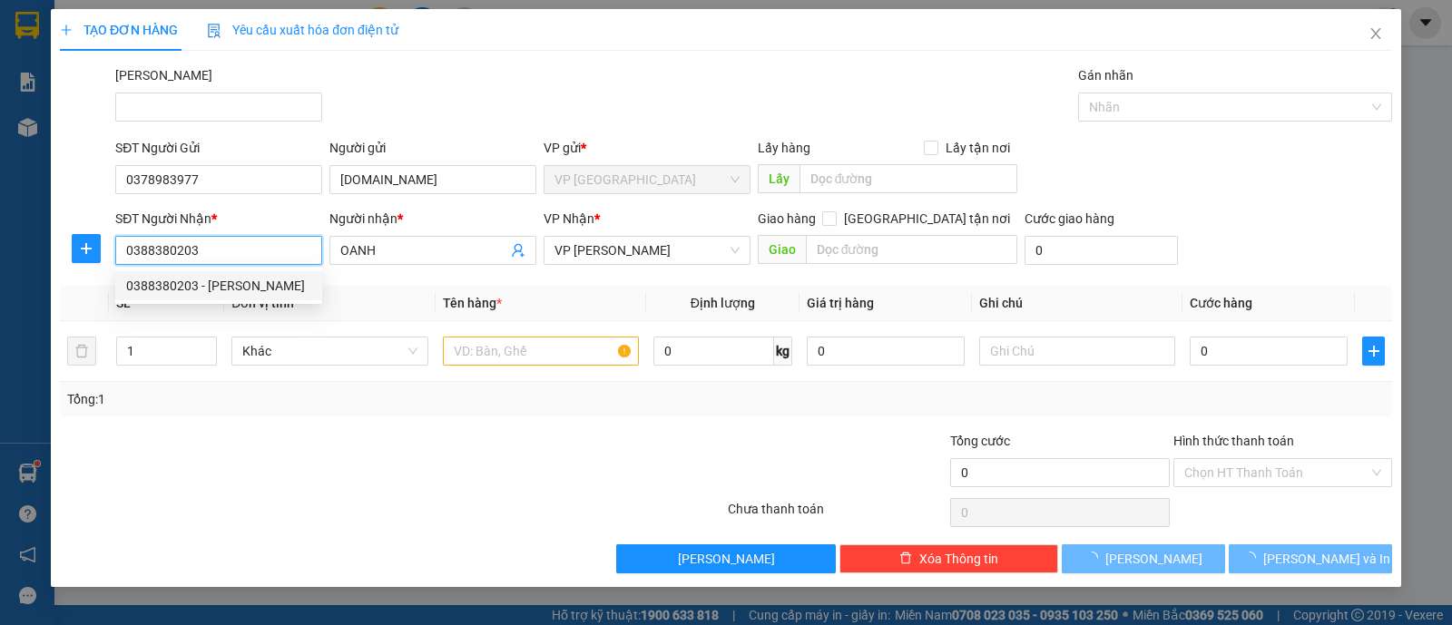
type input "Hoàng Oanh"
type input "20.000"
type input "0388380203"
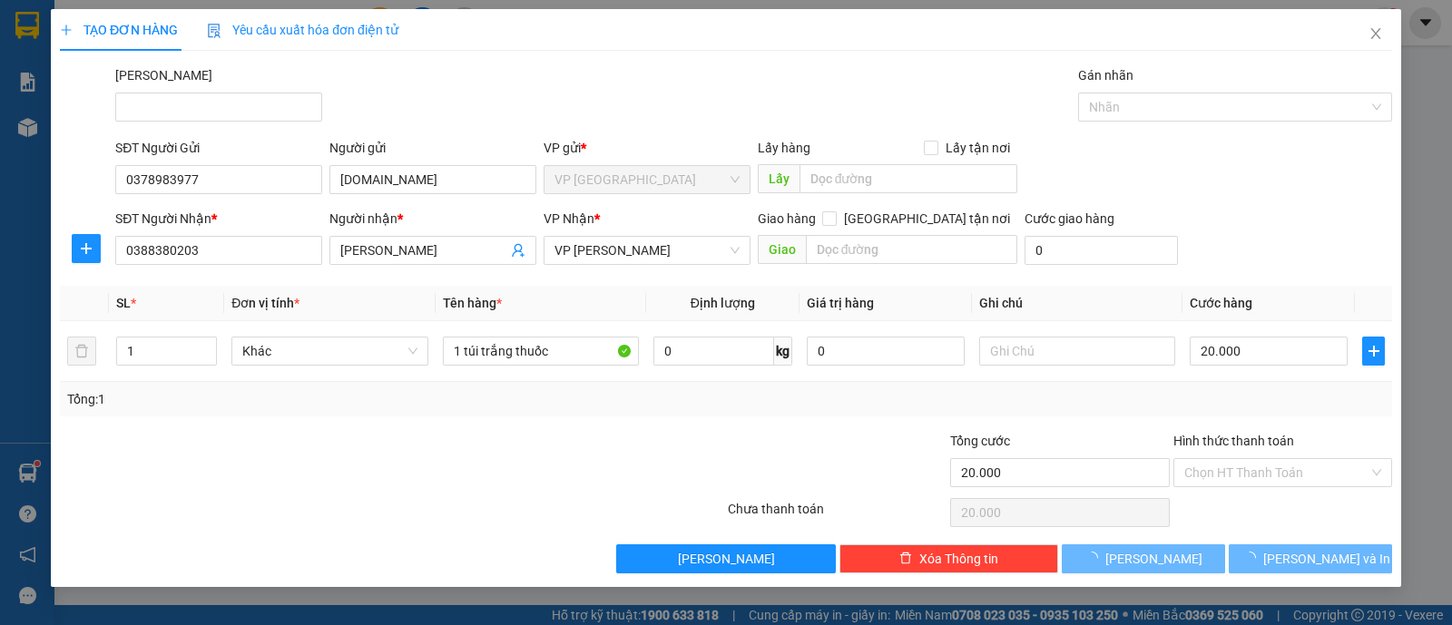
click at [477, 442] on div at bounding box center [281, 463] width 446 height 64
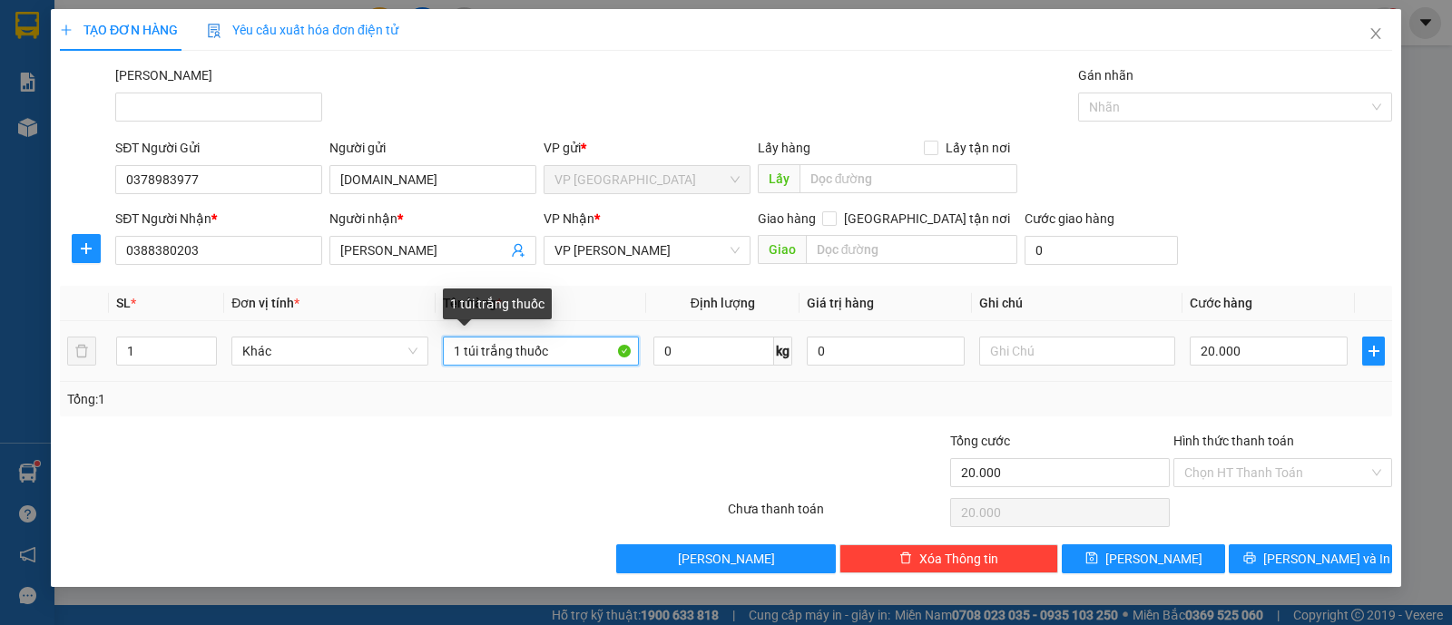
drag, startPoint x: 586, startPoint y: 354, endPoint x: 447, endPoint y: 356, distance: 138.9
click at [447, 356] on input "1 túi trắng thuốc" at bounding box center [541, 351] width 196 height 29
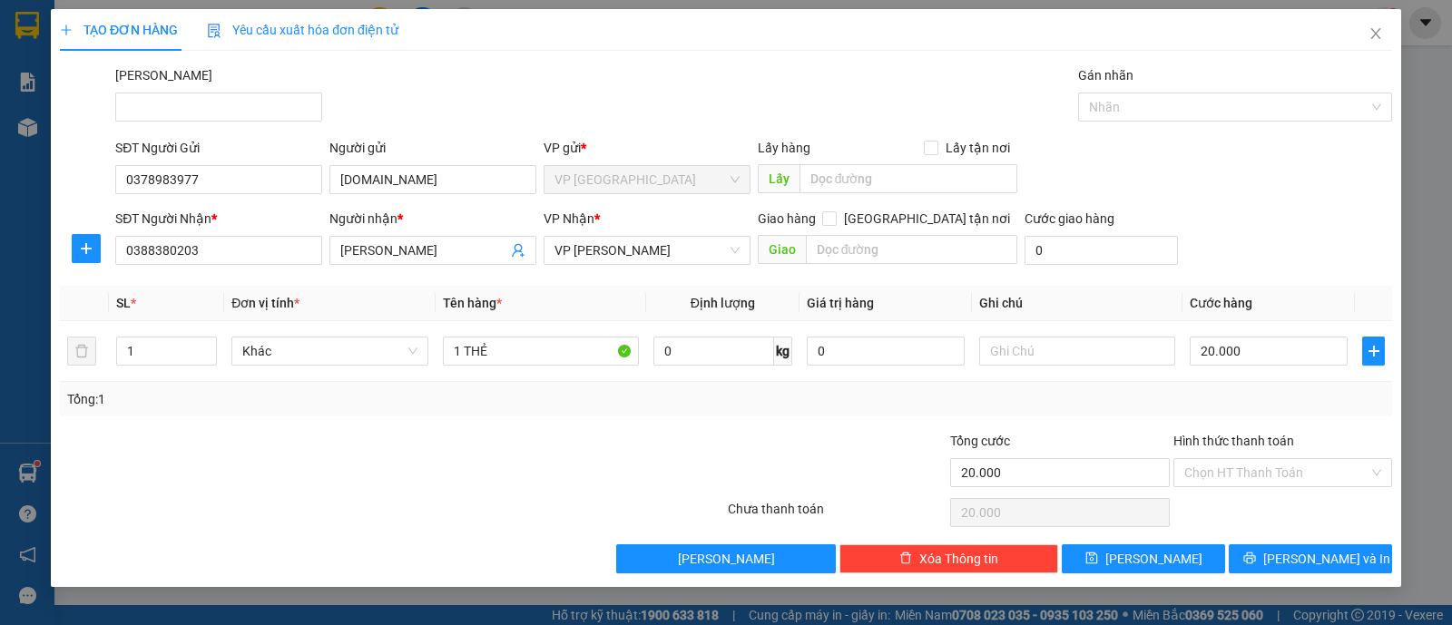
click at [567, 457] on div at bounding box center [615, 463] width 222 height 64
click at [545, 354] on input "1 THẺ" at bounding box center [541, 351] width 196 height 29
type input "1 THẺ SINH VIÊN"
click at [756, 436] on div at bounding box center [837, 463] width 222 height 64
click at [1275, 476] on input "Hình thức thanh toán" at bounding box center [1277, 472] width 184 height 27
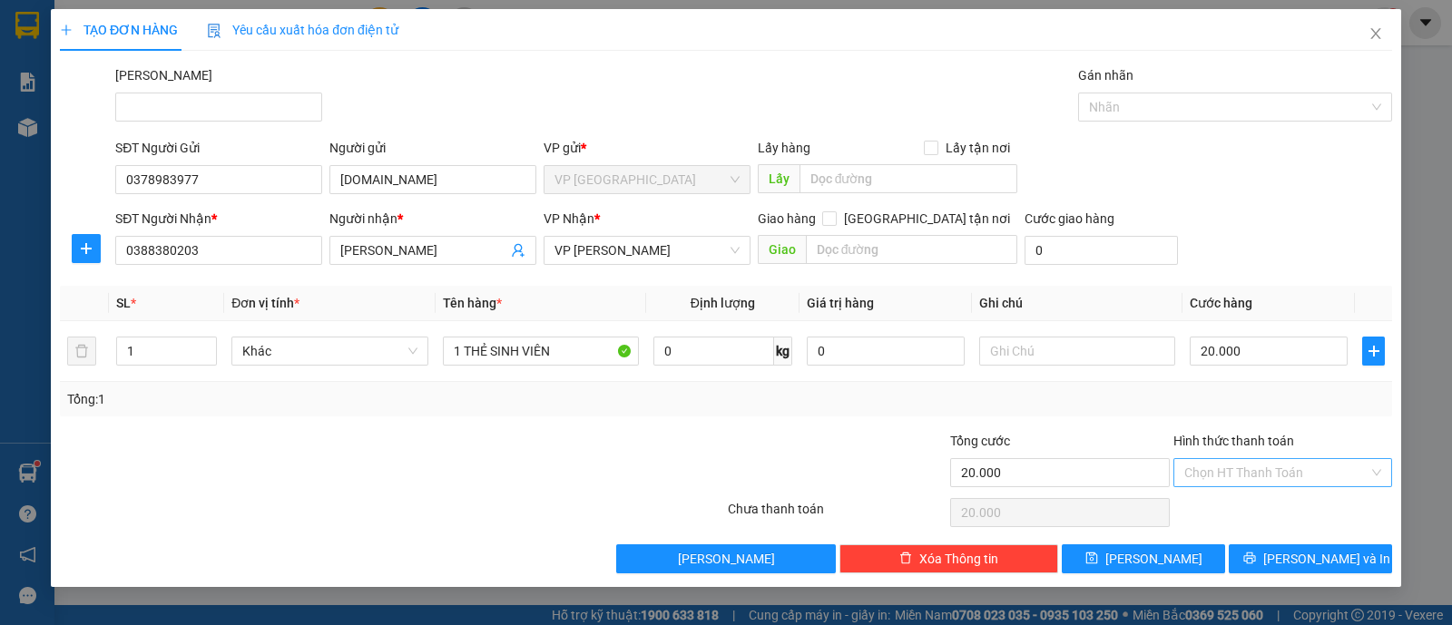
click at [1275, 476] on input "Hình thức thanh toán" at bounding box center [1277, 472] width 184 height 27
click at [1305, 389] on div "Tổng: 1" at bounding box center [726, 399] width 1318 height 20
click at [1271, 460] on input "Hình thức thanh toán" at bounding box center [1277, 472] width 184 height 27
click at [1253, 507] on div "Tại văn phòng" at bounding box center [1283, 508] width 197 height 20
type input "0"
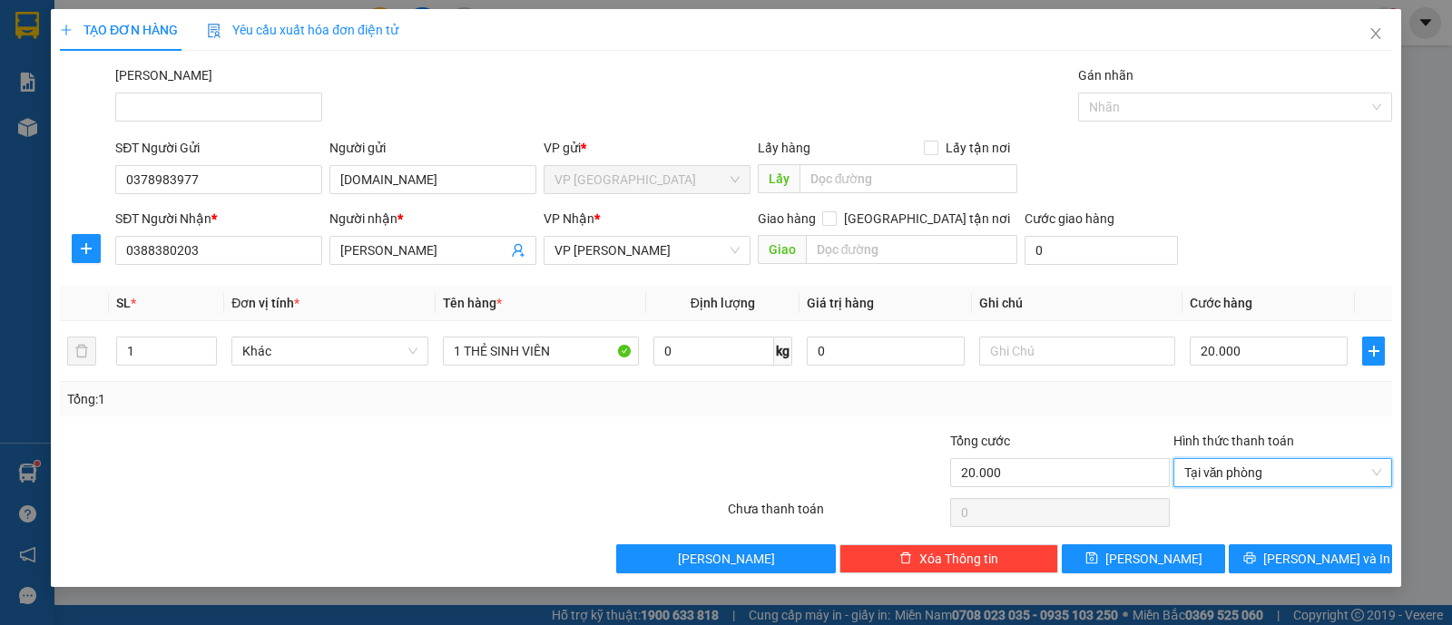
click at [1092, 382] on div "Tổng: 1" at bounding box center [726, 399] width 1333 height 34
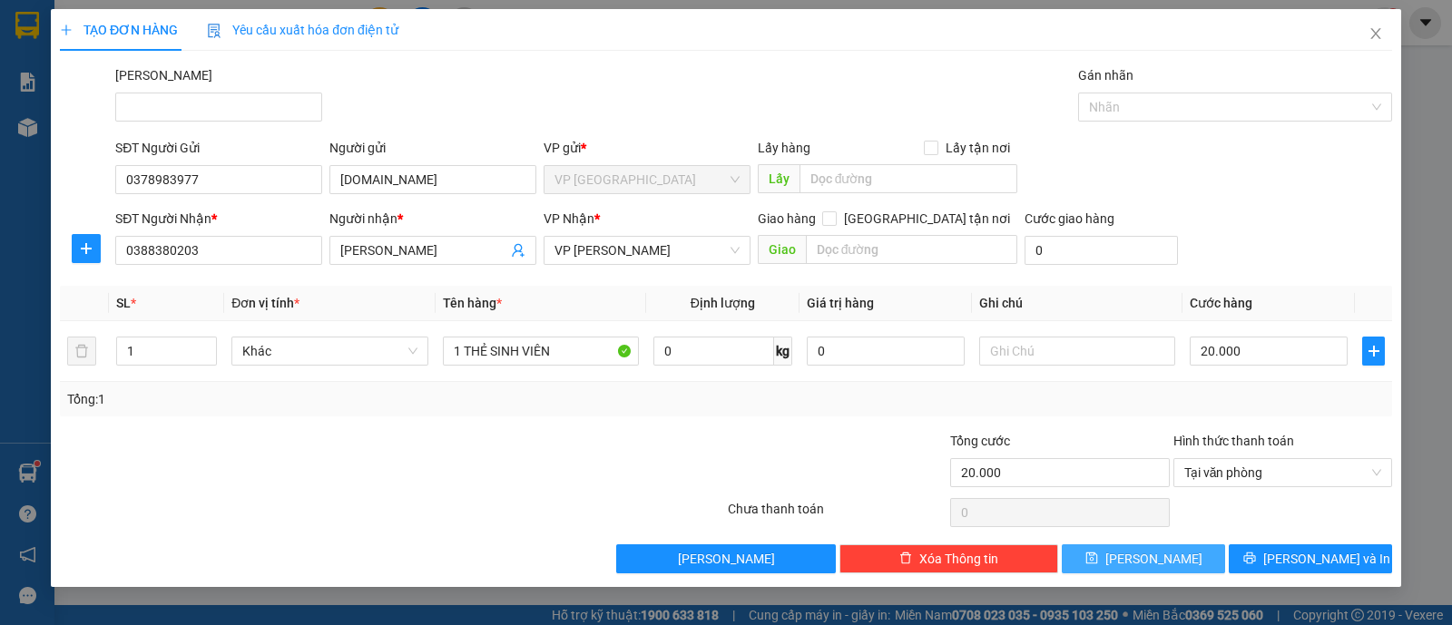
click at [1157, 555] on span "Lưu" at bounding box center [1154, 559] width 97 height 20
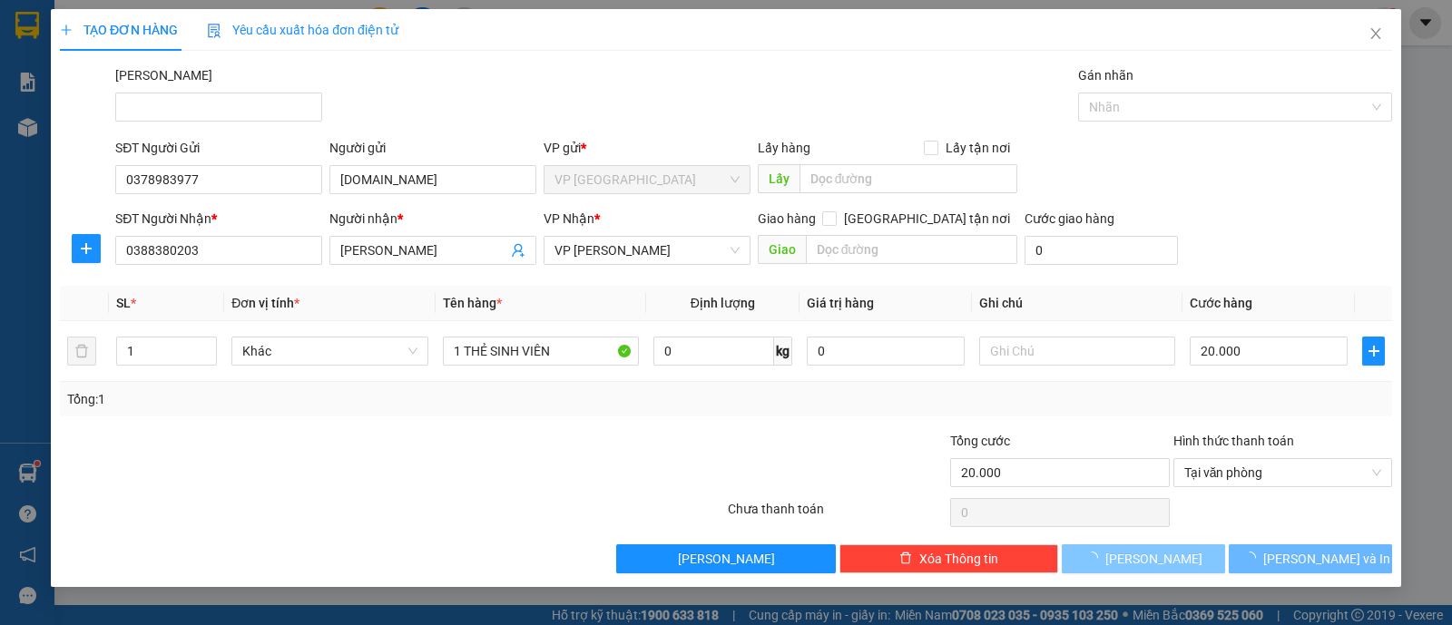
type input "0"
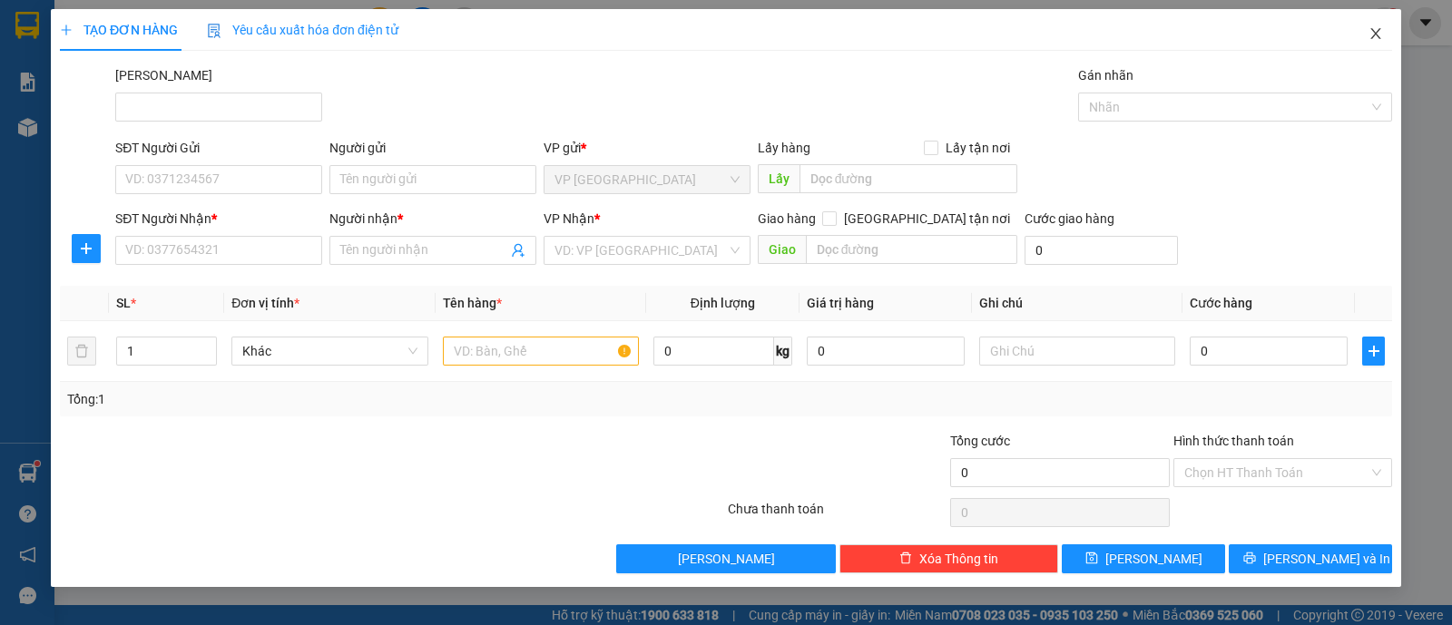
click at [1384, 33] on span "Close" at bounding box center [1376, 34] width 51 height 51
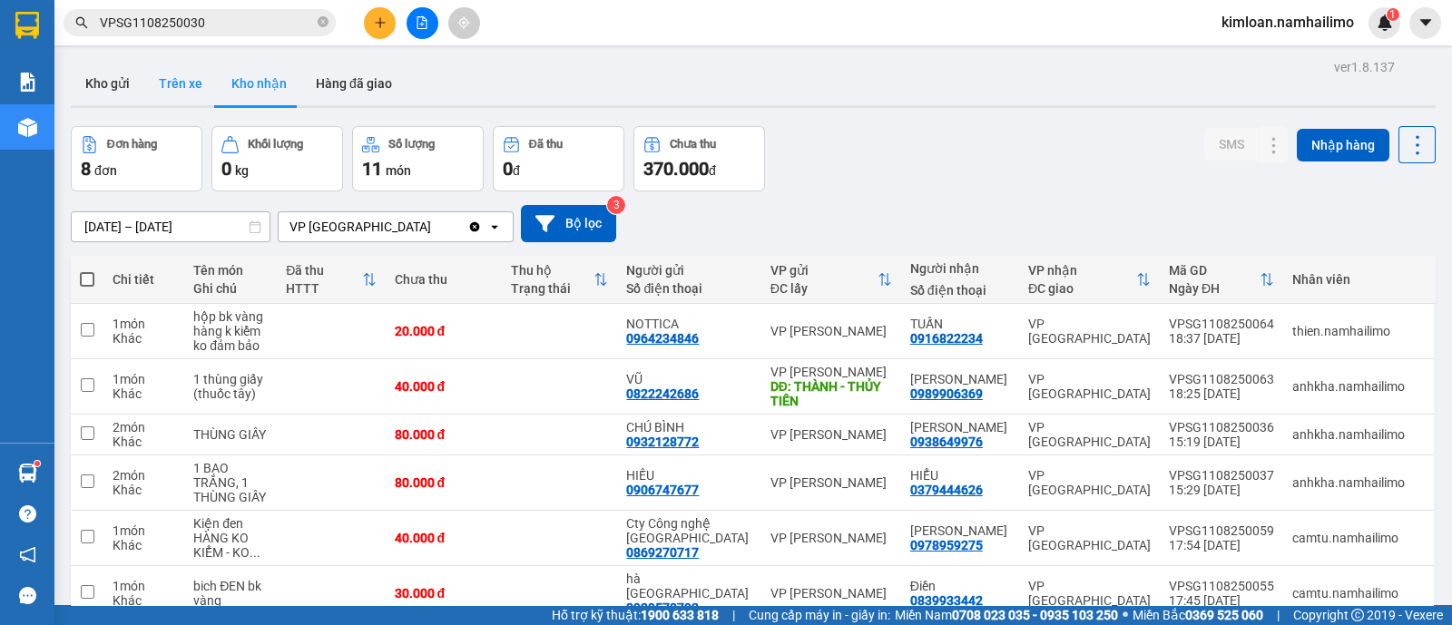
click at [182, 83] on button "Trên xe" at bounding box center [180, 84] width 73 height 44
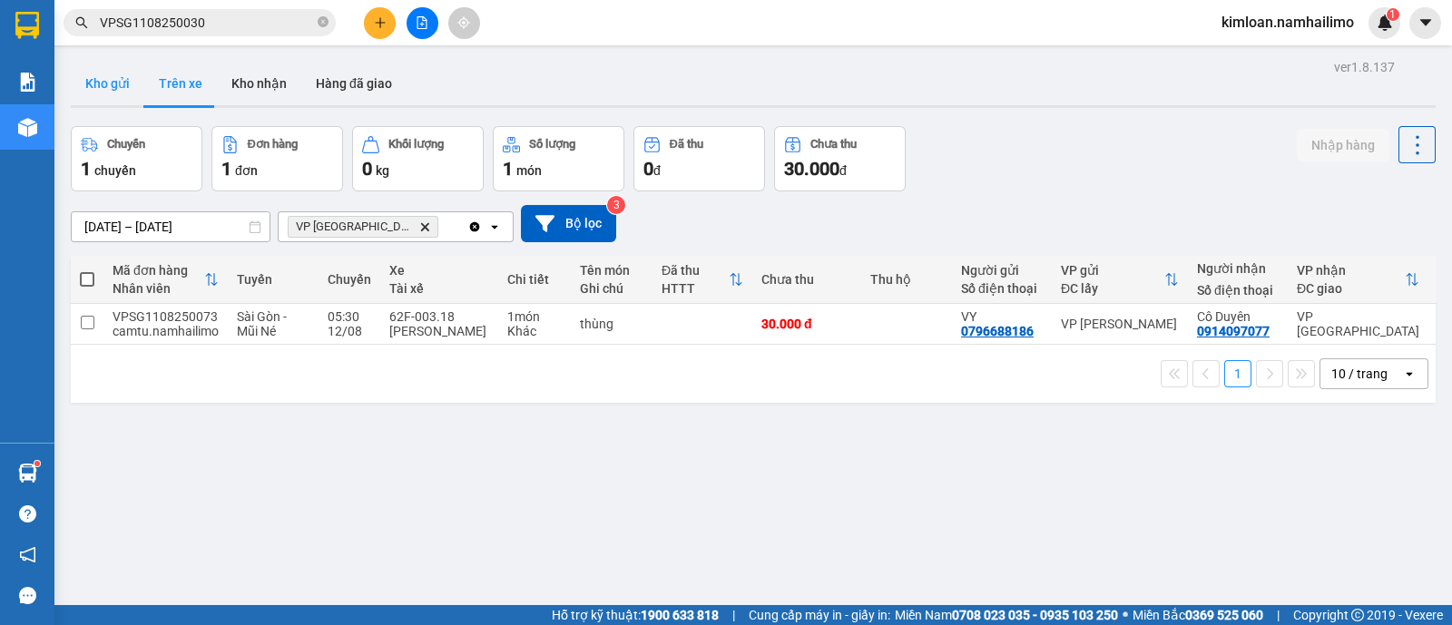
click at [103, 79] on button "Kho gửi" at bounding box center [108, 84] width 74 height 44
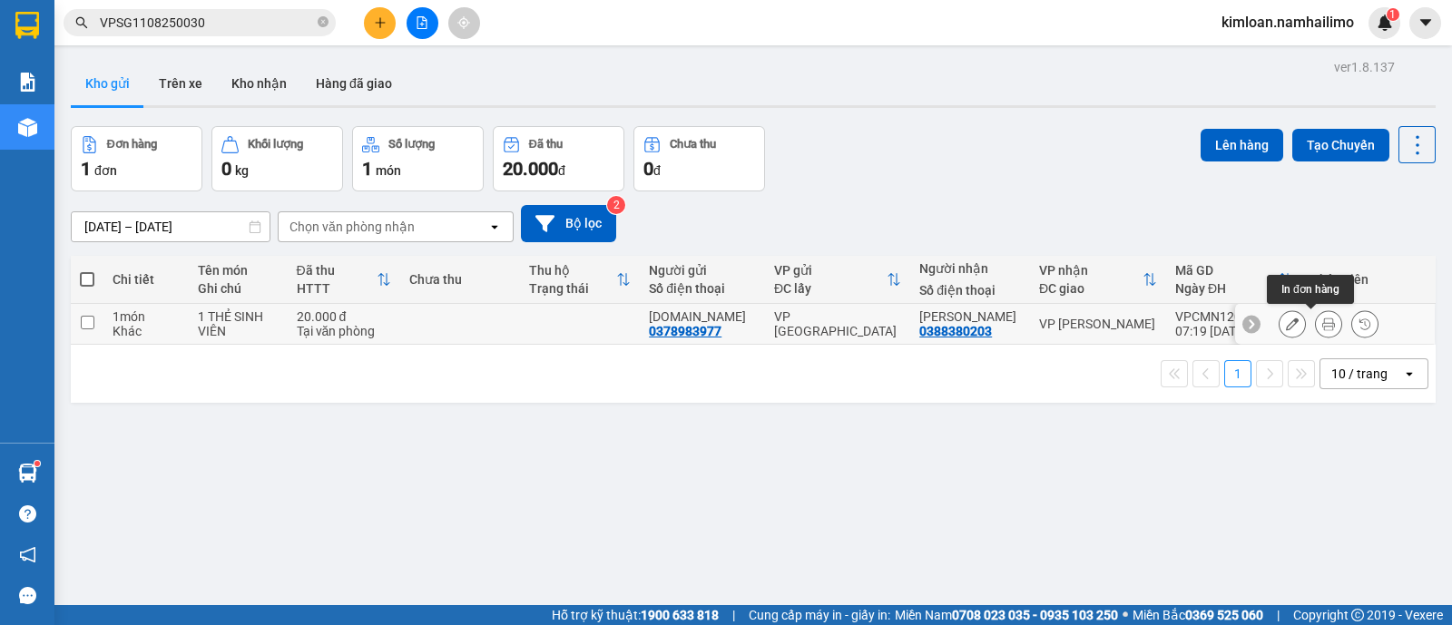
click at [1316, 316] on button at bounding box center [1328, 325] width 25 height 32
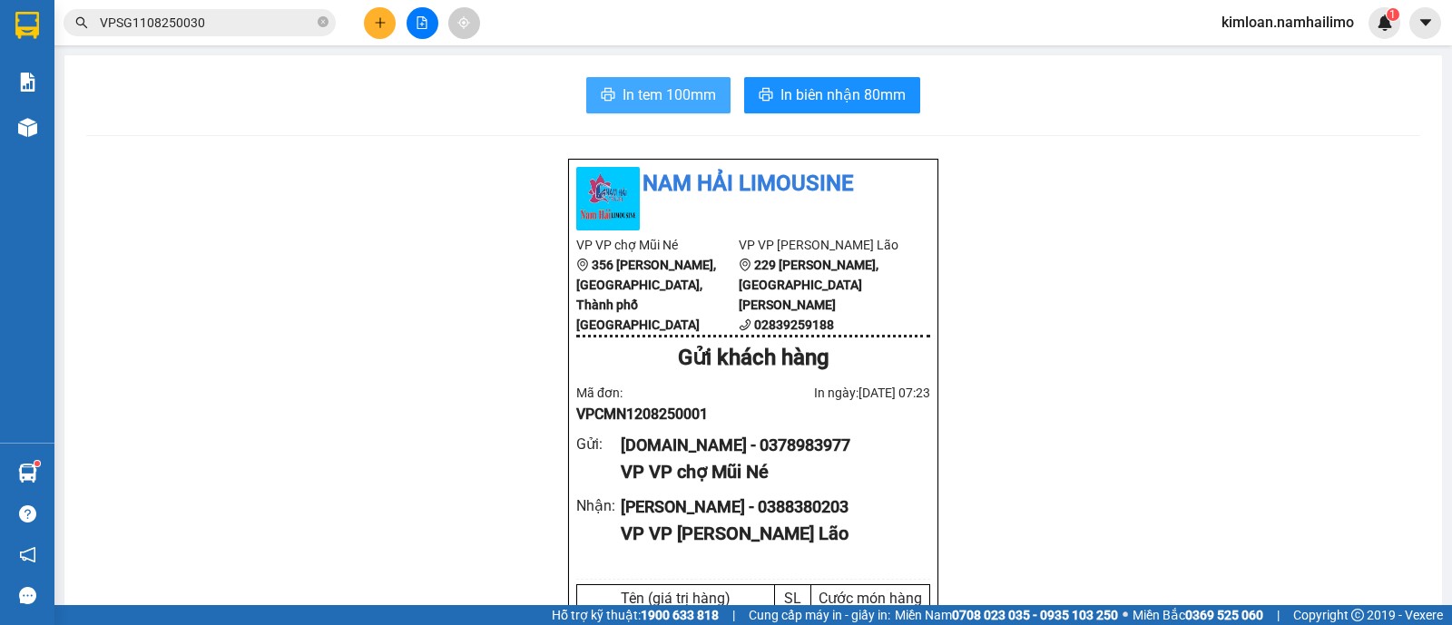
click at [657, 90] on span "In tem 100mm" at bounding box center [670, 95] width 94 height 23
click at [704, 97] on span "In tem 100mm" at bounding box center [670, 95] width 94 height 23
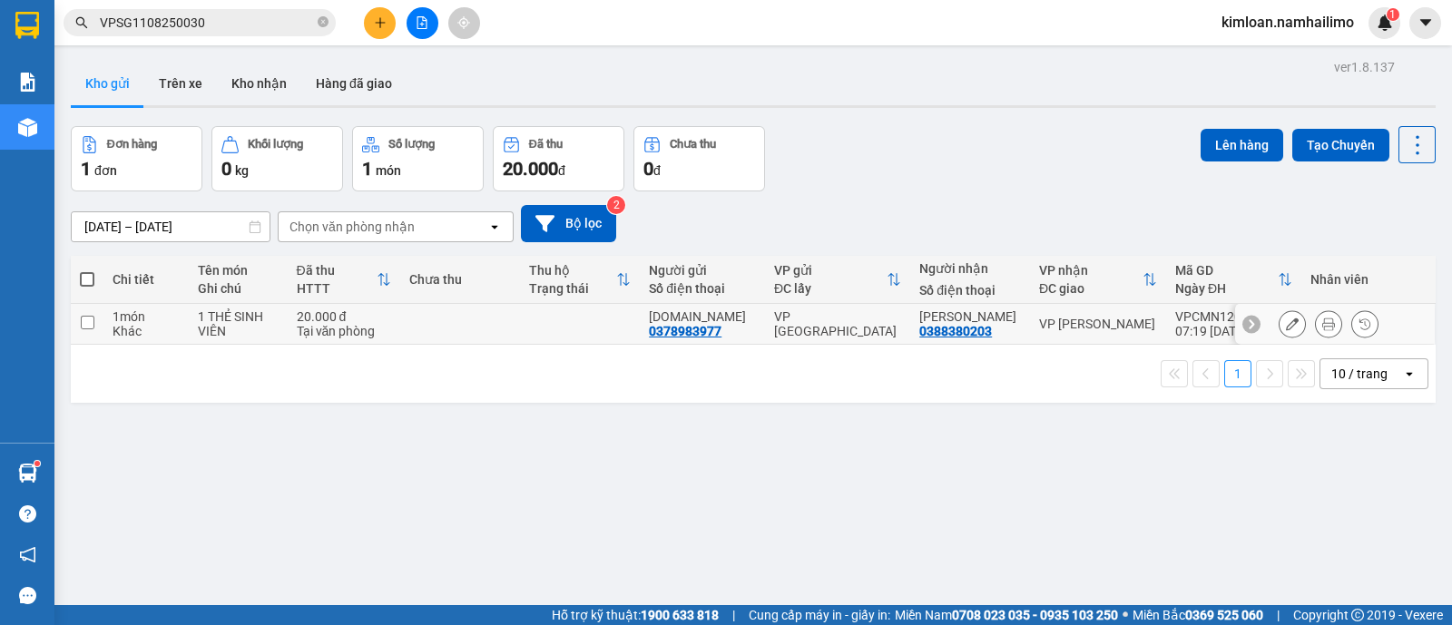
click at [74, 317] on td at bounding box center [87, 324] width 33 height 41
checkbox input "true"
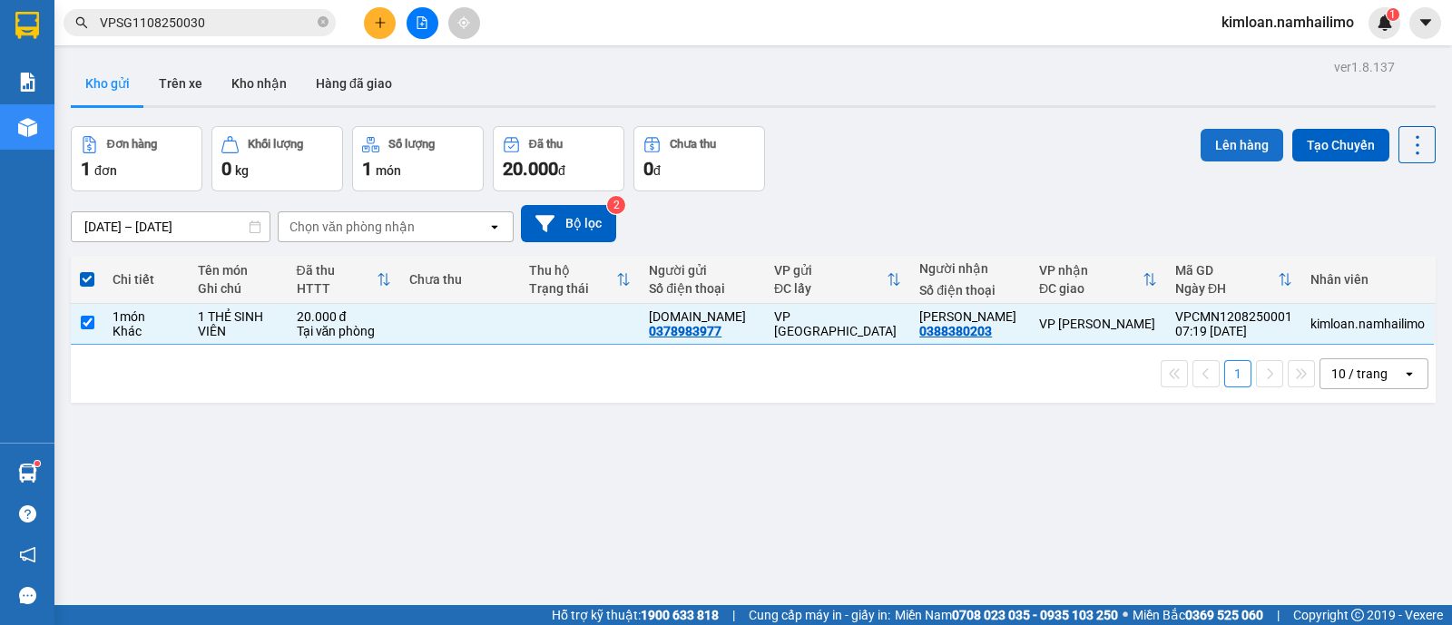
click at [1246, 150] on button "Lên hàng" at bounding box center [1242, 145] width 83 height 33
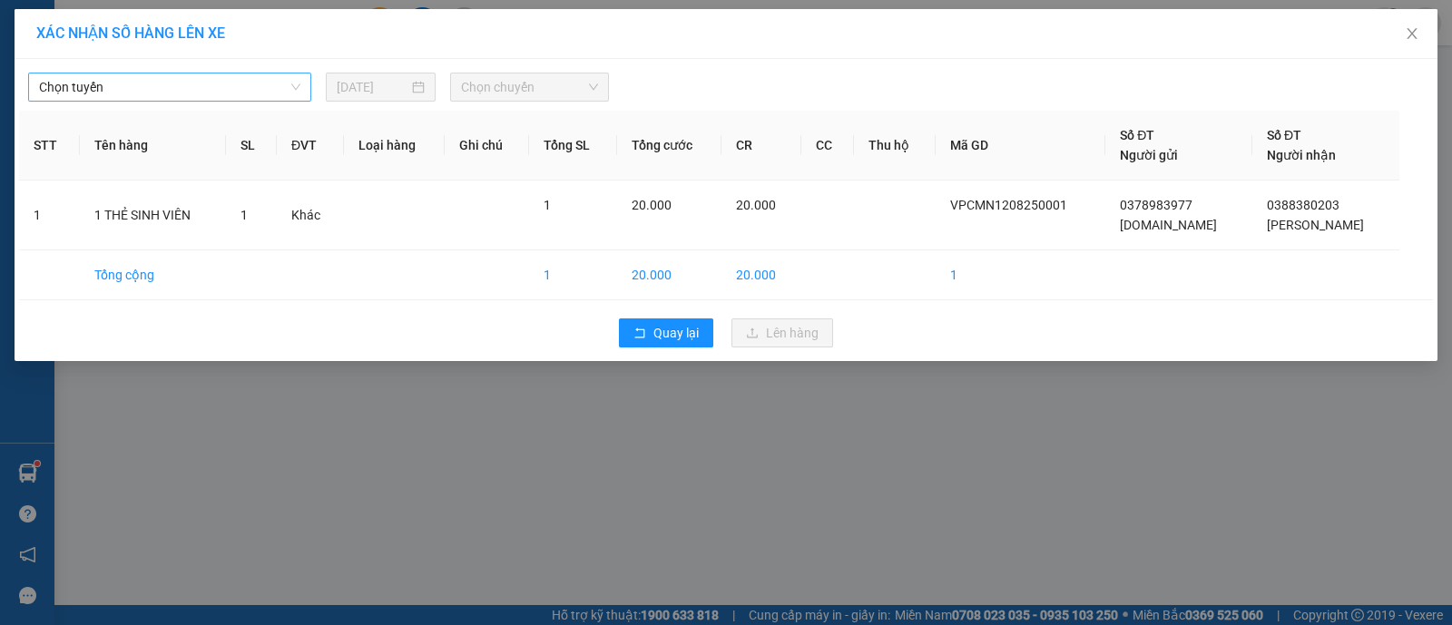
click at [154, 91] on span "Chọn tuyến" at bounding box center [169, 87] width 261 height 27
click at [162, 90] on span "Chọn tuyến" at bounding box center [169, 87] width 261 height 27
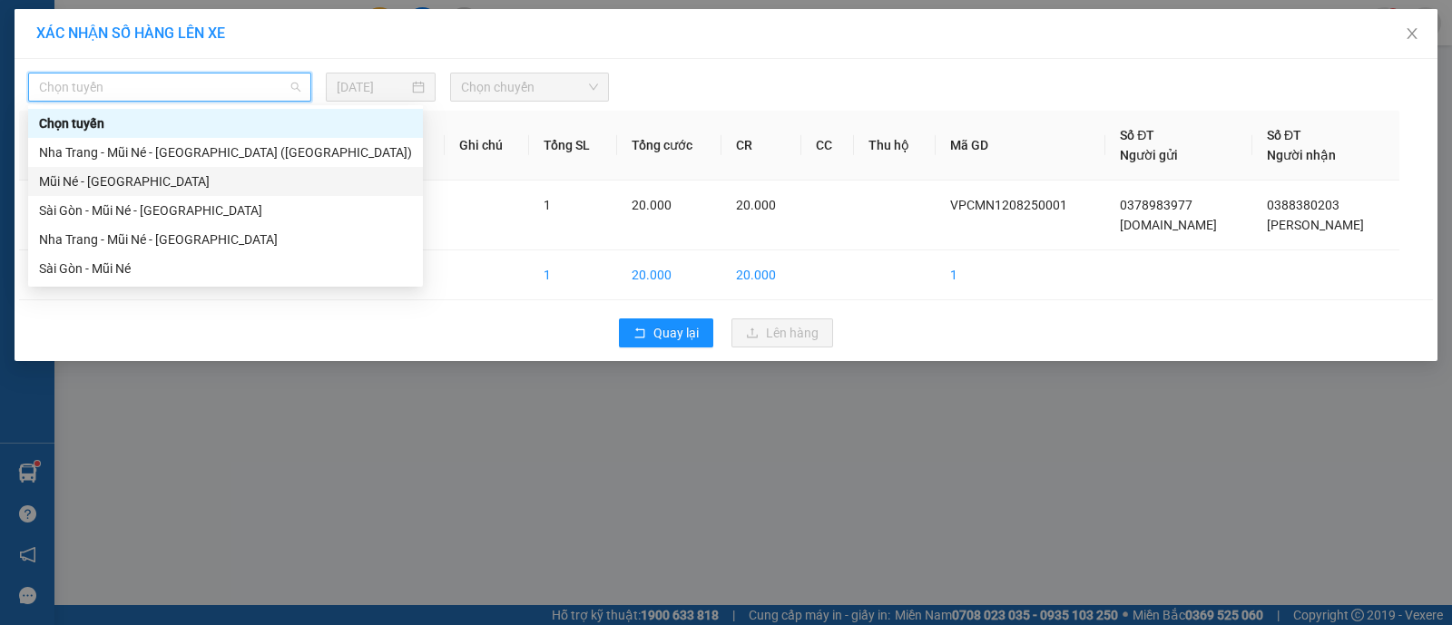
click at [122, 170] on div "Mũi Né - Sài Gòn" at bounding box center [225, 181] width 395 height 29
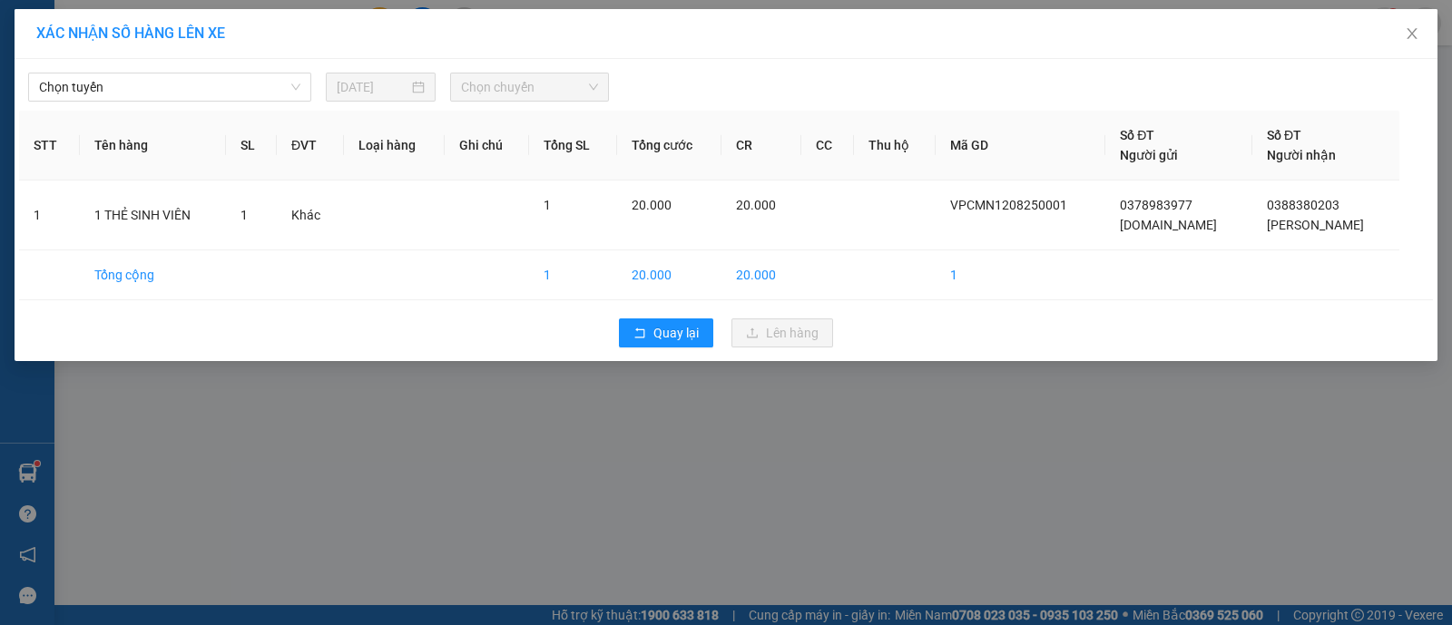
click at [122, 170] on th "Tên hàng" at bounding box center [153, 146] width 146 height 70
click at [517, 80] on span "Chọn chuyến" at bounding box center [529, 87] width 137 height 27
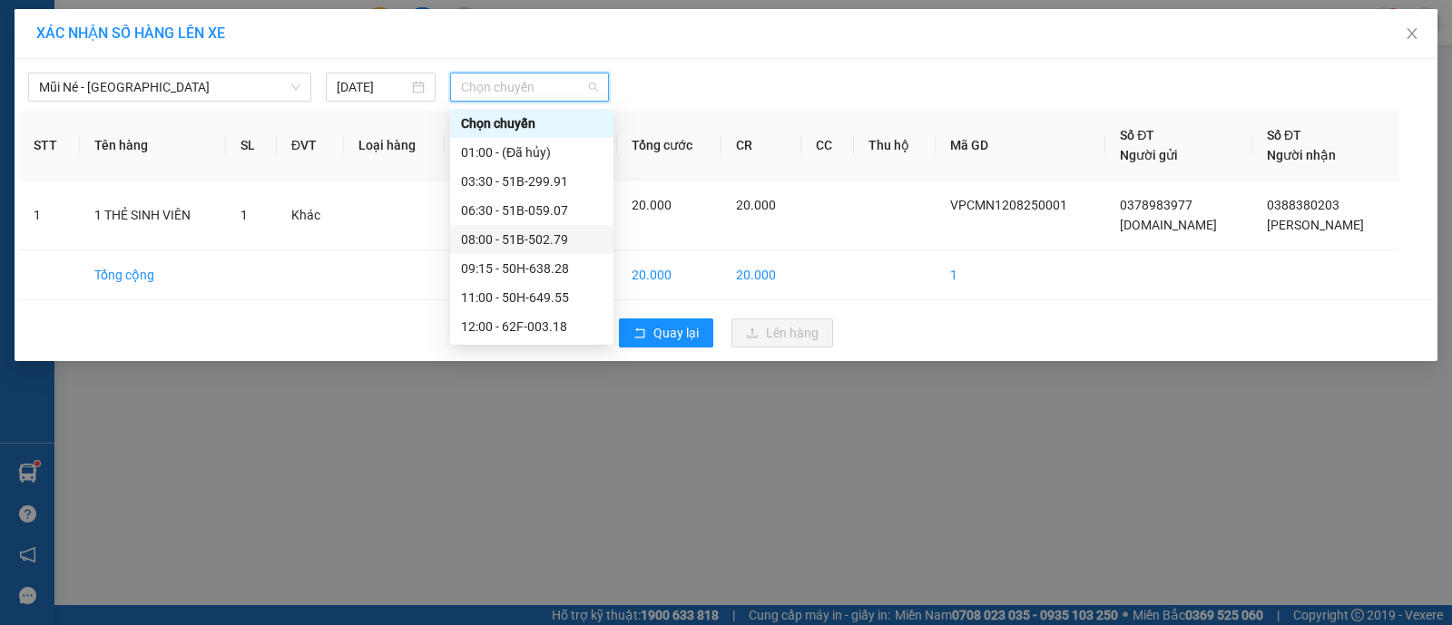
click at [533, 244] on div "08:00 - 51B-502.79" at bounding box center [532, 240] width 142 height 20
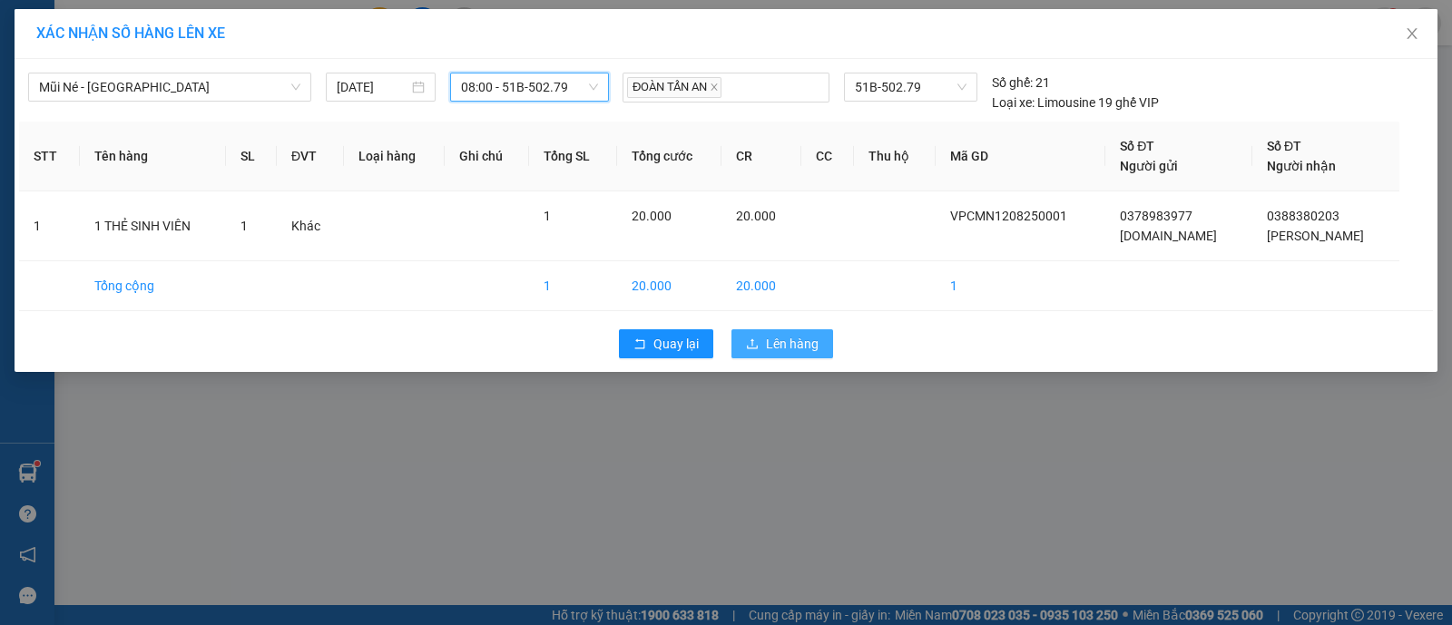
click at [797, 347] on span "Lên hàng" at bounding box center [792, 344] width 53 height 20
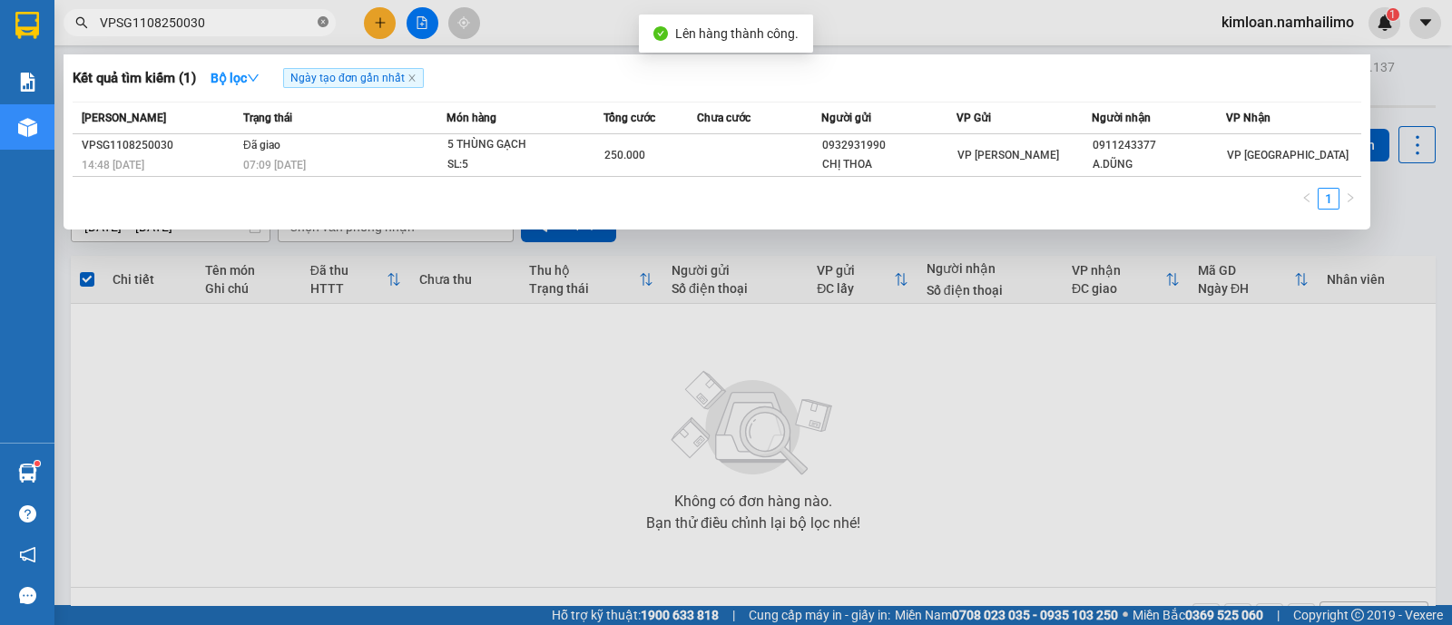
click at [320, 22] on icon "close-circle" at bounding box center [323, 21] width 11 height 11
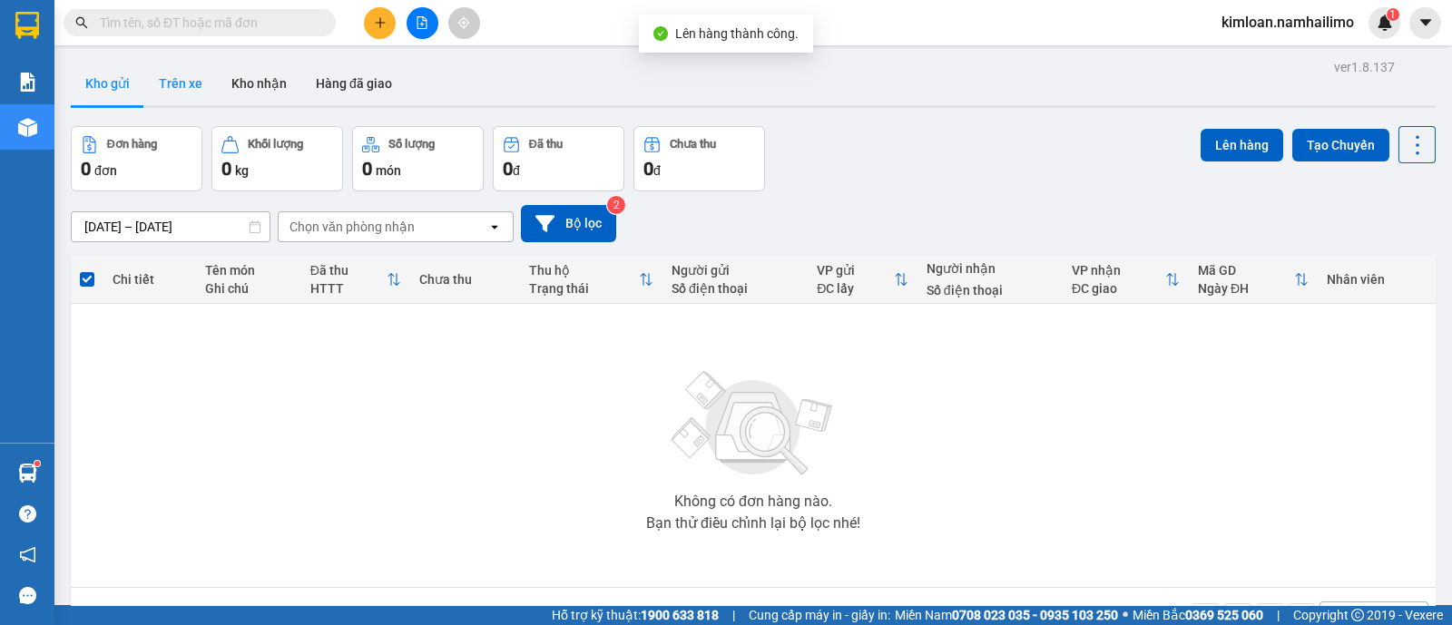
click at [204, 96] on button "Trên xe" at bounding box center [180, 84] width 73 height 44
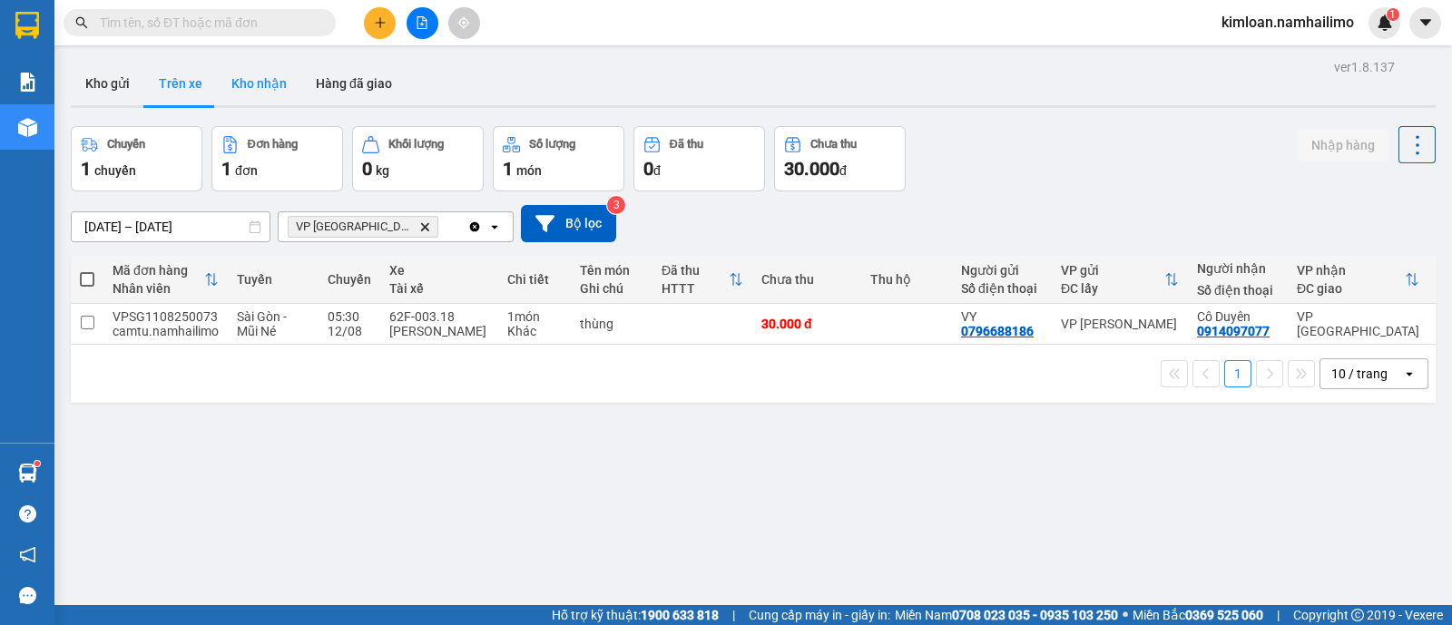
click at [280, 97] on button "Kho nhận" at bounding box center [259, 84] width 84 height 44
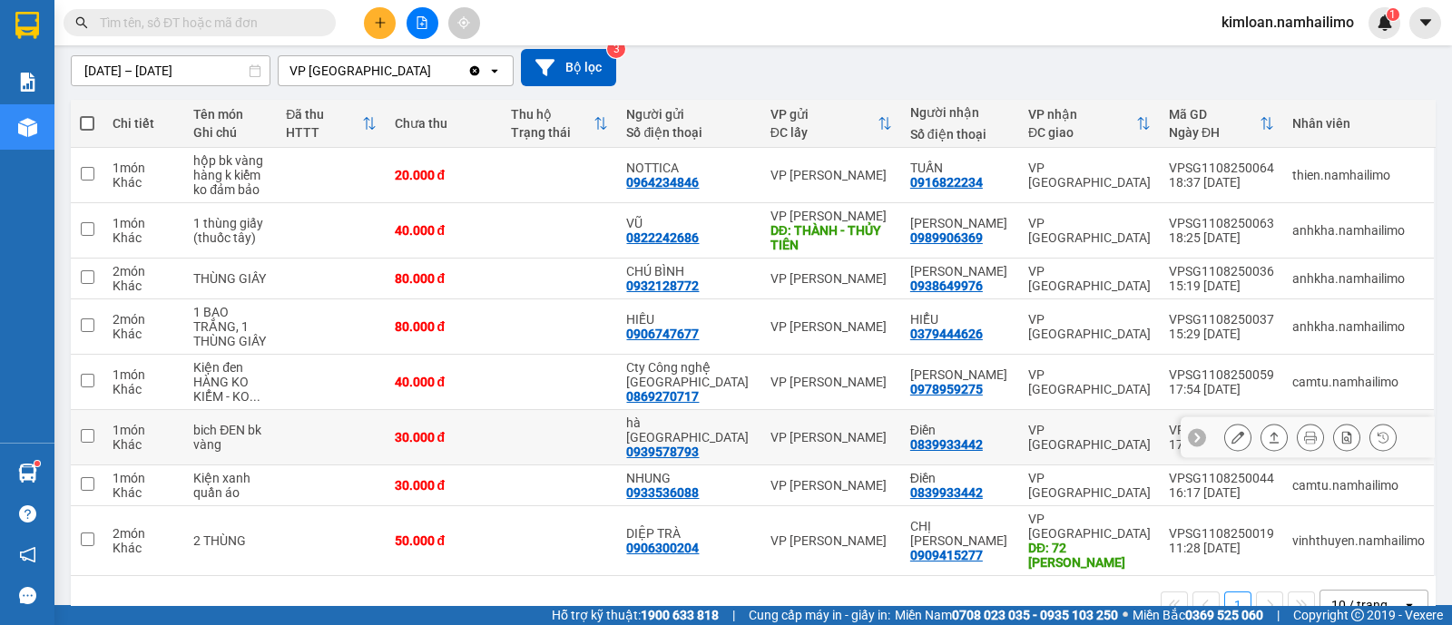
scroll to position [169, 0]
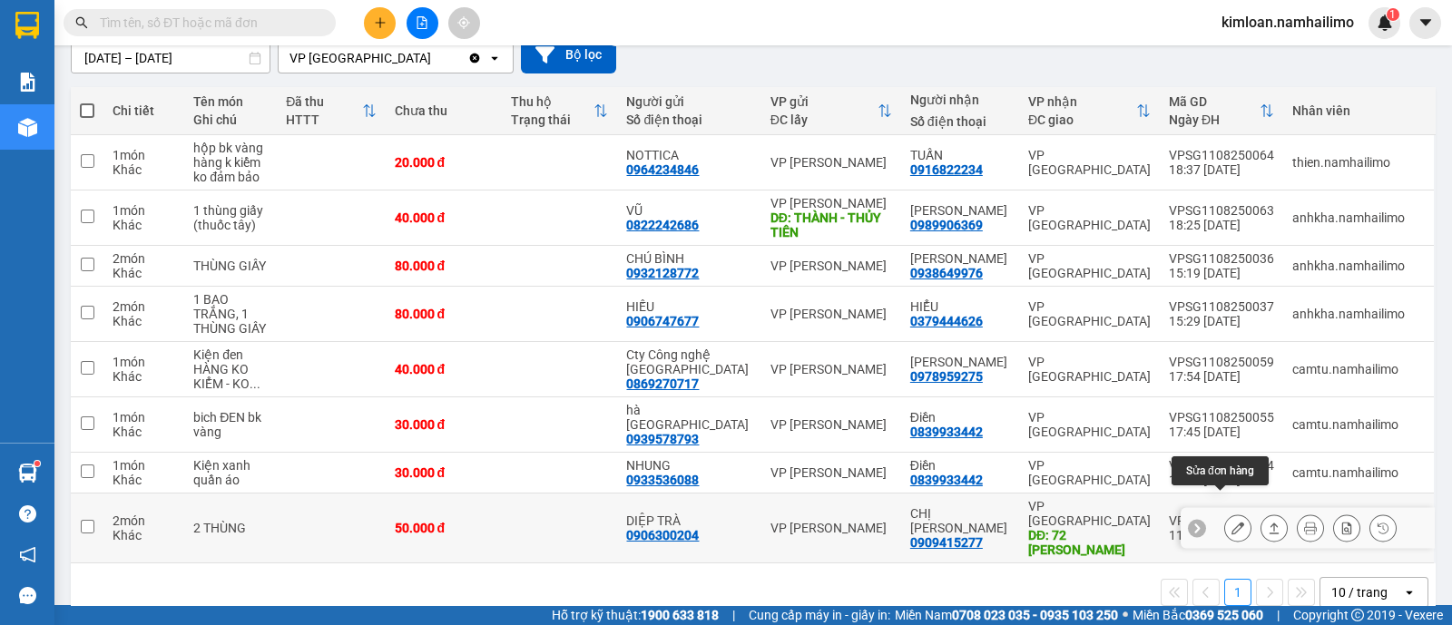
click at [1232, 522] on icon at bounding box center [1238, 528] width 13 height 13
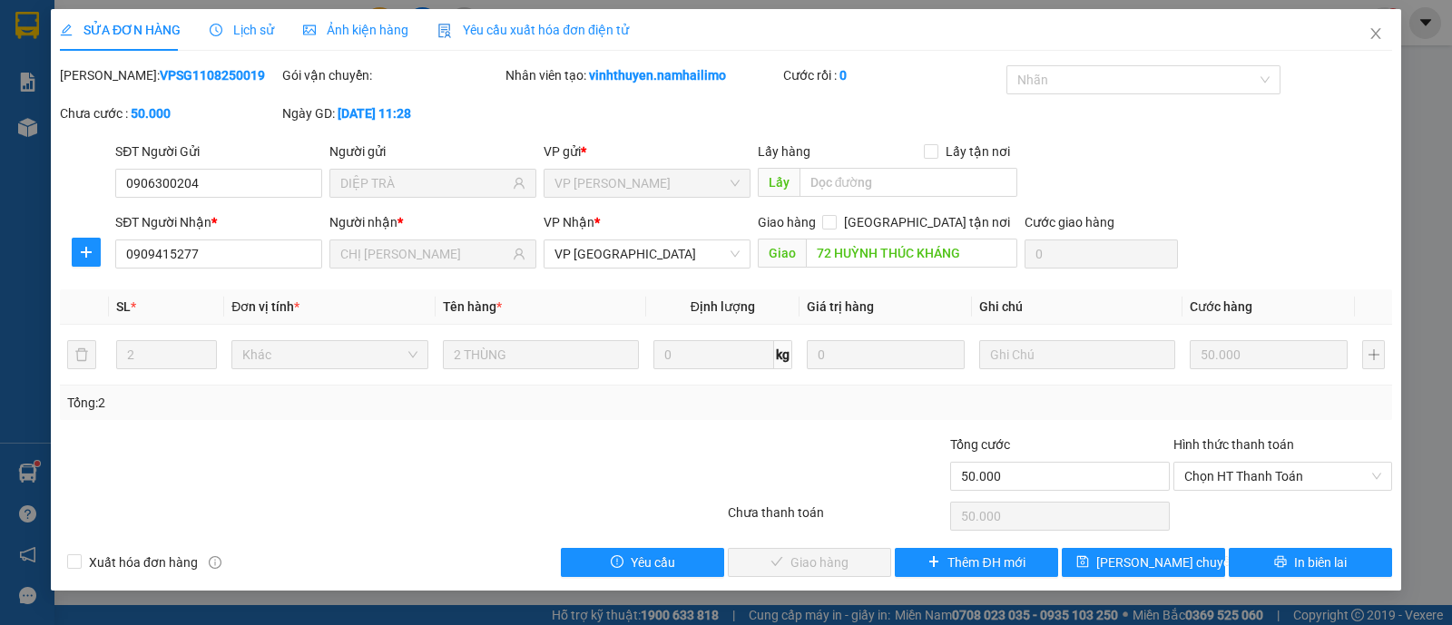
click at [204, 79] on b "VPSG1108250019" at bounding box center [212, 75] width 105 height 15
copy b "VPSG1108250019"
click at [1371, 40] on icon "close" at bounding box center [1376, 33] width 15 height 15
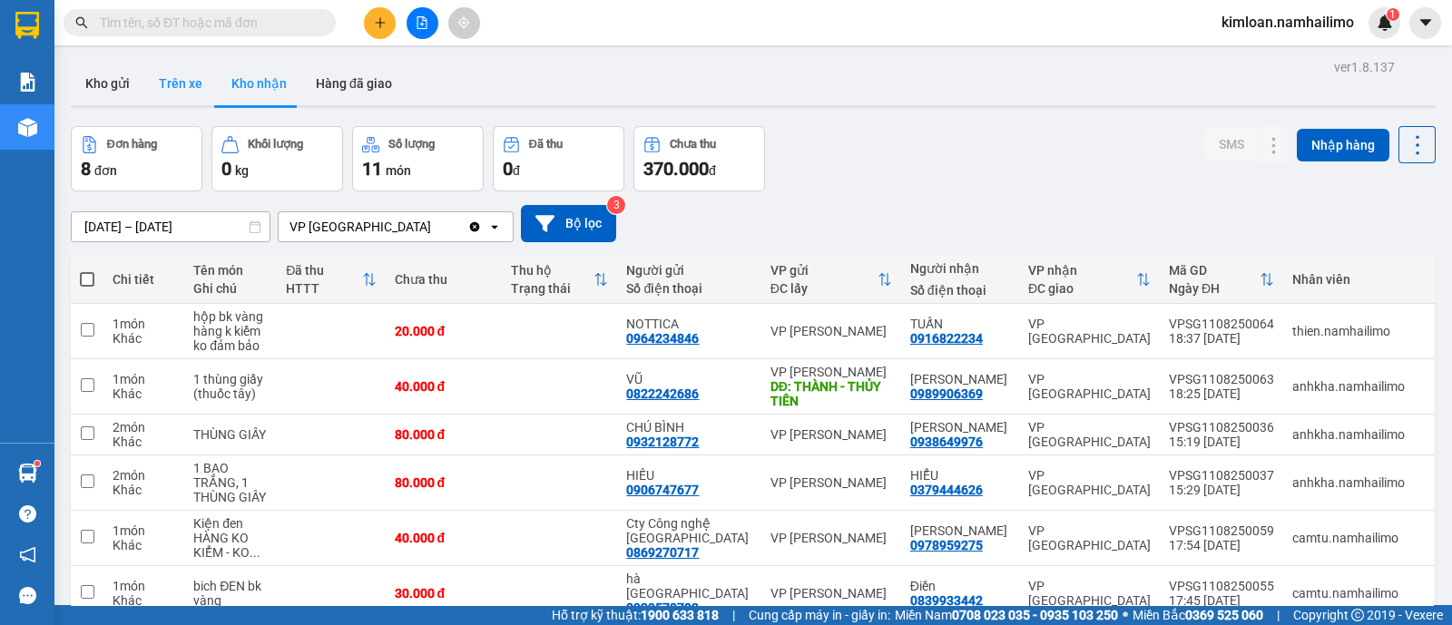
click at [195, 89] on button "Trên xe" at bounding box center [180, 84] width 73 height 44
